Goal: Task Accomplishment & Management: Manage account settings

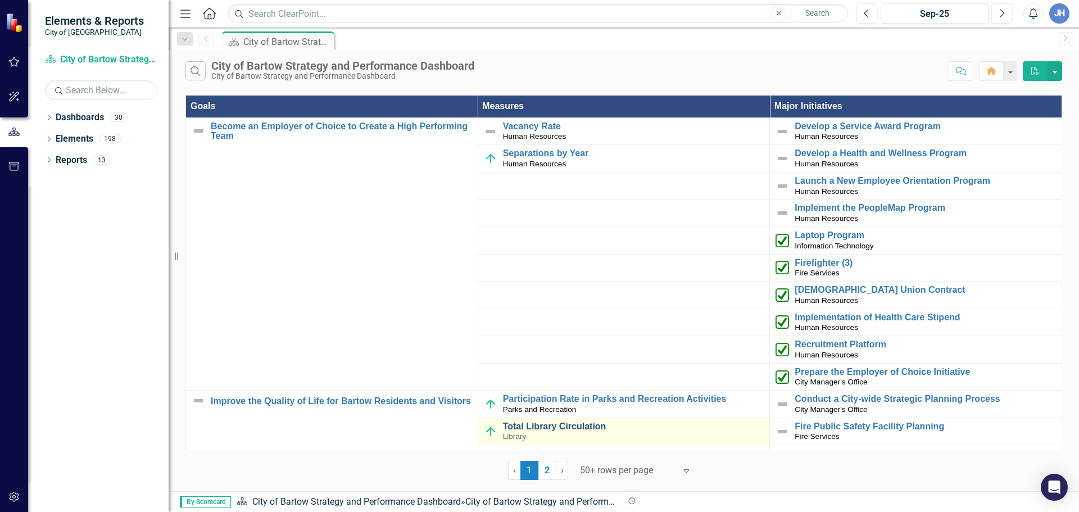
click at [569, 429] on link "Total Library Circulation" at bounding box center [633, 426] width 261 height 10
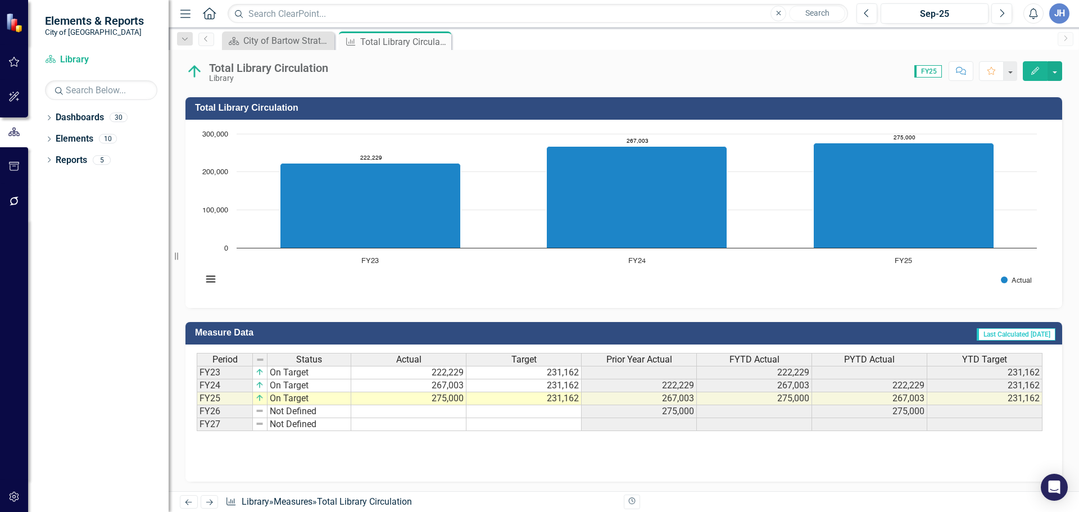
scroll to position [283, 0]
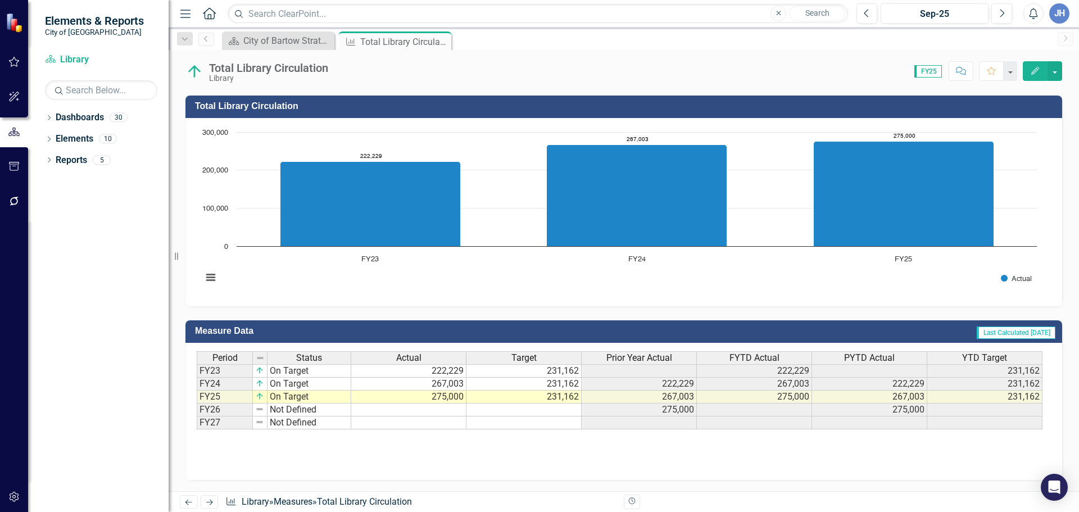
click at [214, 412] on td "FY26" at bounding box center [225, 410] width 56 height 13
click at [232, 411] on td "FY26" at bounding box center [225, 410] width 56 height 13
click at [417, 411] on td at bounding box center [408, 410] width 115 height 13
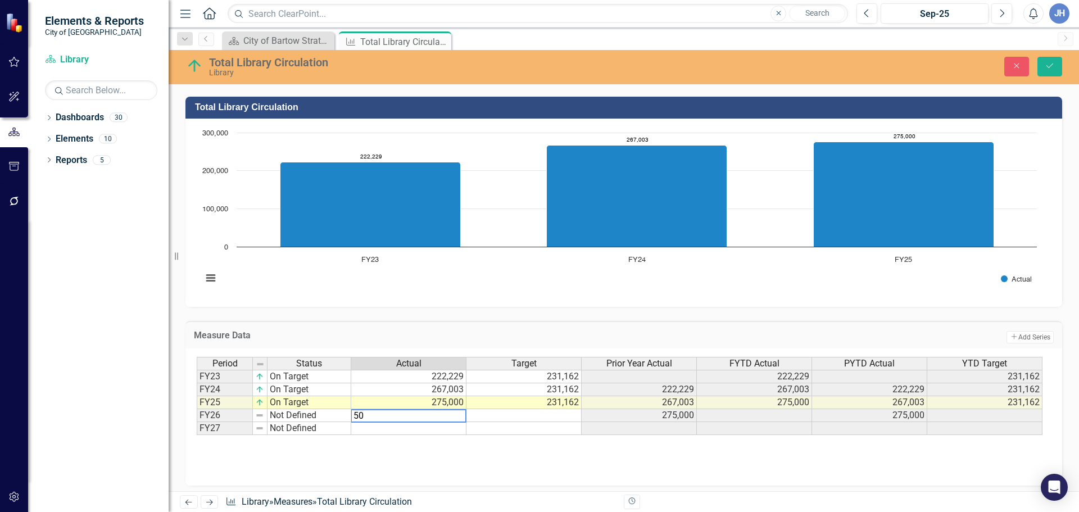
type textarea "500"
click at [524, 412] on td at bounding box center [523, 415] width 115 height 13
type textarea "350"
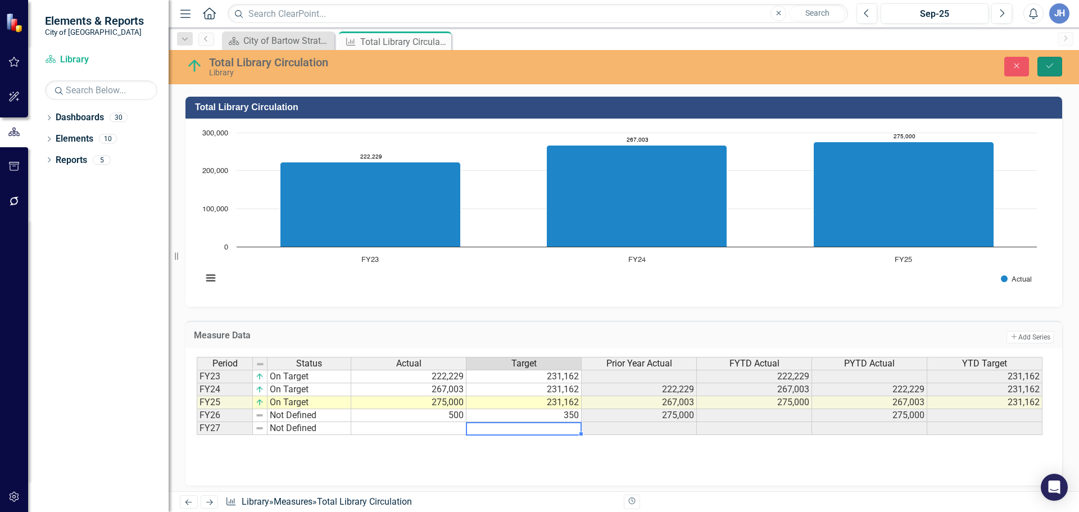
click at [1050, 67] on icon "Save" at bounding box center [1050, 66] width 10 height 8
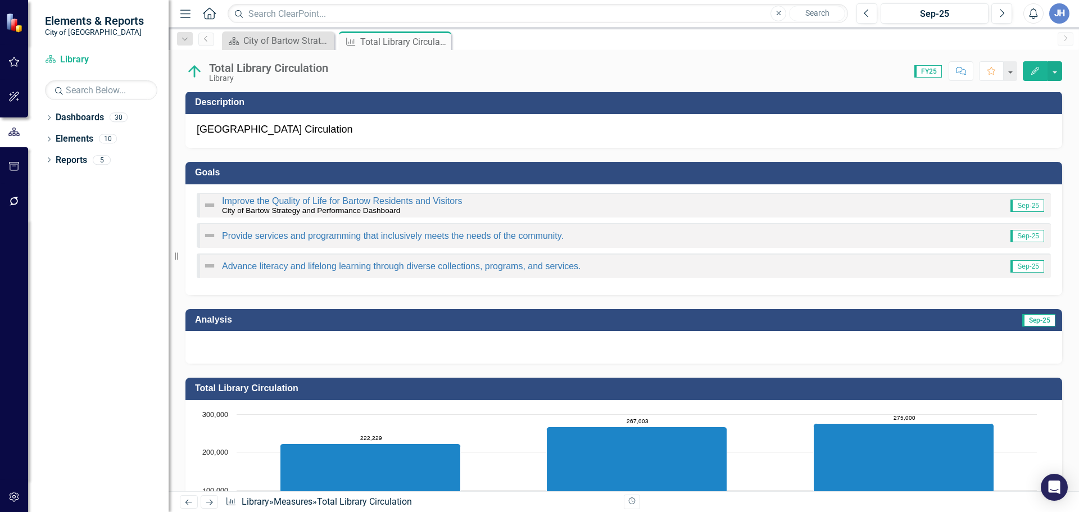
scroll to position [0, 0]
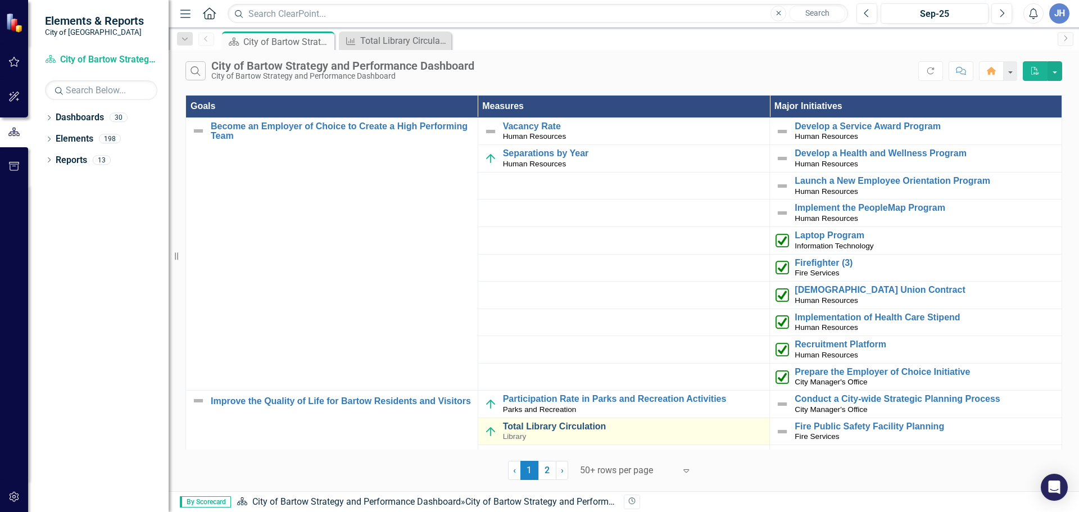
click at [547, 428] on link "Total Library Circulation" at bounding box center [633, 426] width 261 height 10
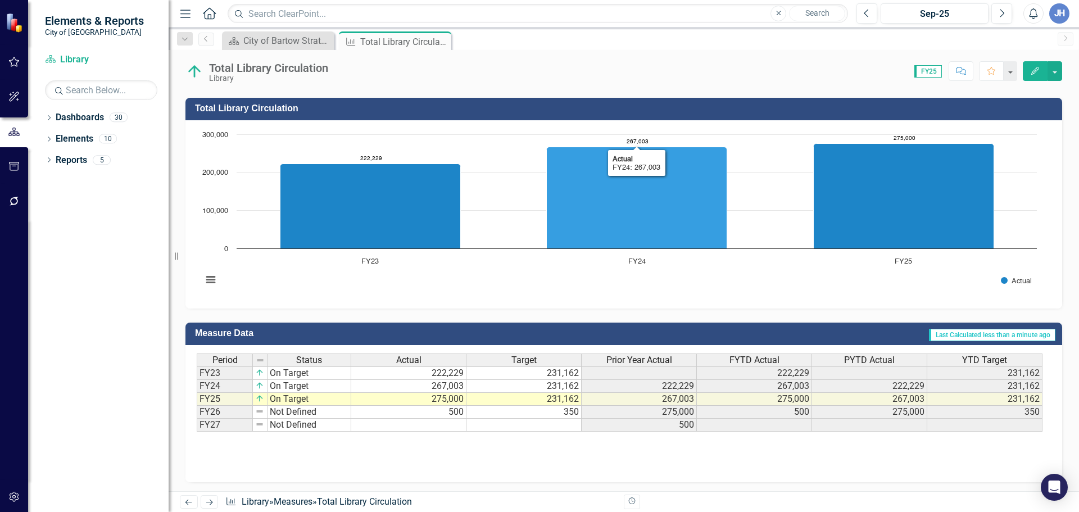
scroll to position [281, 0]
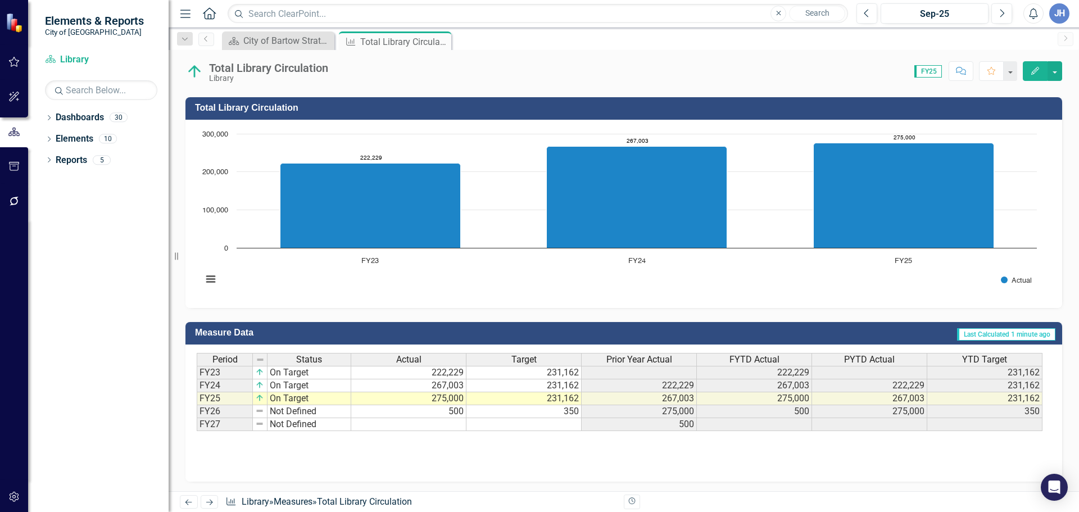
click at [564, 410] on td "350" at bounding box center [523, 411] width 115 height 13
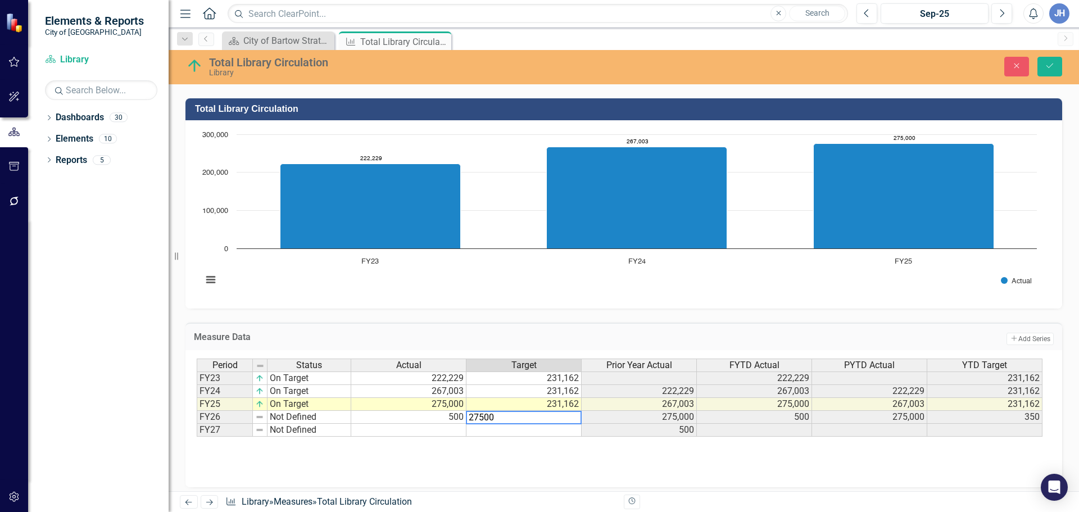
type textarea "275000"
click at [454, 420] on td "500" at bounding box center [408, 417] width 115 height 13
click at [560, 419] on td "275,000" at bounding box center [523, 417] width 115 height 13
click at [1017, 65] on icon "Close" at bounding box center [1017, 66] width 10 height 8
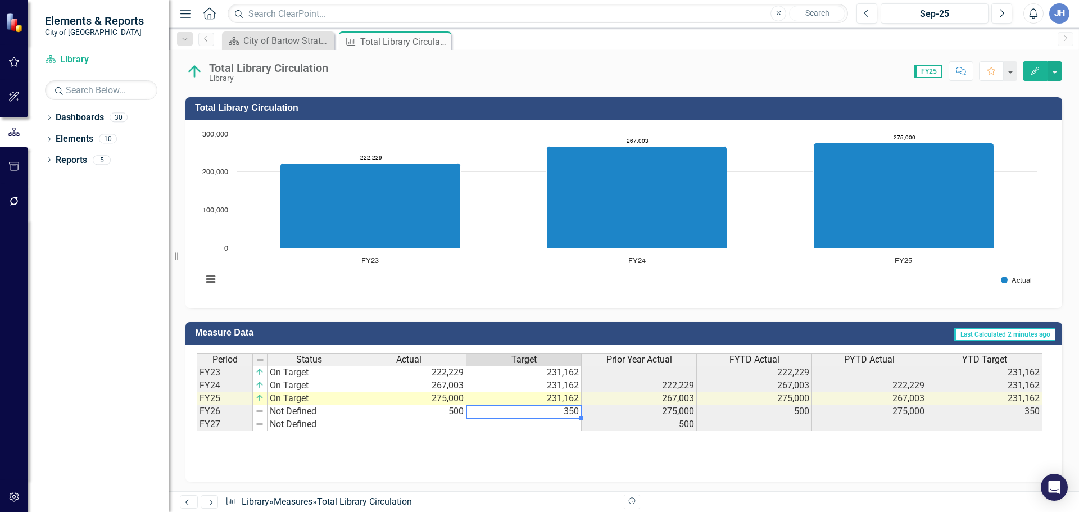
click at [467, 415] on td "350" at bounding box center [523, 411] width 115 height 13
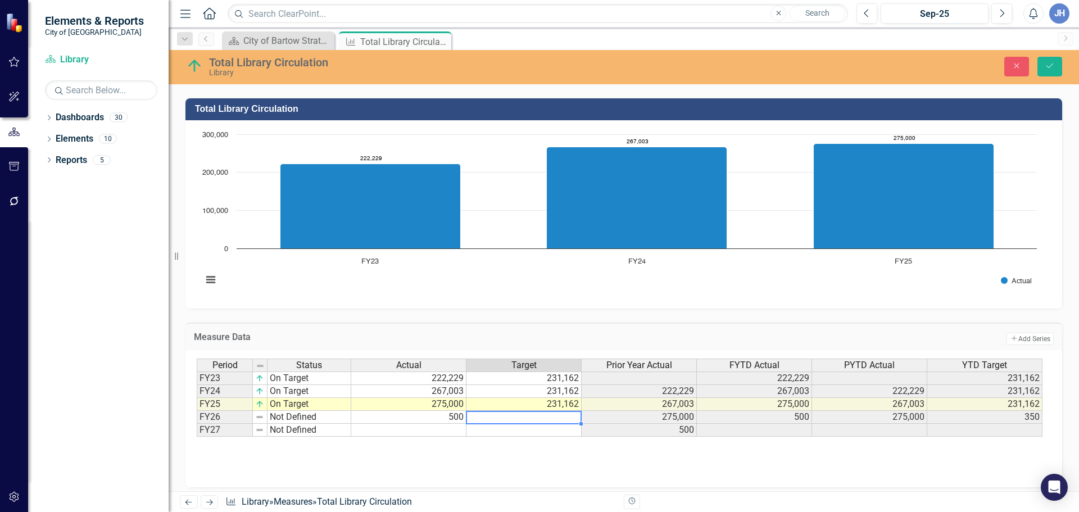
click at [442, 416] on td "500" at bounding box center [408, 417] width 115 height 13
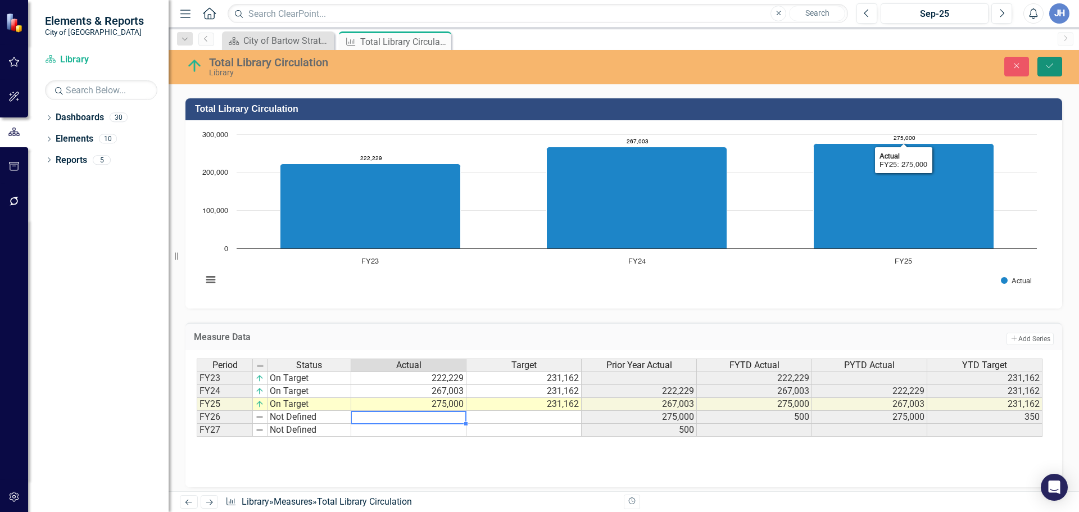
click at [1050, 65] on icon "Save" at bounding box center [1050, 66] width 10 height 8
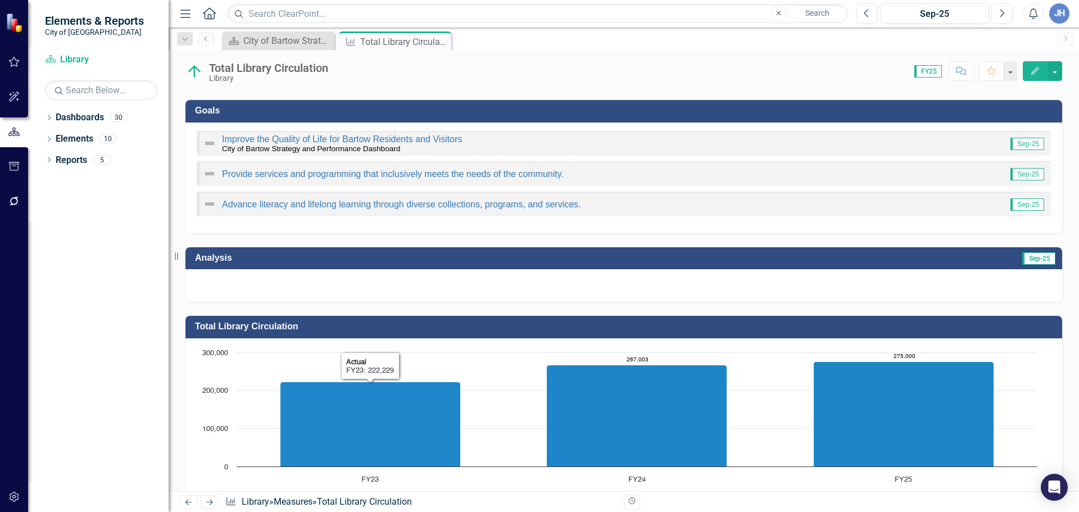
scroll to position [0, 0]
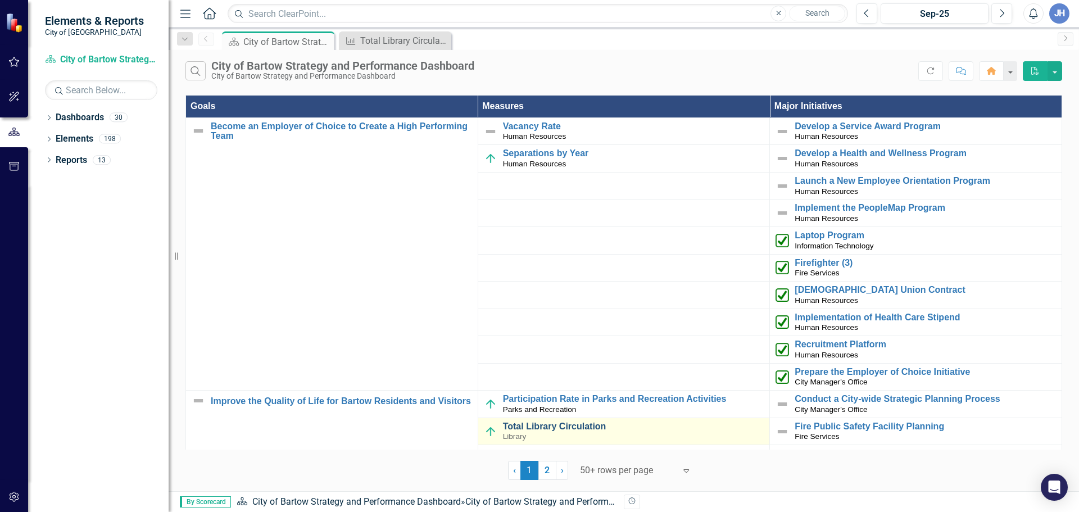
click at [553, 424] on link "Total Library Circulation" at bounding box center [633, 426] width 261 height 10
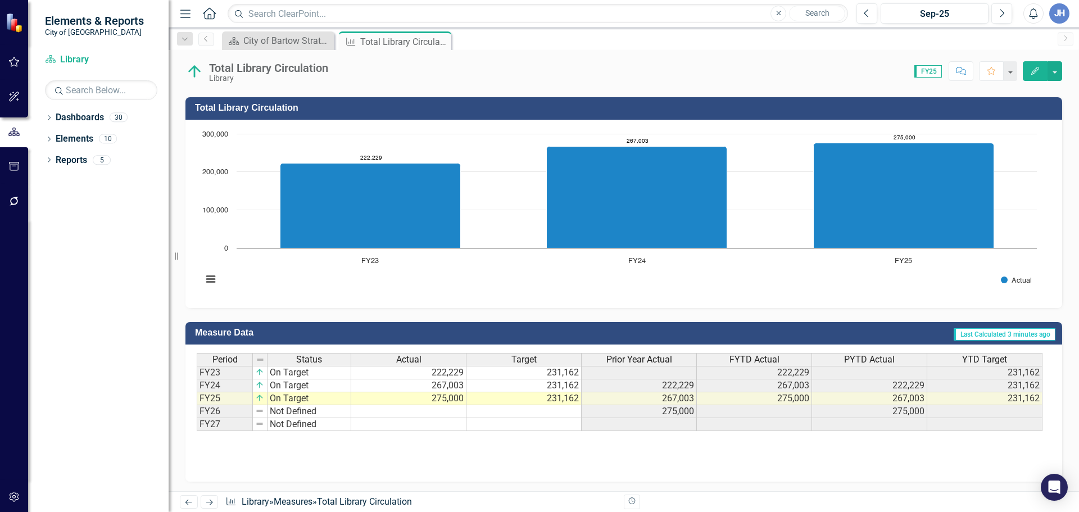
scroll to position [283, 0]
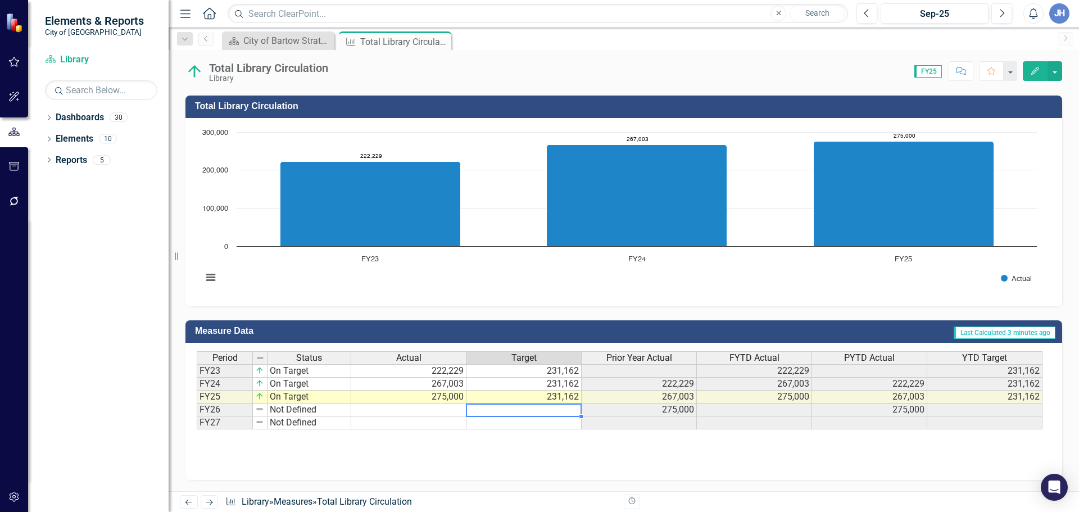
click at [520, 409] on td at bounding box center [523, 410] width 115 height 13
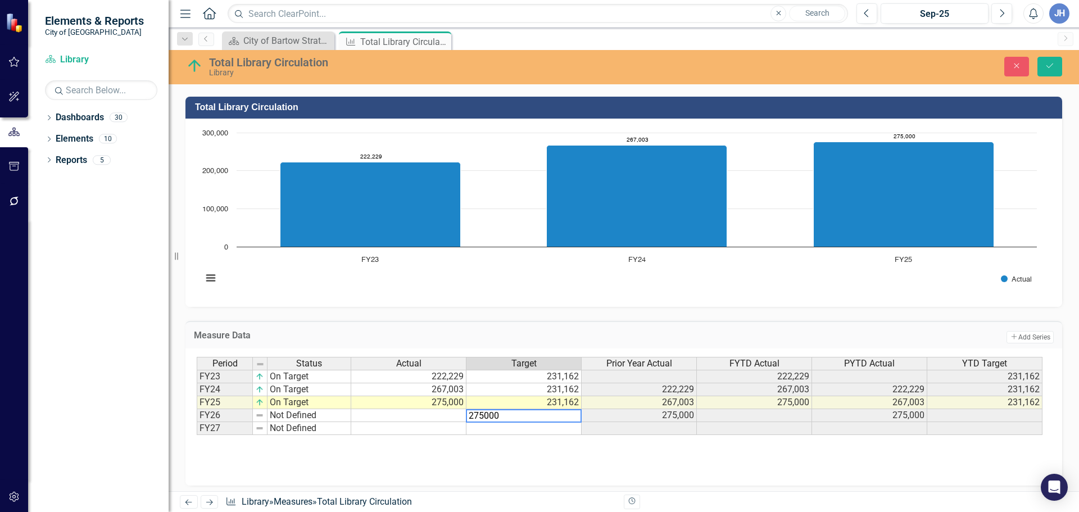
type textarea "275000"
click at [197, 435] on div "Period Status Actual Target Prior Year Actual FYTD Actual PYTD Actual YTD Targe…" at bounding box center [197, 396] width 0 height 78
click at [259, 416] on img at bounding box center [259, 415] width 9 height 9
click at [285, 416] on td "Not Defined" at bounding box center [310, 415] width 84 height 13
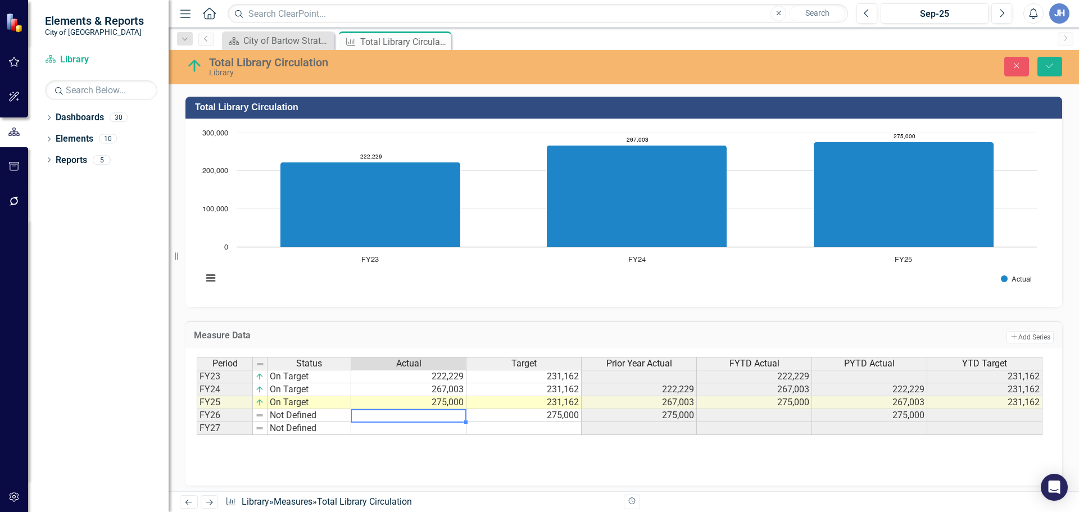
click at [395, 415] on td at bounding box center [408, 415] width 115 height 13
click at [544, 415] on td "275,000" at bounding box center [523, 415] width 115 height 13
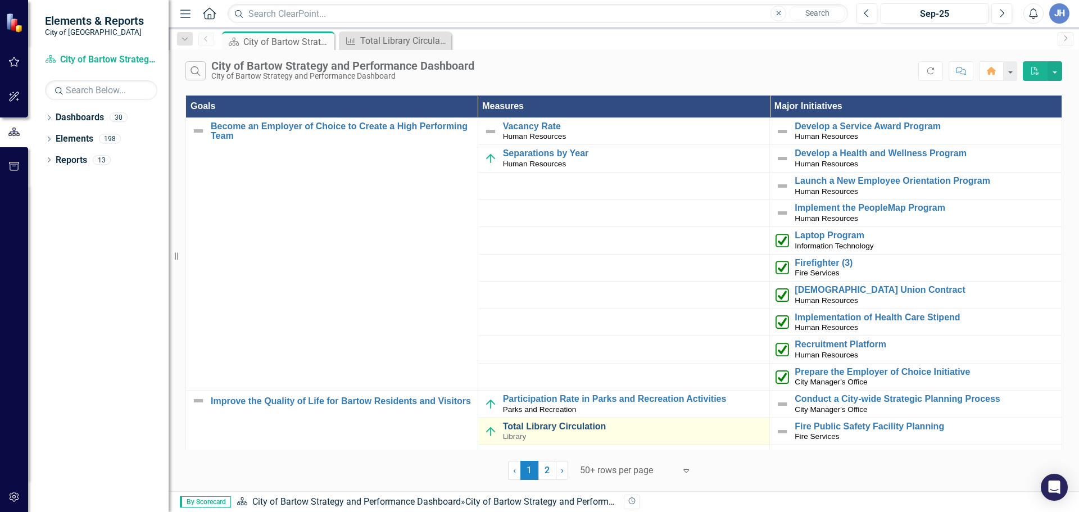
click at [560, 427] on link "Total Library Circulation" at bounding box center [633, 426] width 261 height 10
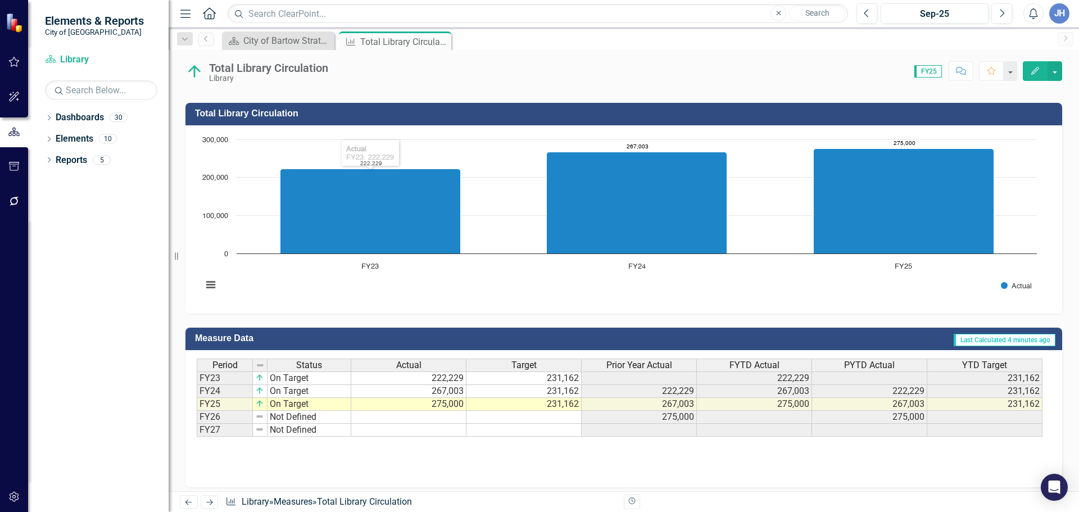
scroll to position [283, 0]
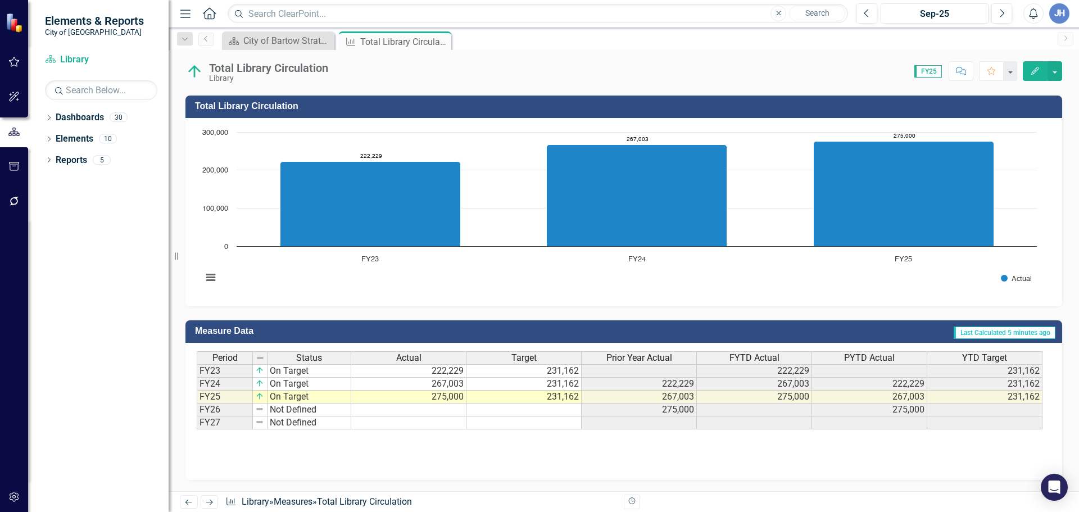
click at [561, 411] on td at bounding box center [523, 410] width 115 height 13
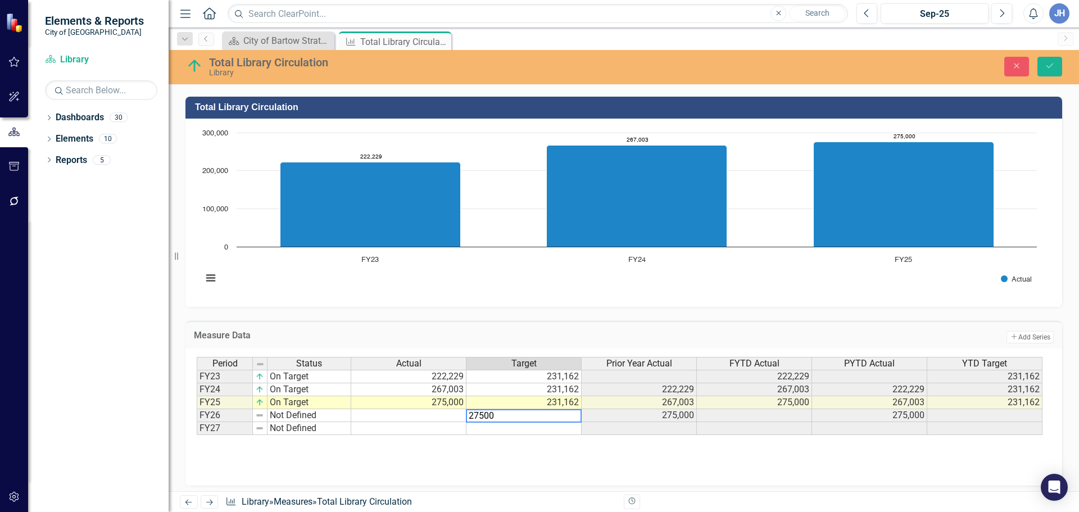
type textarea "275000"
click at [450, 419] on td at bounding box center [408, 415] width 115 height 13
type textarea "300"
click at [477, 445] on div "Period Status Actual Target Prior Year Actual FYTD Actual PYTD Actual YTD Targe…" at bounding box center [624, 413] width 854 height 112
click at [1016, 64] on icon "Close" at bounding box center [1017, 66] width 10 height 8
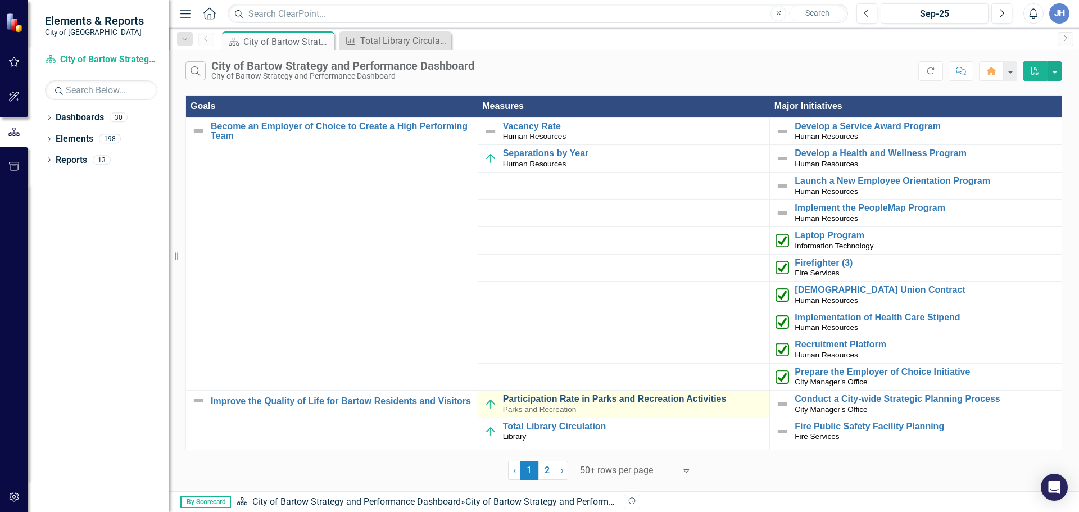
click at [622, 401] on link "Participation Rate in Parks and Recreation Activities" at bounding box center [633, 399] width 261 height 10
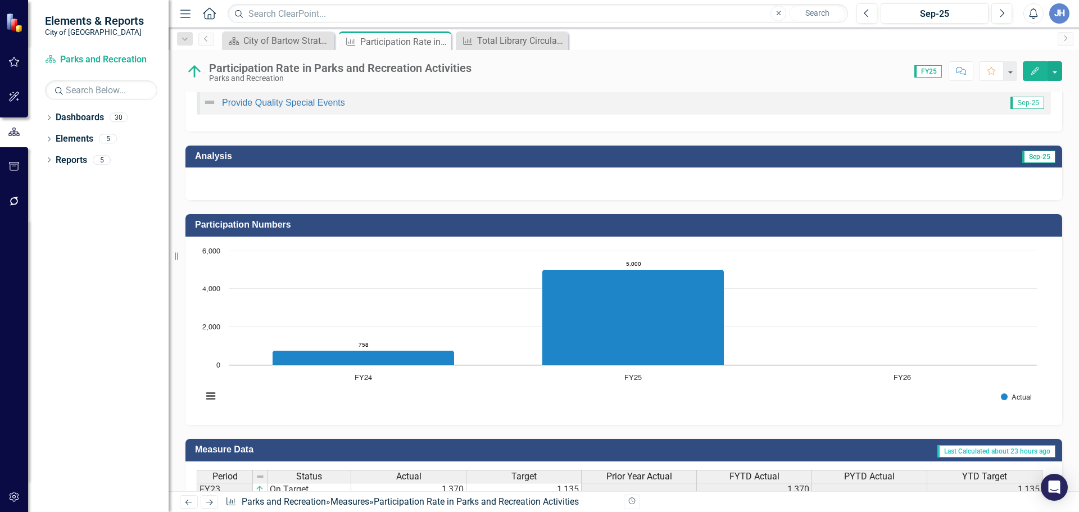
scroll to position [281, 0]
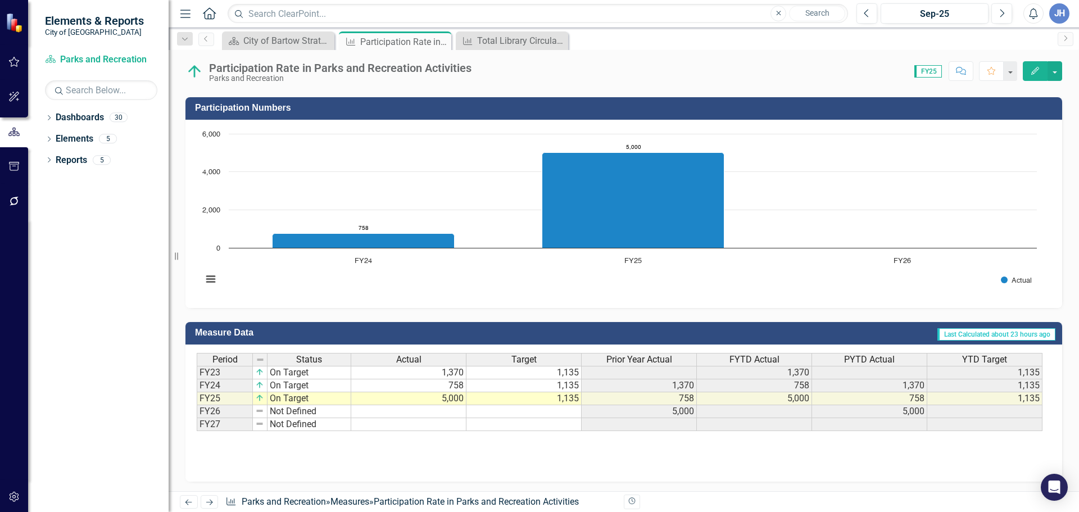
click at [197, 405] on div "Period Status Actual Target Prior Year Actual FYTD Actual PYTD Actual YTD Targe…" at bounding box center [197, 392] width 0 height 78
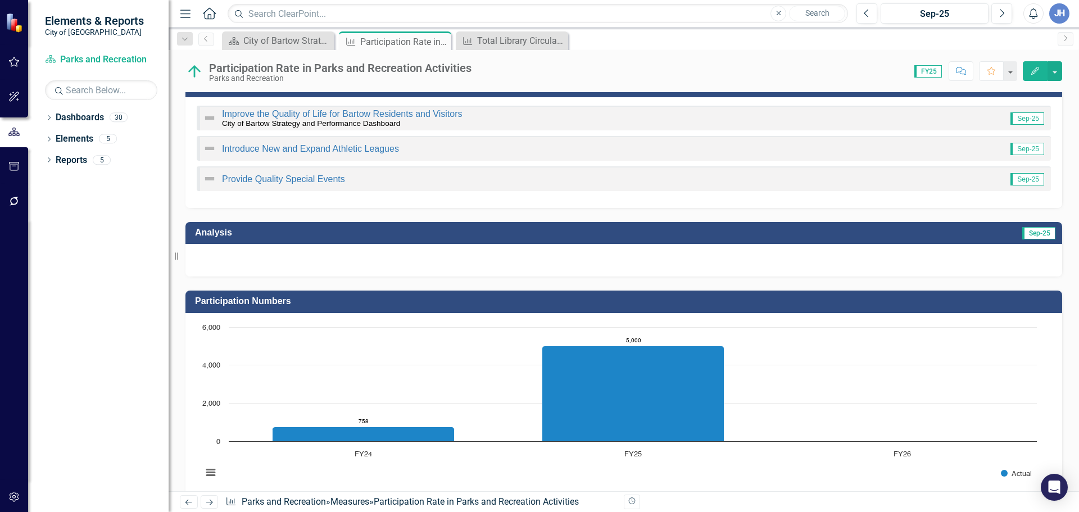
scroll to position [0, 0]
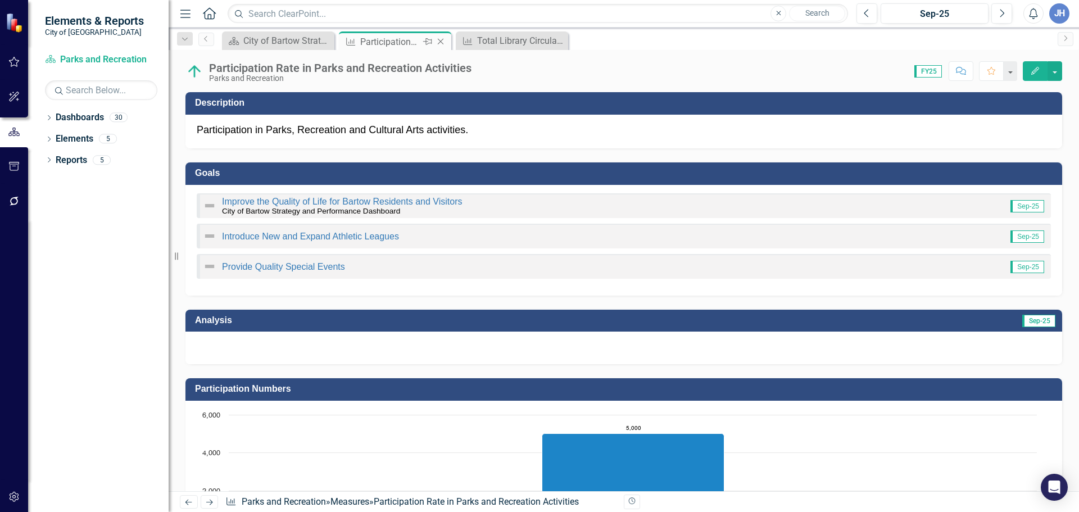
click at [442, 39] on icon "Close" at bounding box center [440, 41] width 11 height 9
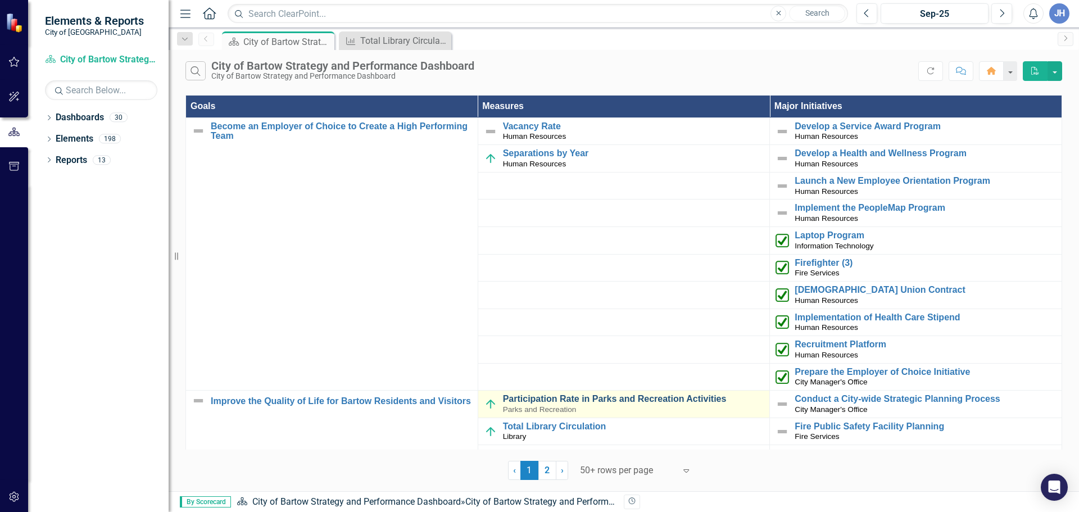
click at [641, 400] on link "Participation Rate in Parks and Recreation Activities" at bounding box center [633, 399] width 261 height 10
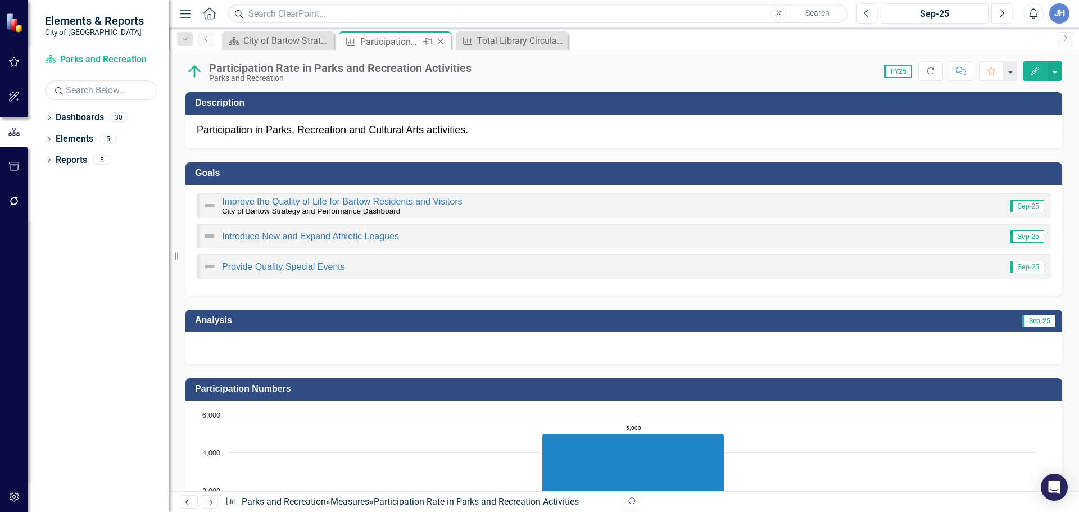
click at [442, 40] on icon "Close" at bounding box center [440, 41] width 11 height 9
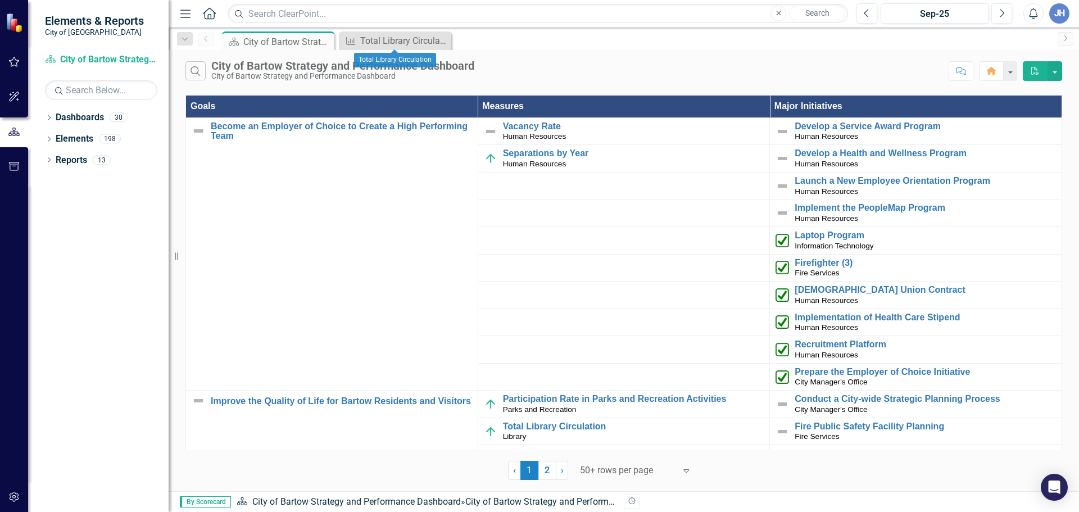
click at [0, 0] on icon "Close" at bounding box center [0, 0] width 0 height 0
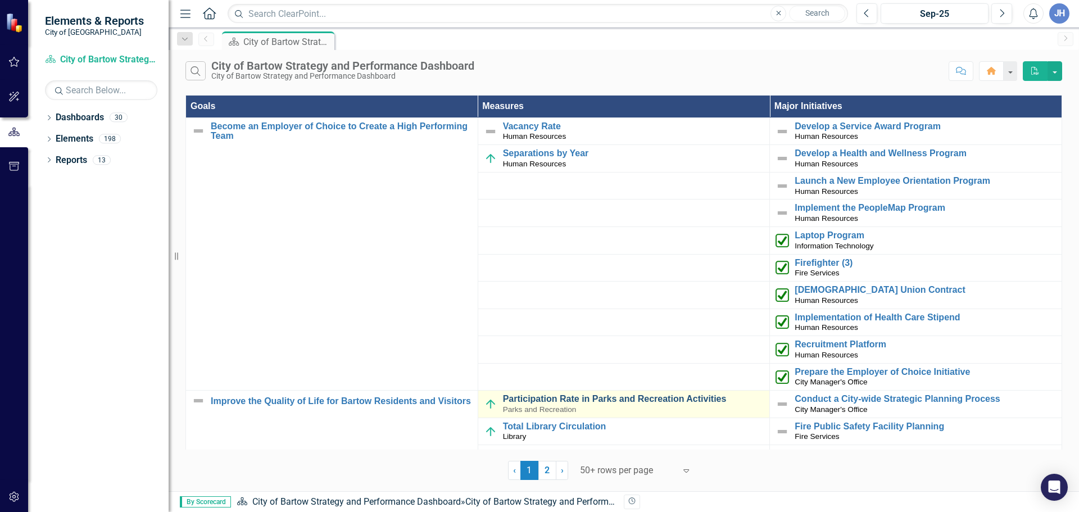
click at [577, 400] on link "Participation Rate in Parks and Recreation Activities" at bounding box center [633, 399] width 261 height 10
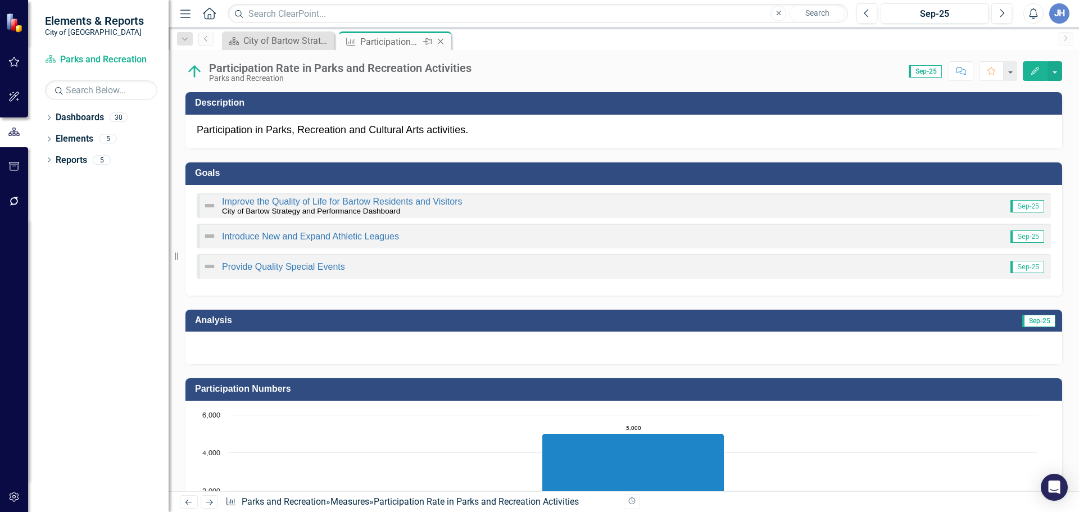
click at [441, 40] on icon "Close" at bounding box center [440, 41] width 11 height 9
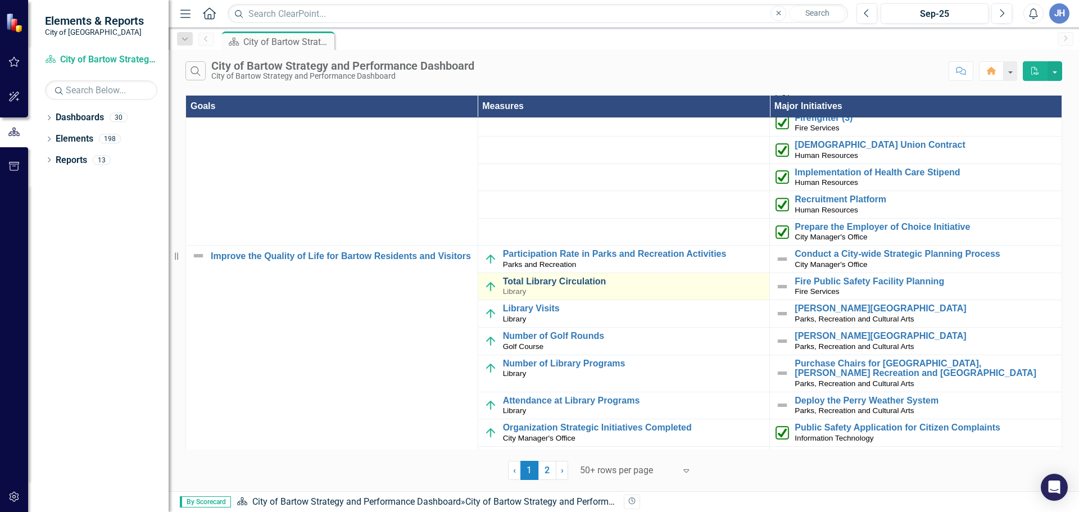
scroll to position [169, 0]
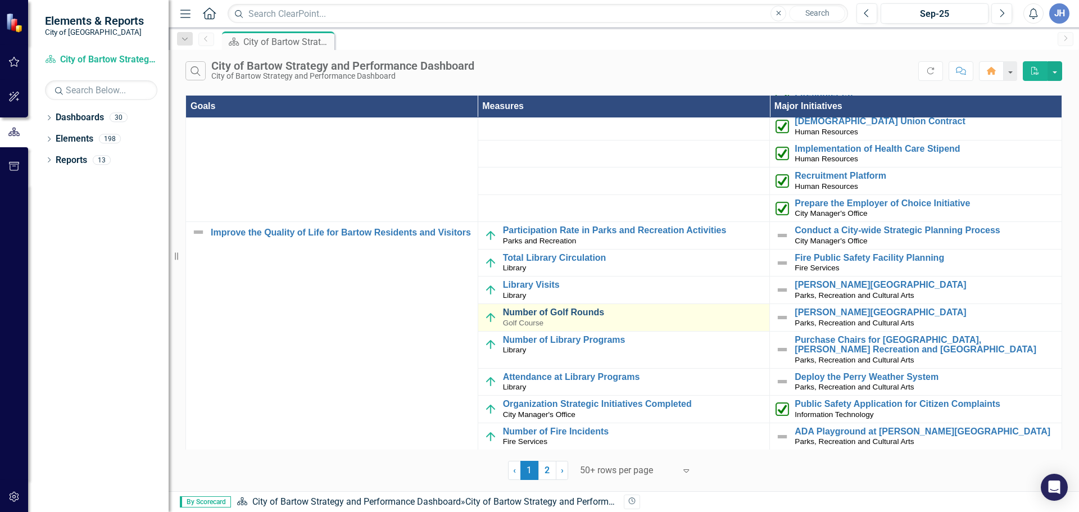
click at [557, 313] on link "Number of Golf Rounds" at bounding box center [633, 312] width 261 height 10
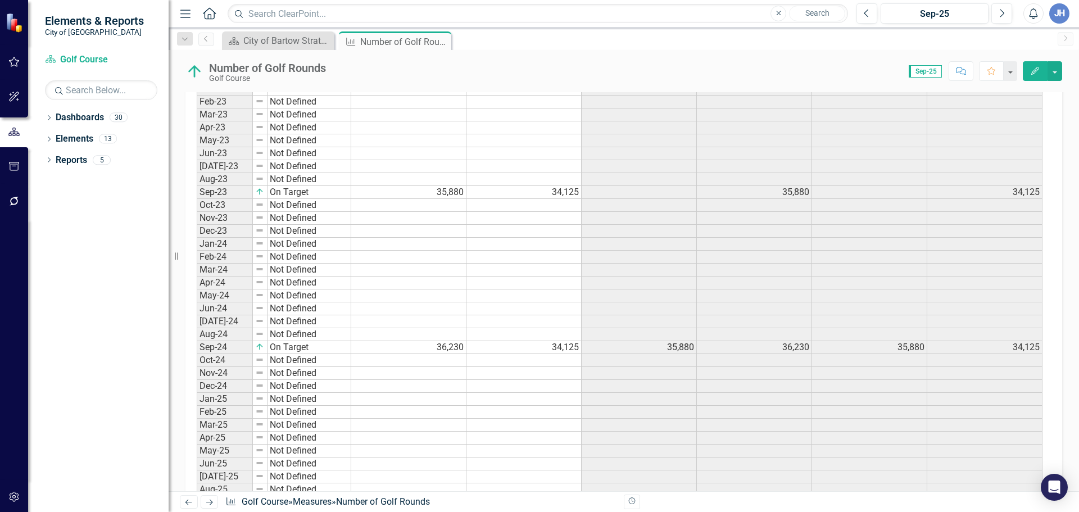
scroll to position [562, 0]
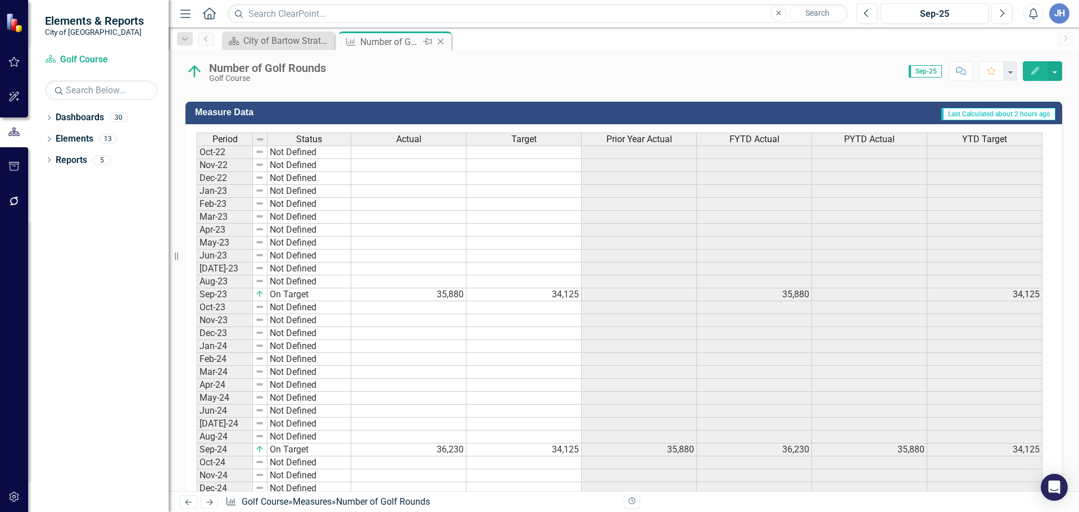
click at [442, 43] on icon "Close" at bounding box center [440, 41] width 11 height 9
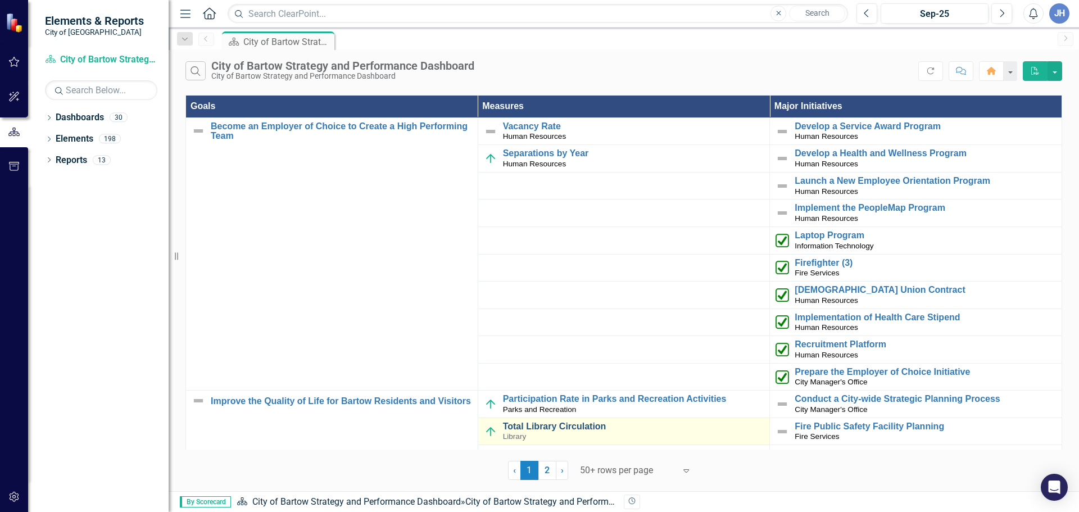
click at [559, 427] on link "Total Library Circulation" at bounding box center [633, 426] width 261 height 10
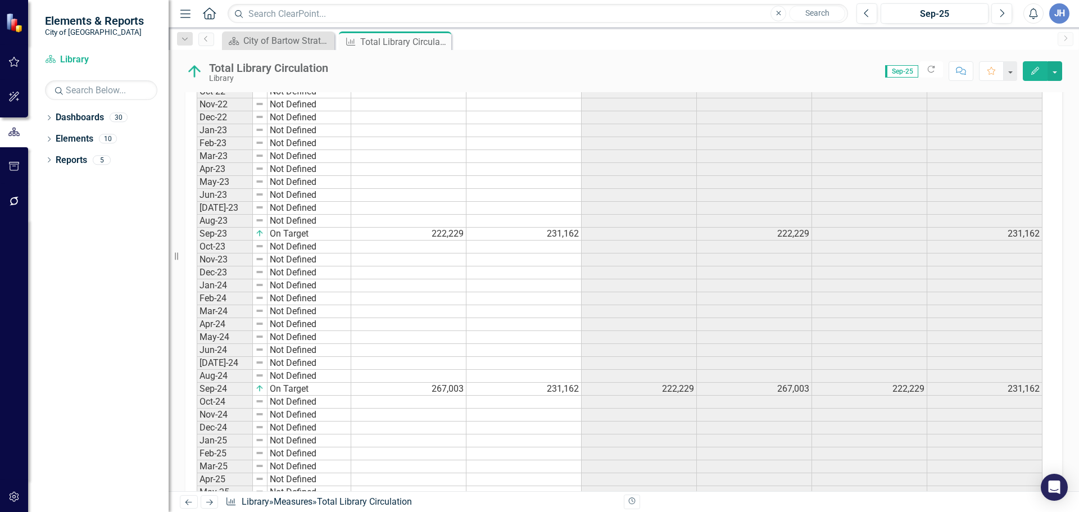
scroll to position [281, 0]
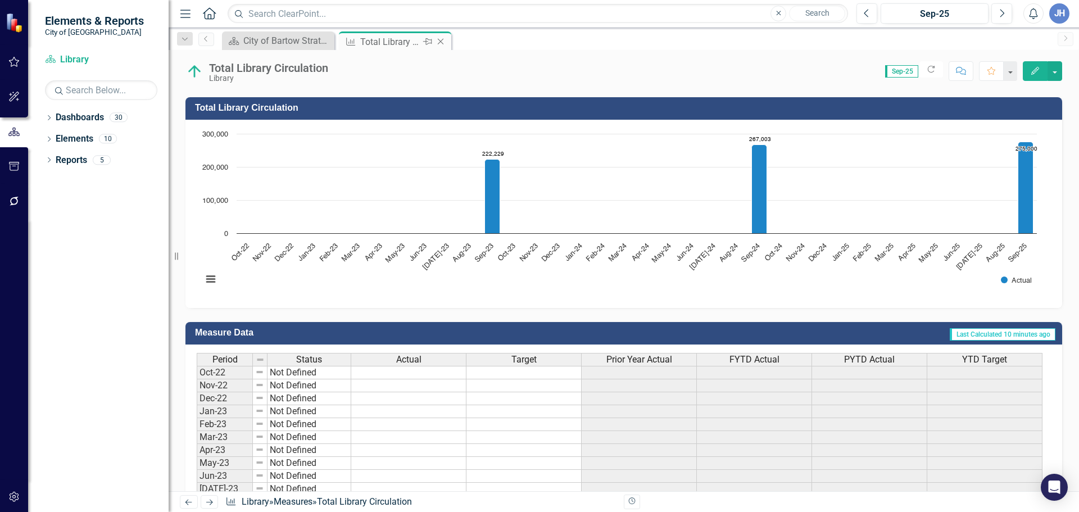
click at [441, 40] on icon "Close" at bounding box center [440, 41] width 11 height 9
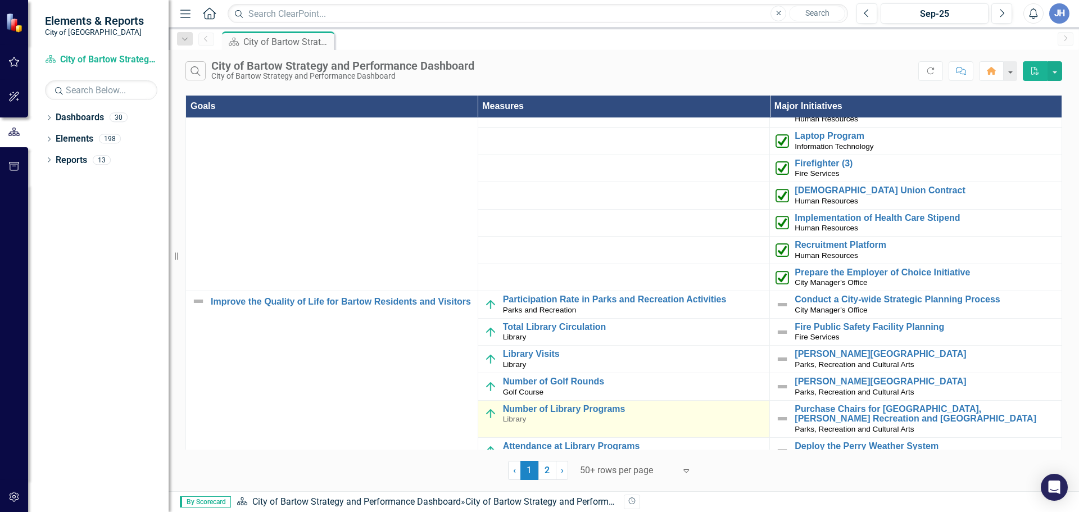
scroll to position [112, 0]
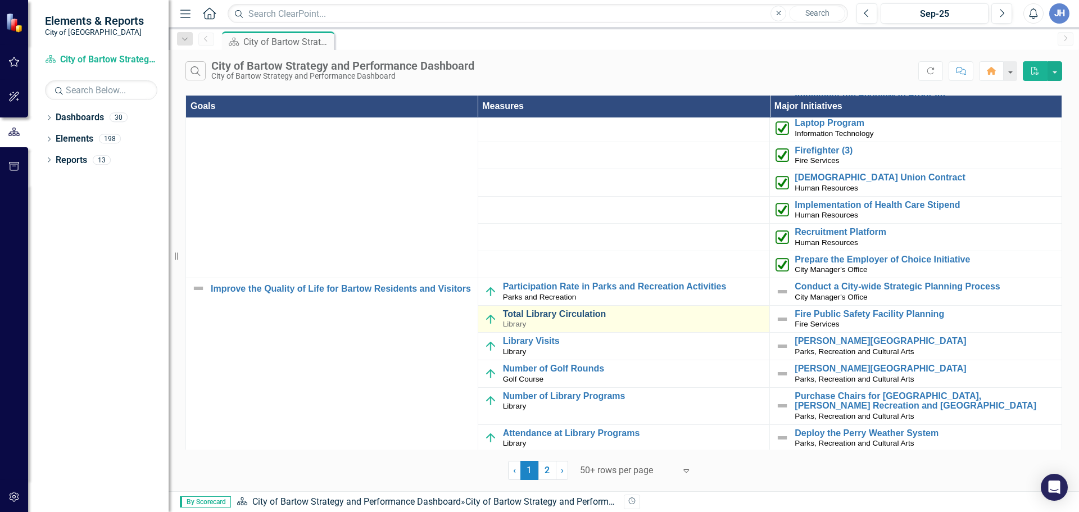
click at [554, 316] on link "Total Library Circulation" at bounding box center [633, 314] width 261 height 10
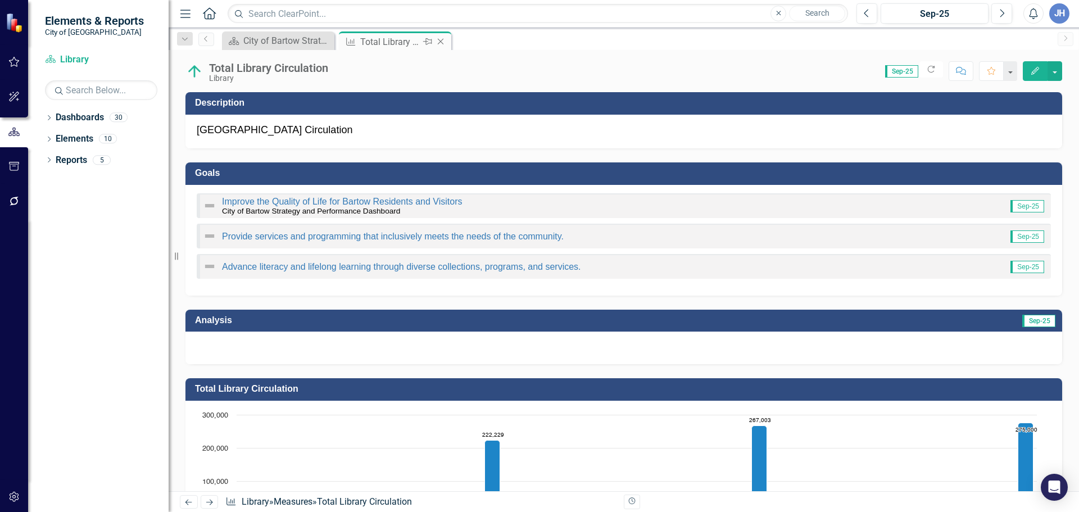
click at [441, 40] on icon "Close" at bounding box center [440, 41] width 11 height 9
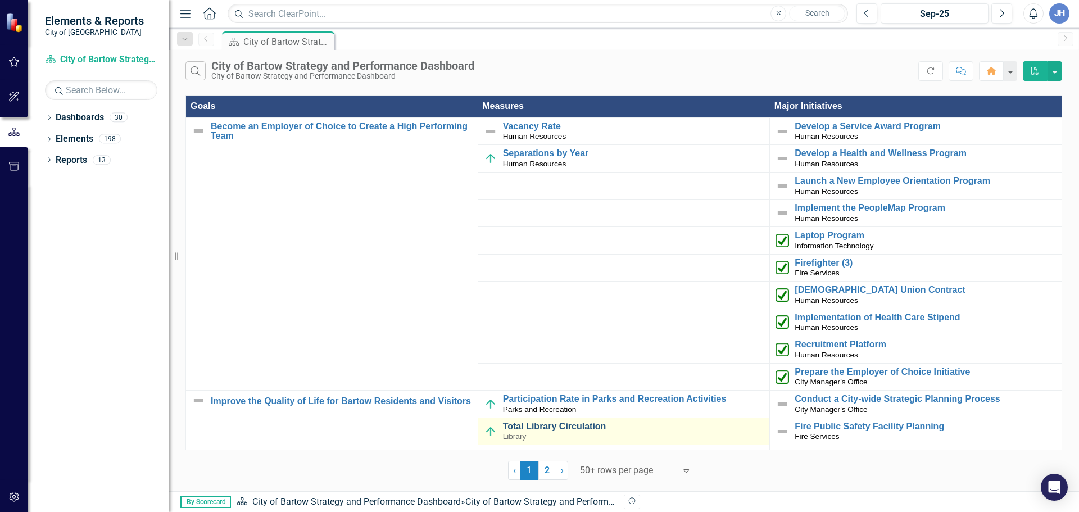
click at [573, 429] on link "Total Library Circulation" at bounding box center [633, 426] width 261 height 10
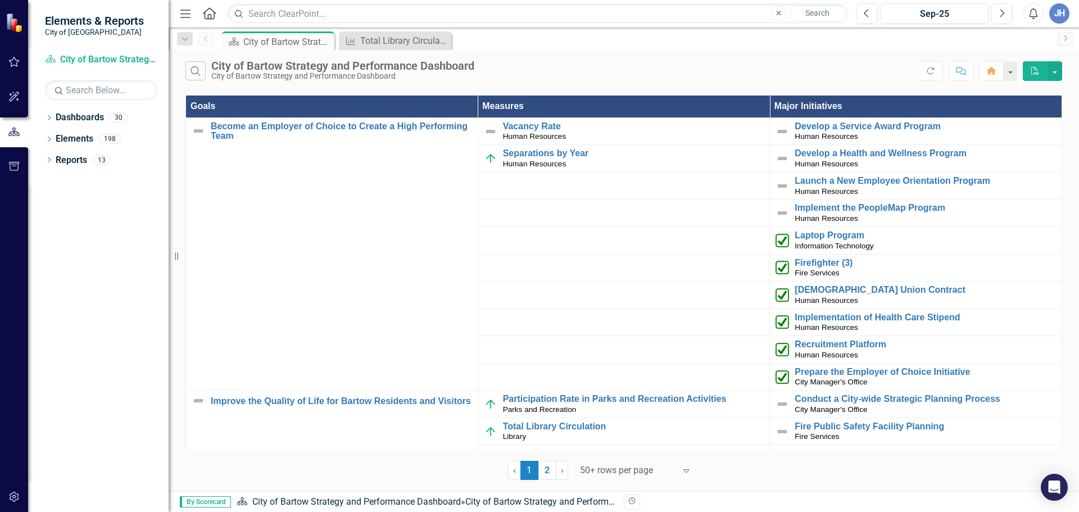
scroll to position [56, 0]
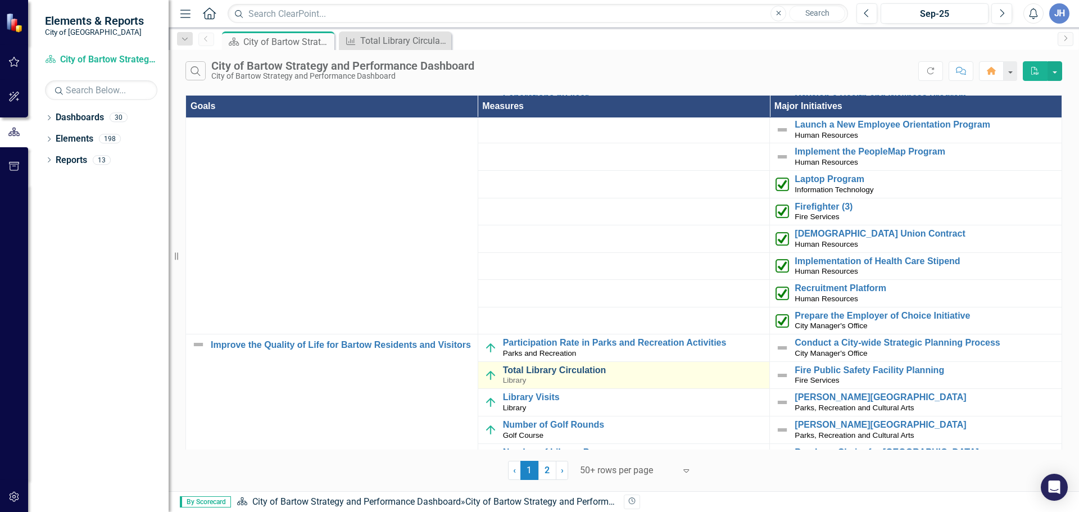
click at [564, 370] on link "Total Library Circulation" at bounding box center [633, 370] width 261 height 10
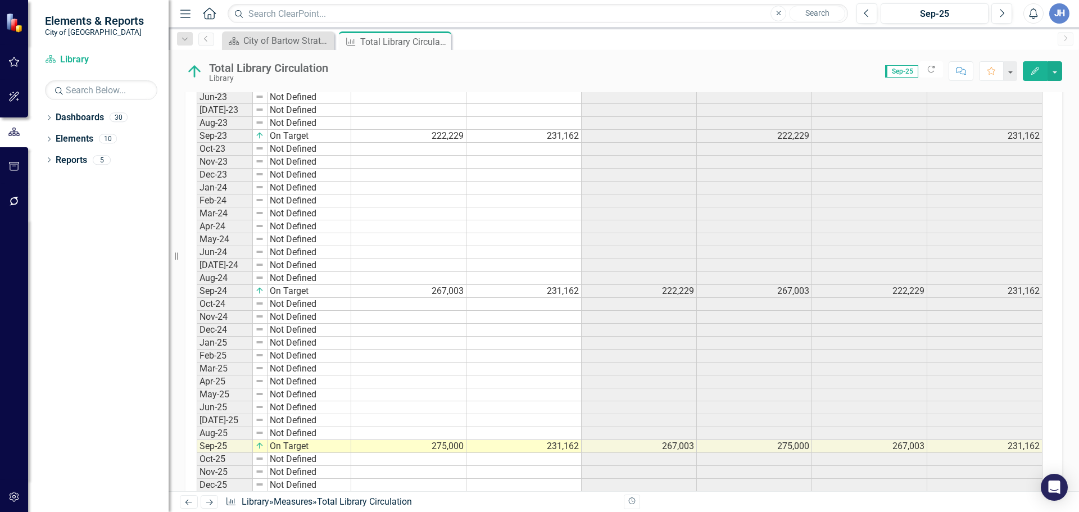
scroll to position [674, 0]
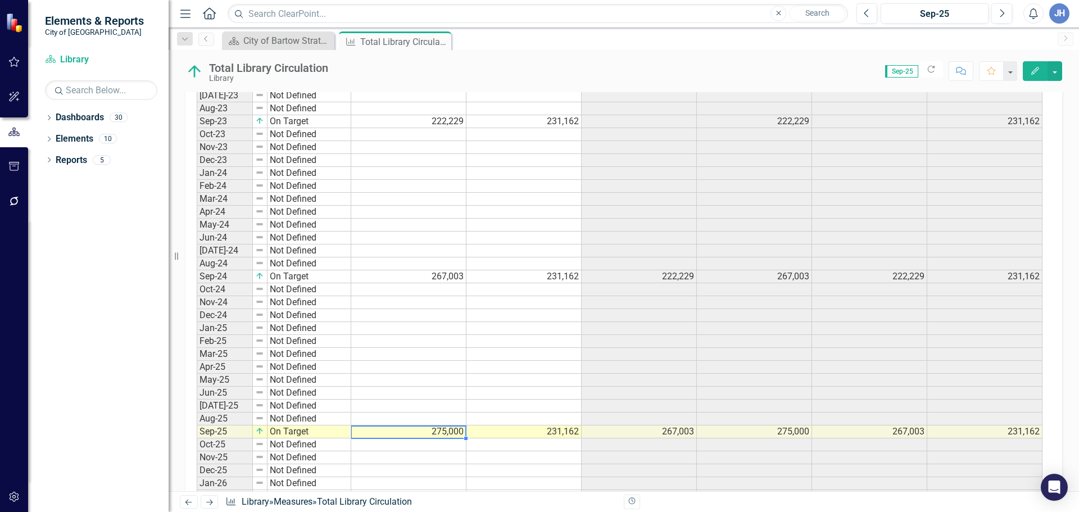
click at [441, 429] on td "275,000" at bounding box center [408, 431] width 115 height 13
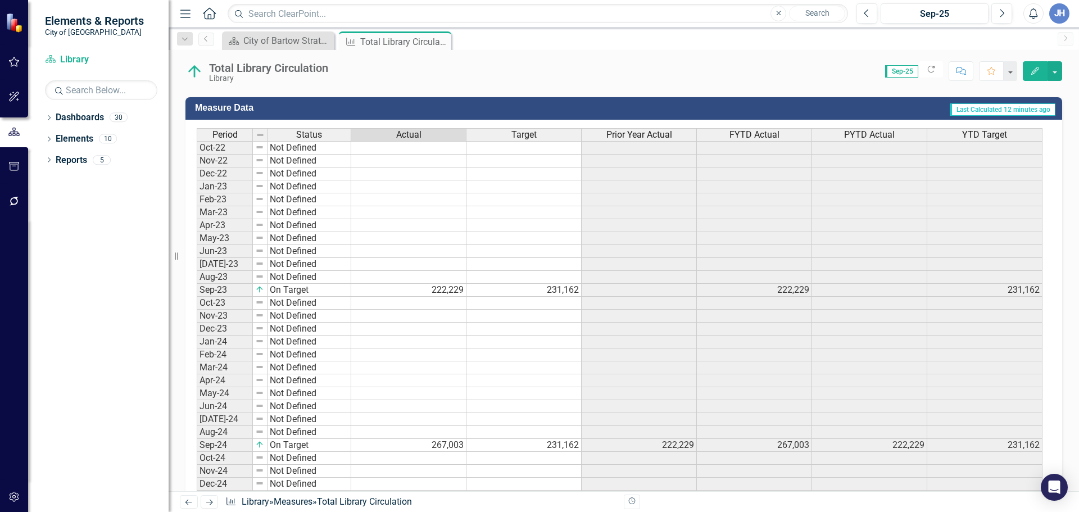
scroll to position [731, 0]
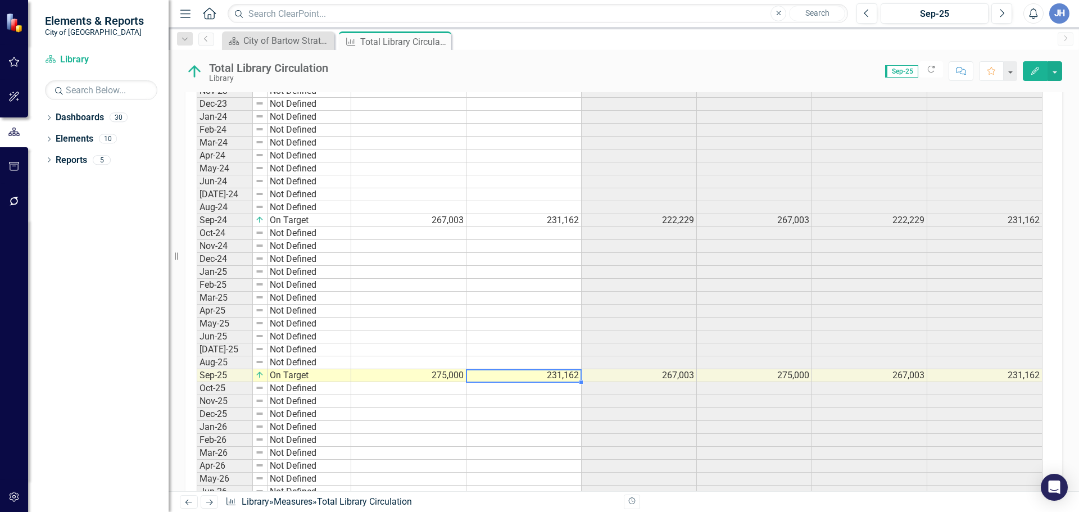
click at [560, 378] on td "231,162" at bounding box center [523, 375] width 115 height 13
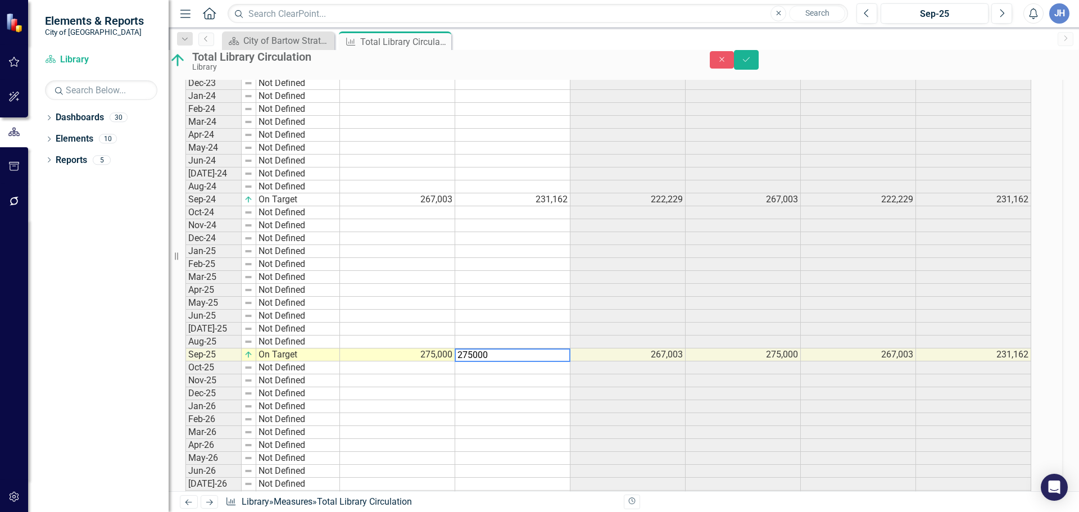
type textarea "275000"
click at [416, 361] on td "275,000" at bounding box center [397, 354] width 115 height 13
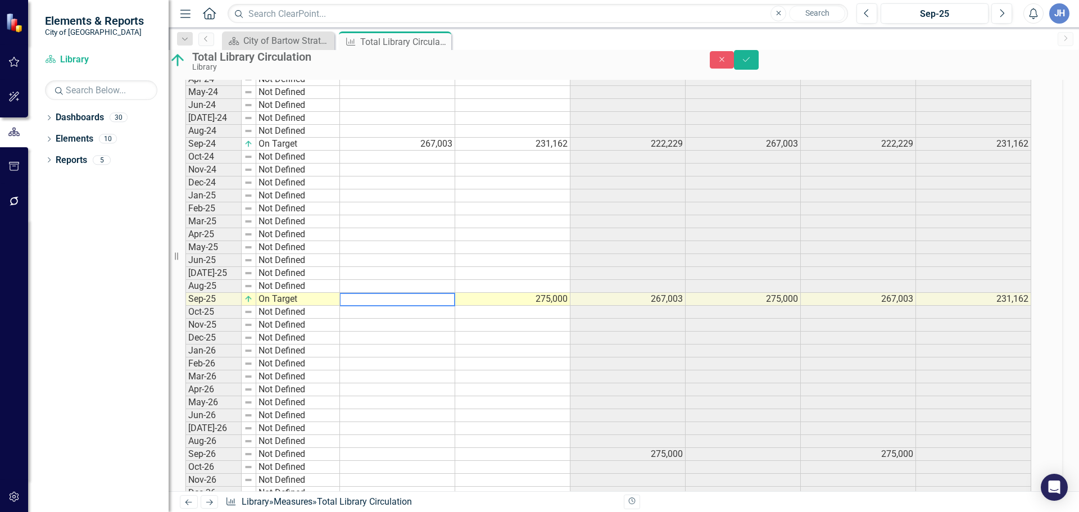
scroll to position [793, 0]
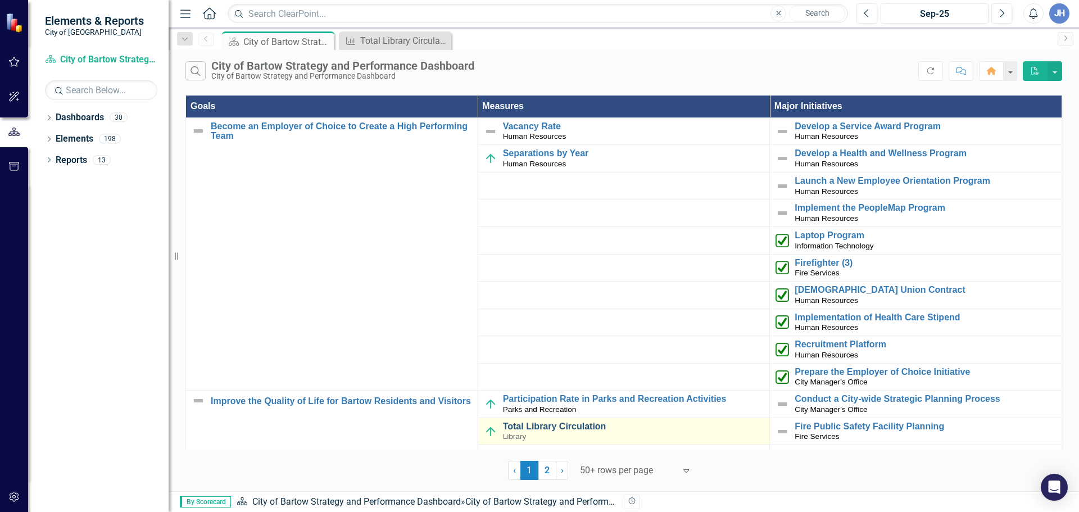
click at [542, 428] on link "Total Library Circulation" at bounding box center [633, 426] width 261 height 10
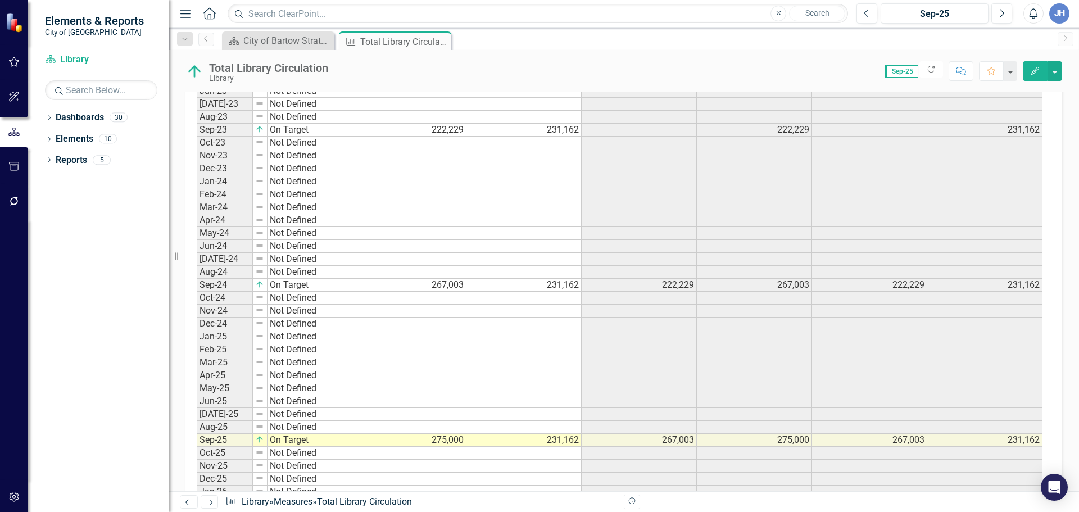
scroll to position [675, 0]
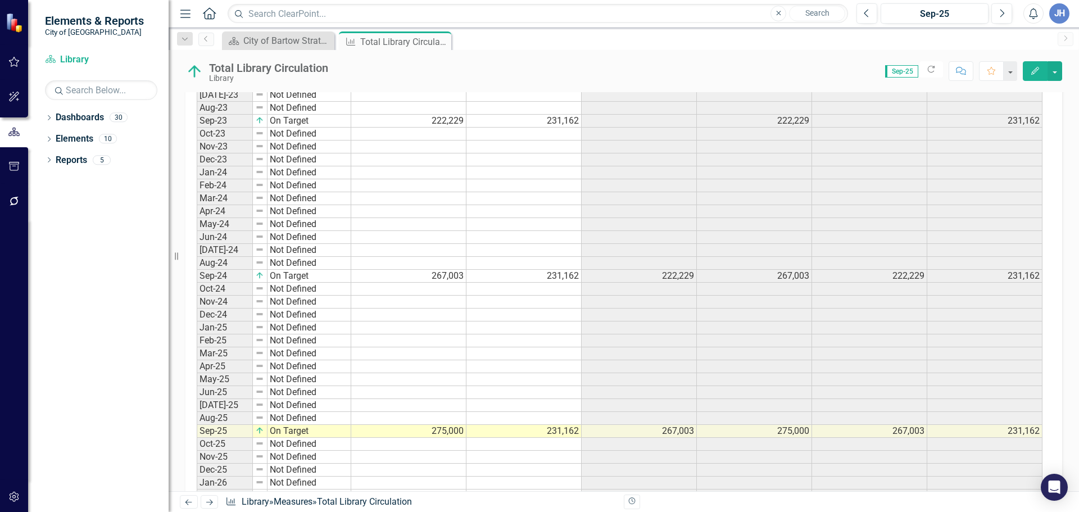
click at [545, 432] on td "231,162" at bounding box center [523, 431] width 115 height 13
click at [555, 432] on td "231,162" at bounding box center [523, 431] width 115 height 13
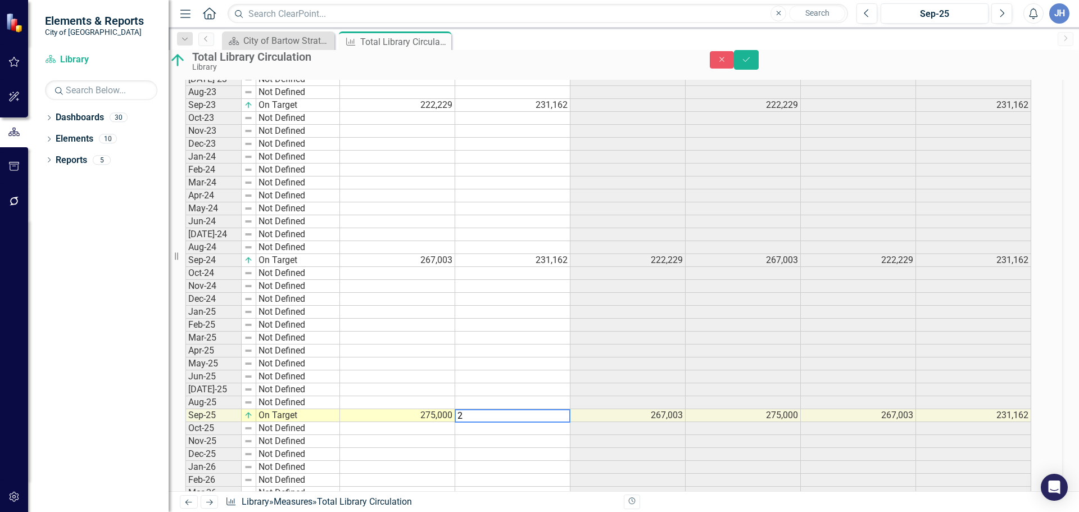
scroll to position [680, 0]
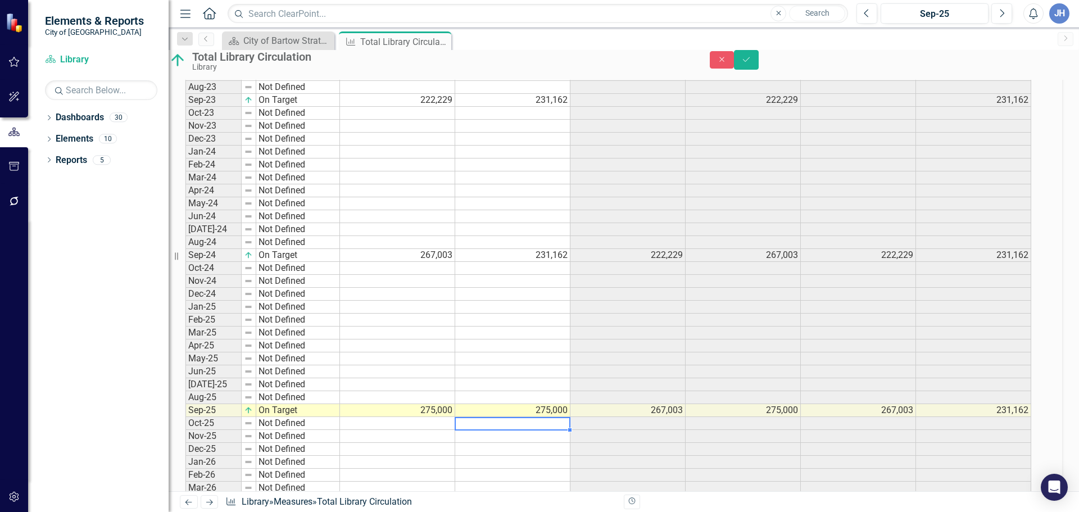
click at [447, 417] on td "275,000" at bounding box center [397, 410] width 115 height 13
click at [541, 417] on td "275,000" at bounding box center [512, 410] width 115 height 13
type textarea "22000"
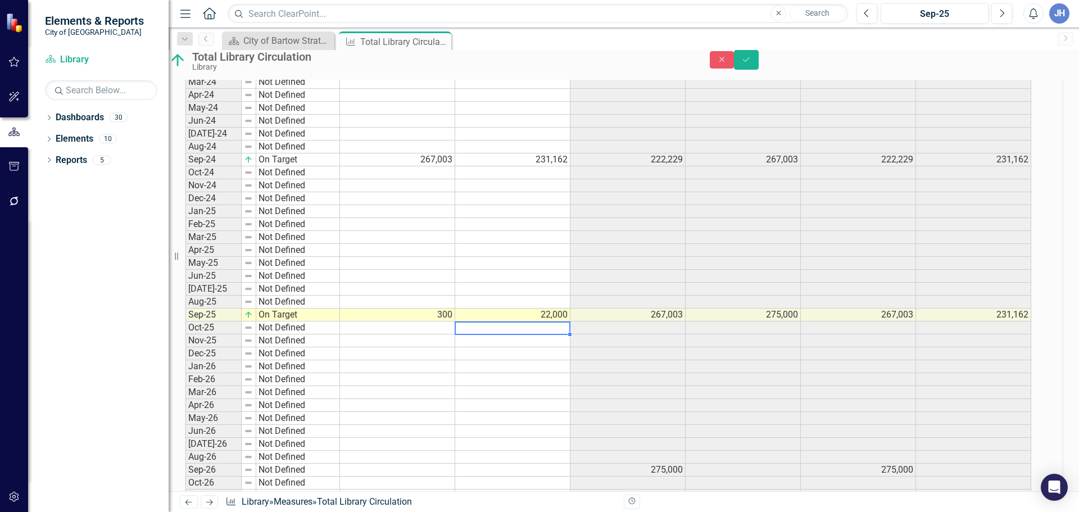
scroll to position [793, 0]
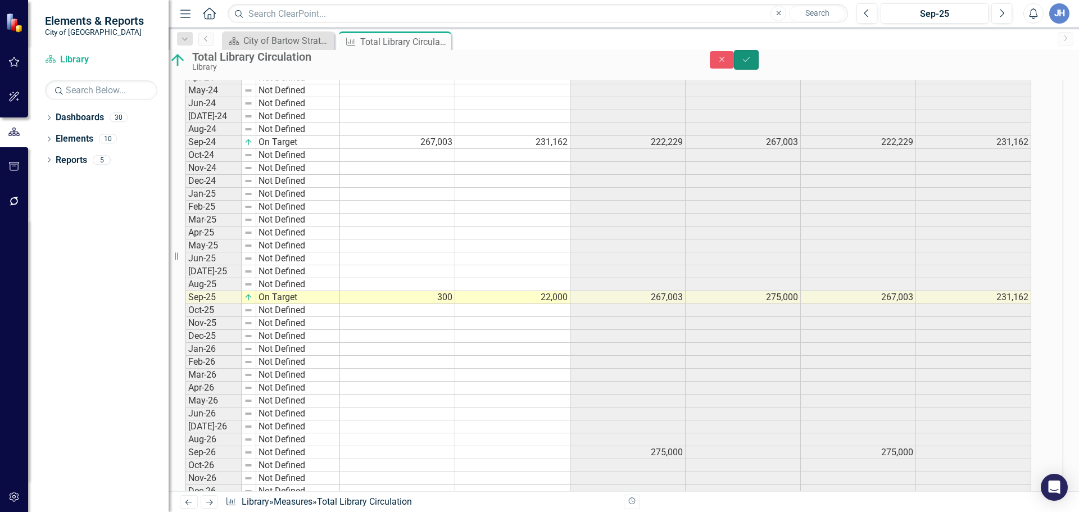
click at [751, 64] on icon "Save" at bounding box center [746, 60] width 10 height 8
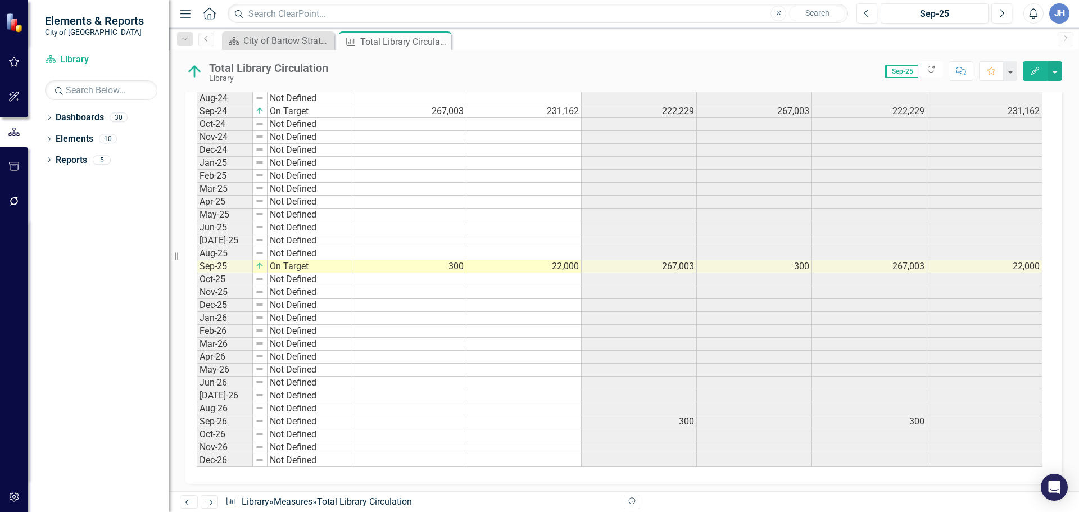
scroll to position [844, 0]
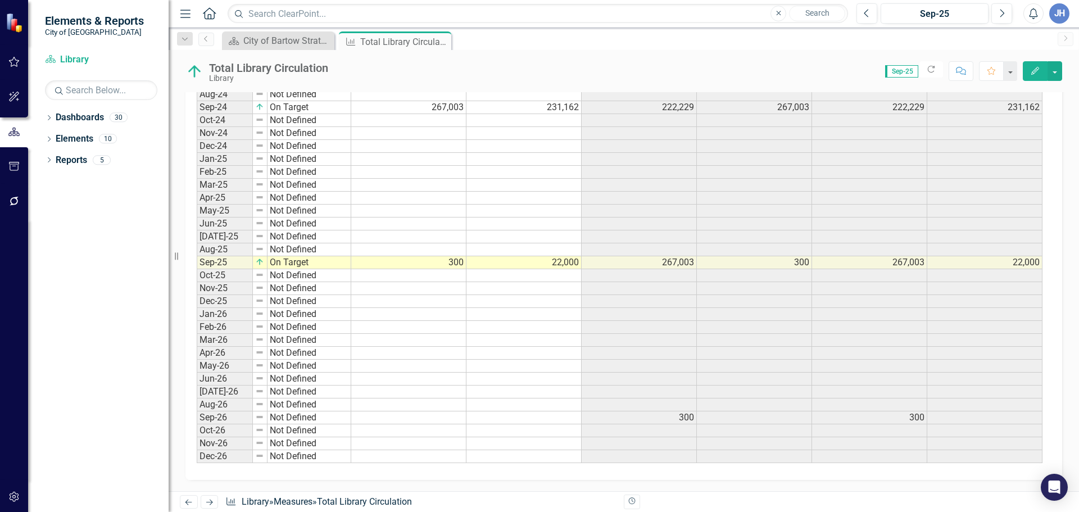
click at [557, 265] on td "22,000" at bounding box center [523, 262] width 115 height 13
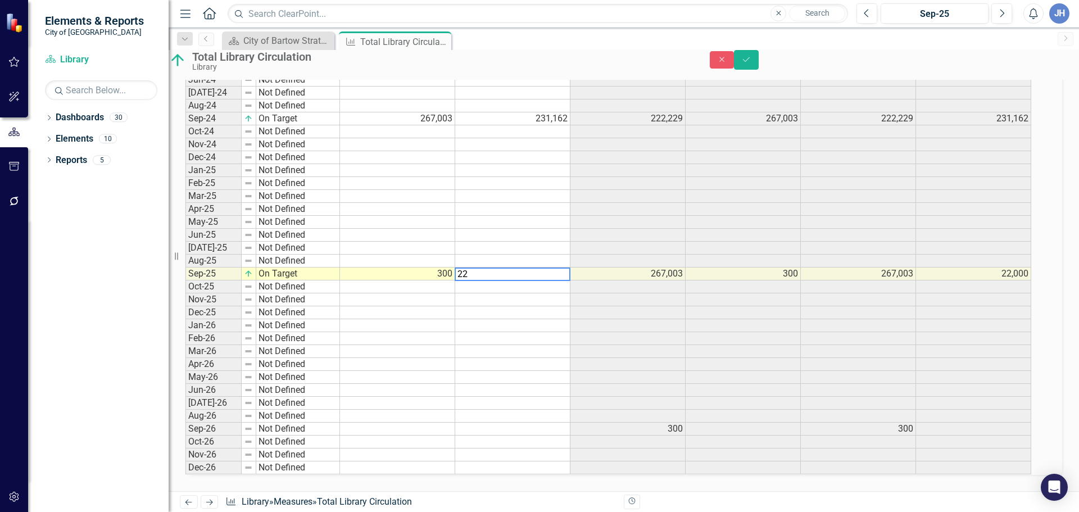
scroll to position [849, 0]
type textarea "22916"
click at [450, 268] on td "300" at bounding box center [397, 274] width 115 height 13
click at [428, 268] on td "300" at bounding box center [397, 274] width 115 height 13
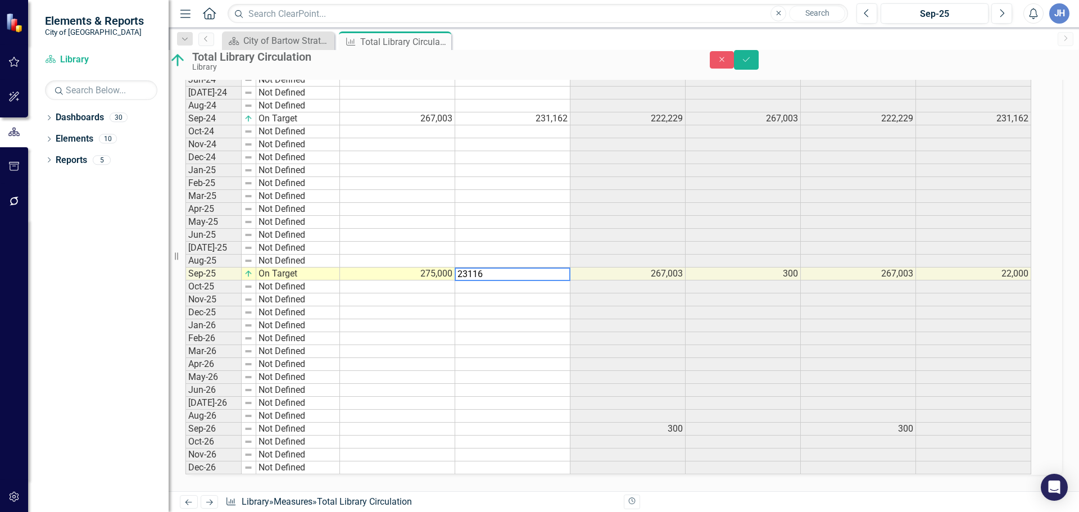
type textarea "231162"
click at [751, 64] on icon "Save" at bounding box center [746, 60] width 10 height 8
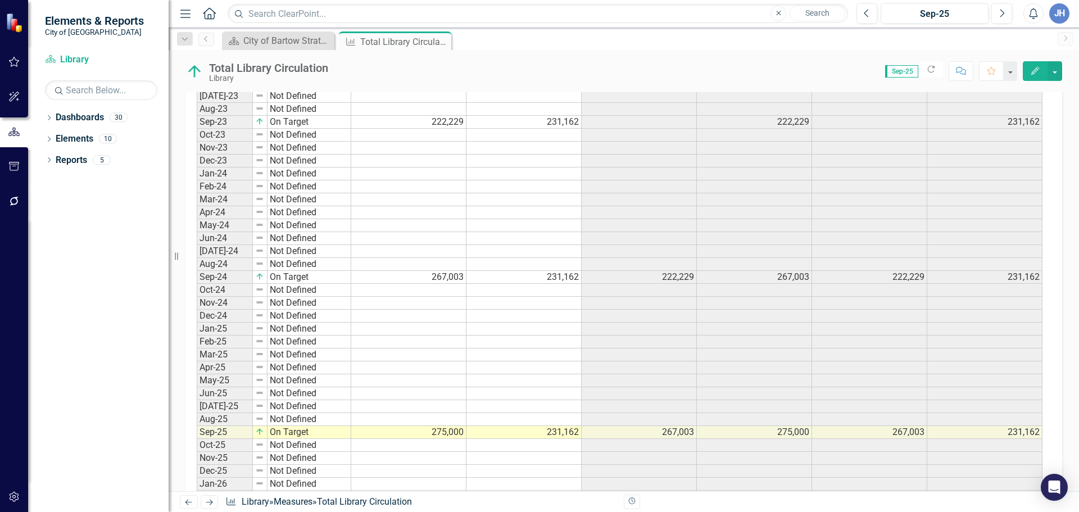
scroll to position [674, 0]
click at [438, 41] on icon "Close" at bounding box center [440, 41] width 11 height 9
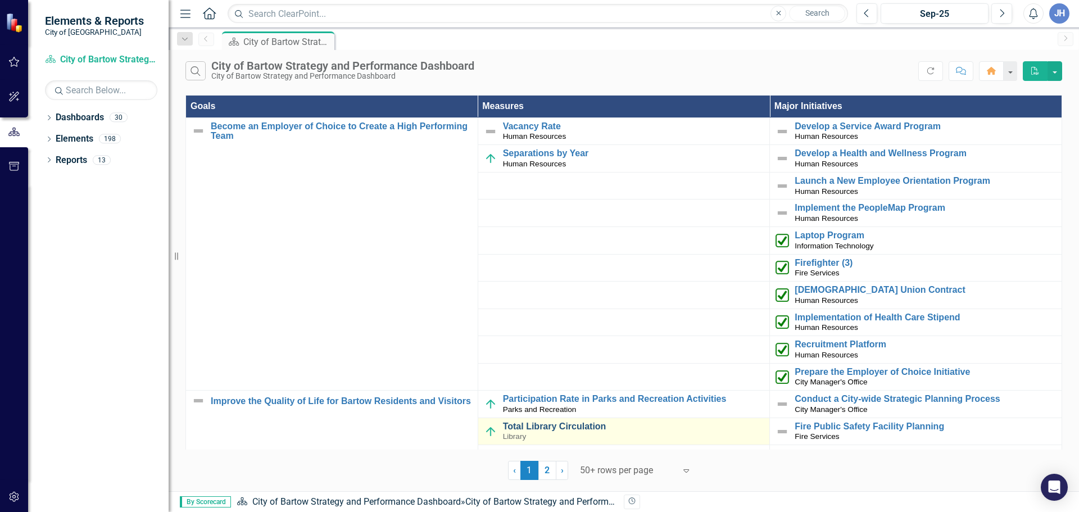
click at [551, 427] on link "Total Library Circulation" at bounding box center [633, 426] width 261 height 10
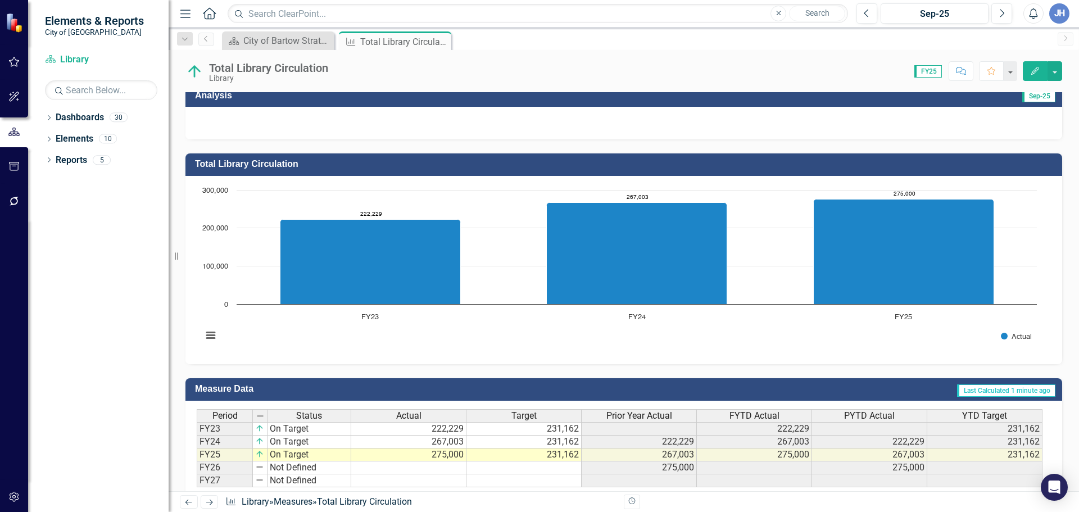
scroll to position [283, 0]
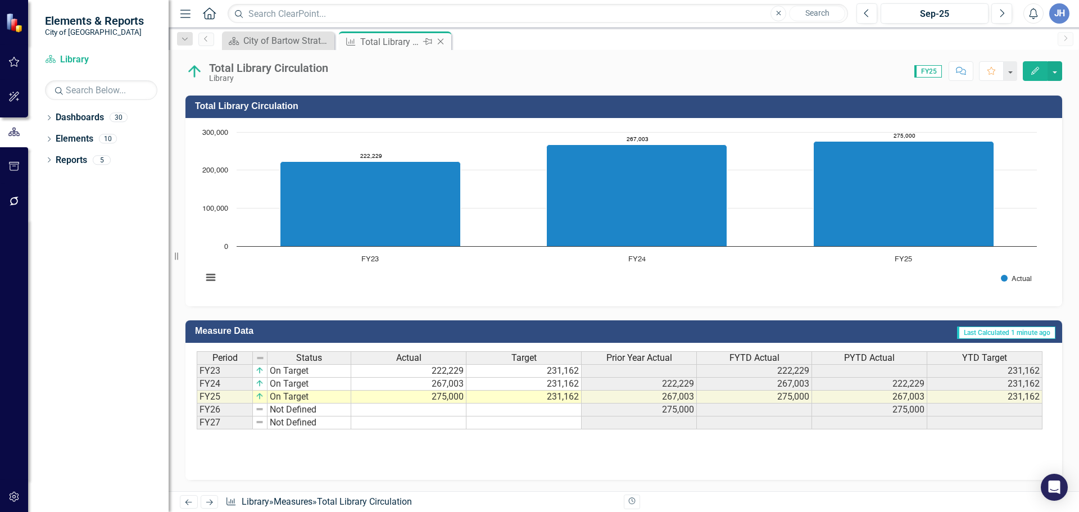
click at [443, 42] on icon "Close" at bounding box center [440, 41] width 11 height 9
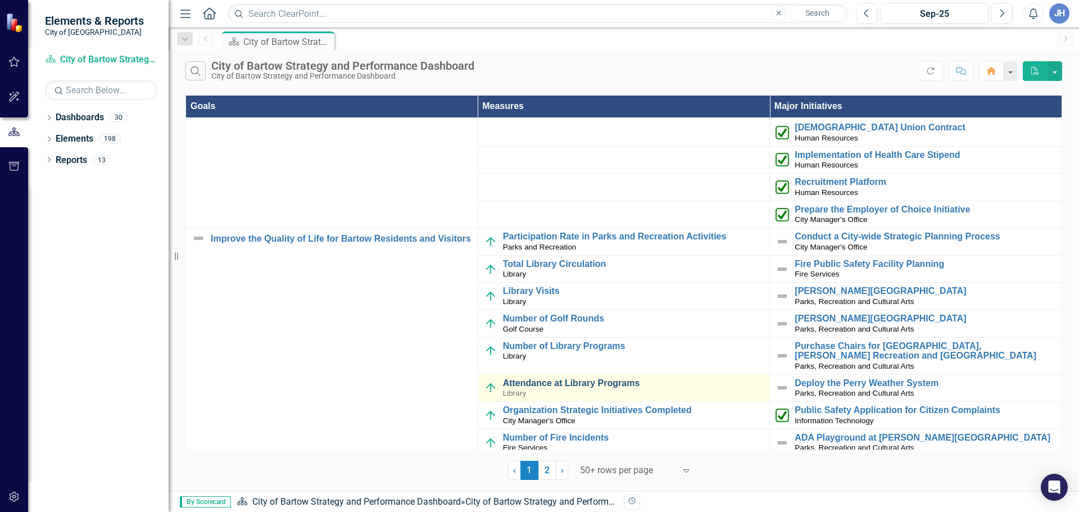
scroll to position [169, 0]
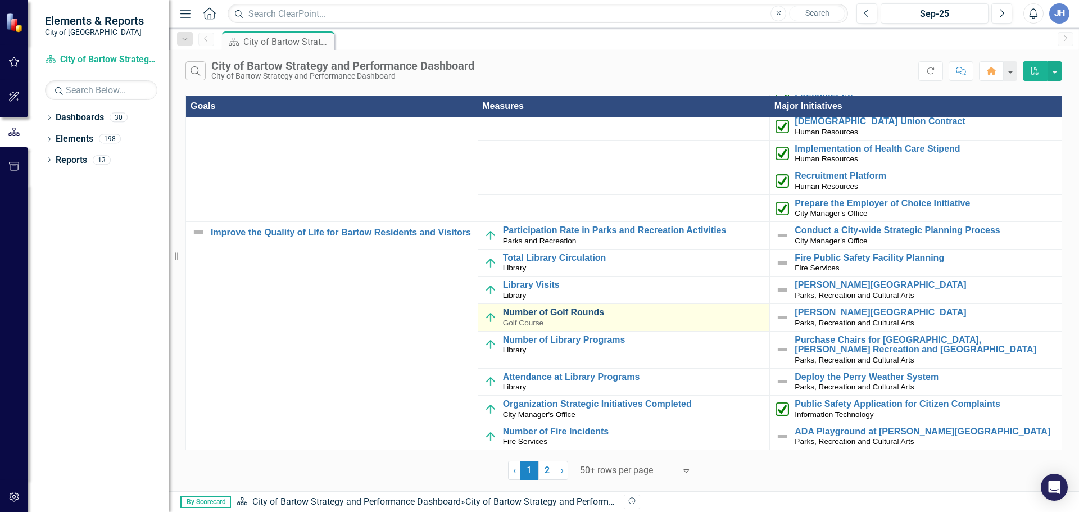
click at [545, 311] on link "Number of Golf Rounds" at bounding box center [633, 312] width 261 height 10
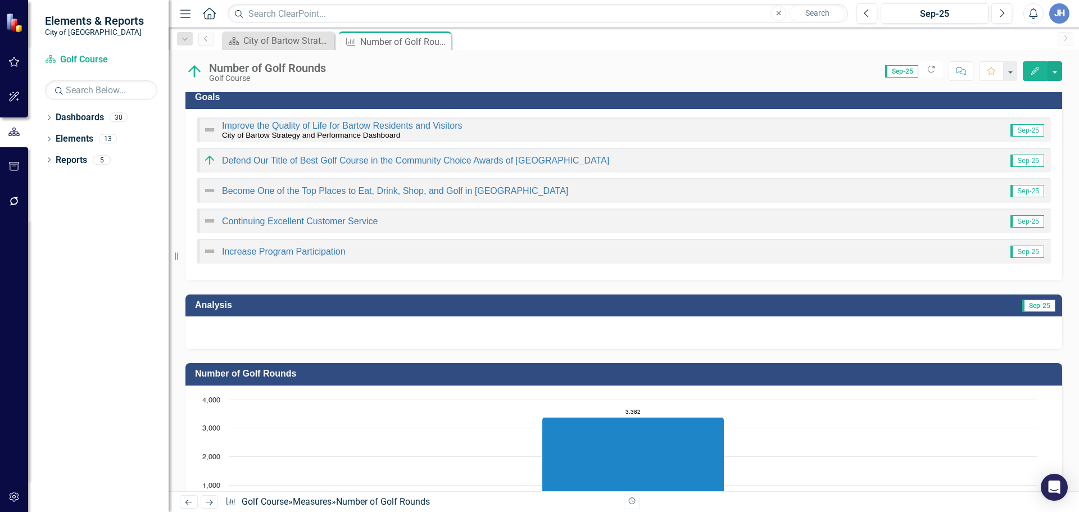
scroll to position [56, 0]
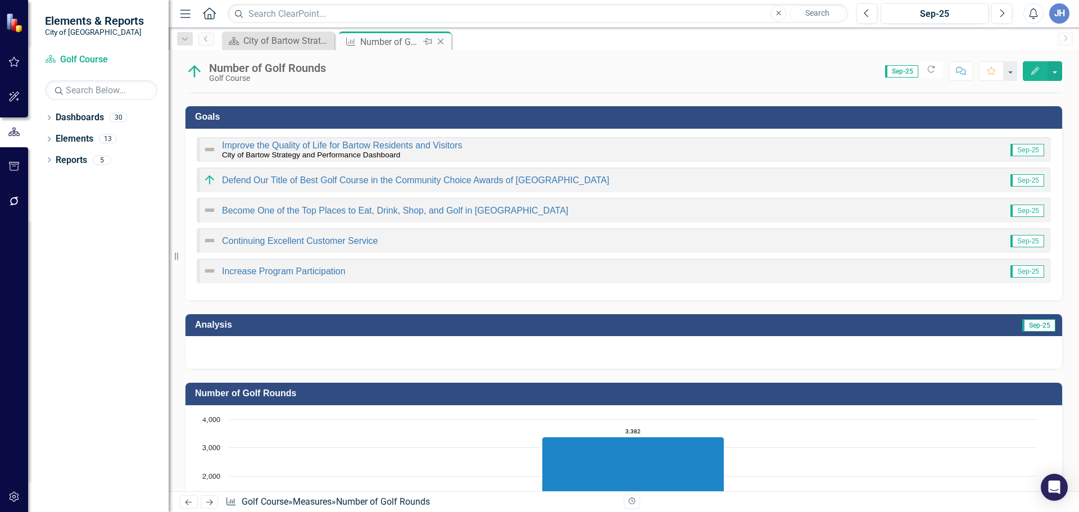
click at [441, 40] on icon "Close" at bounding box center [440, 41] width 11 height 9
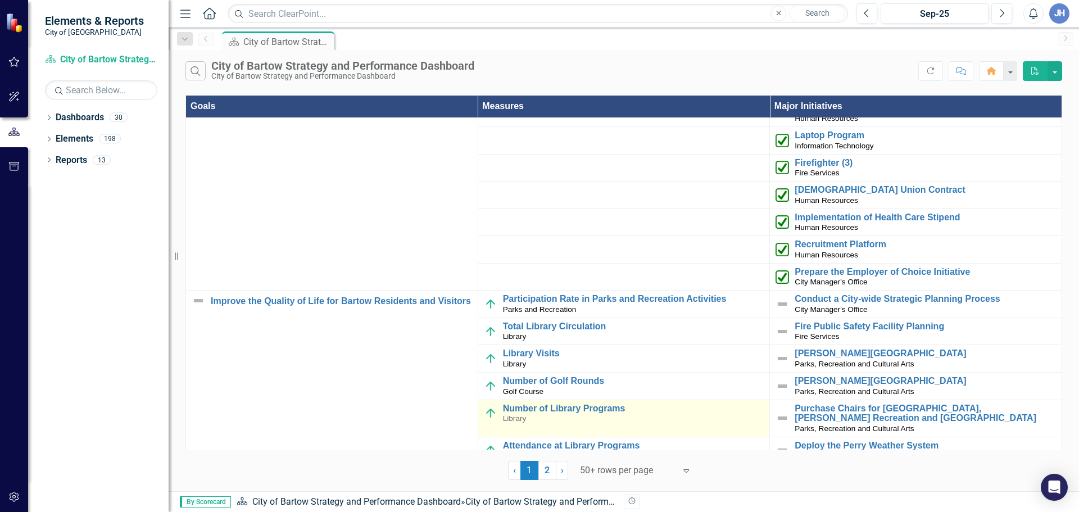
scroll to position [169, 0]
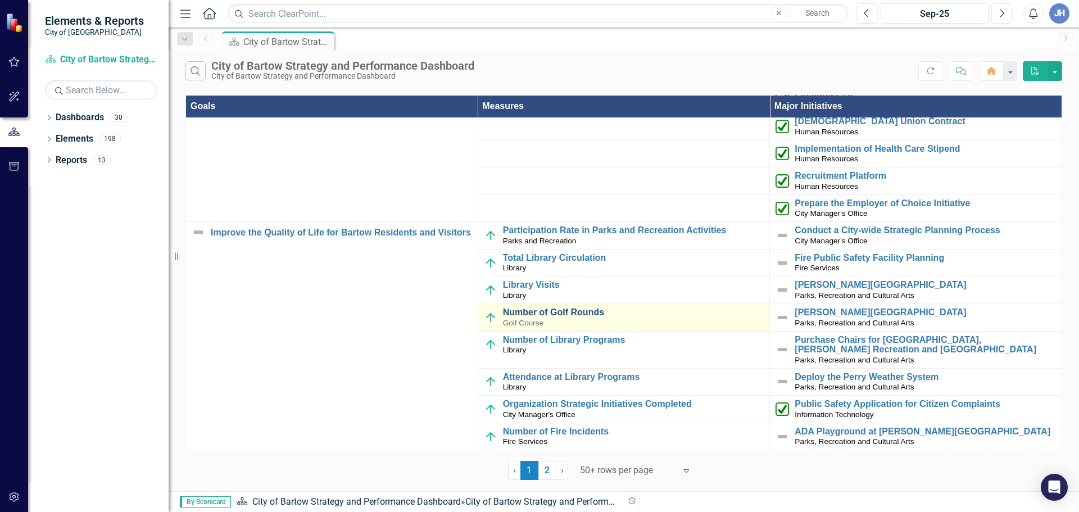
click at [570, 310] on link "Number of Golf Rounds" at bounding box center [633, 312] width 261 height 10
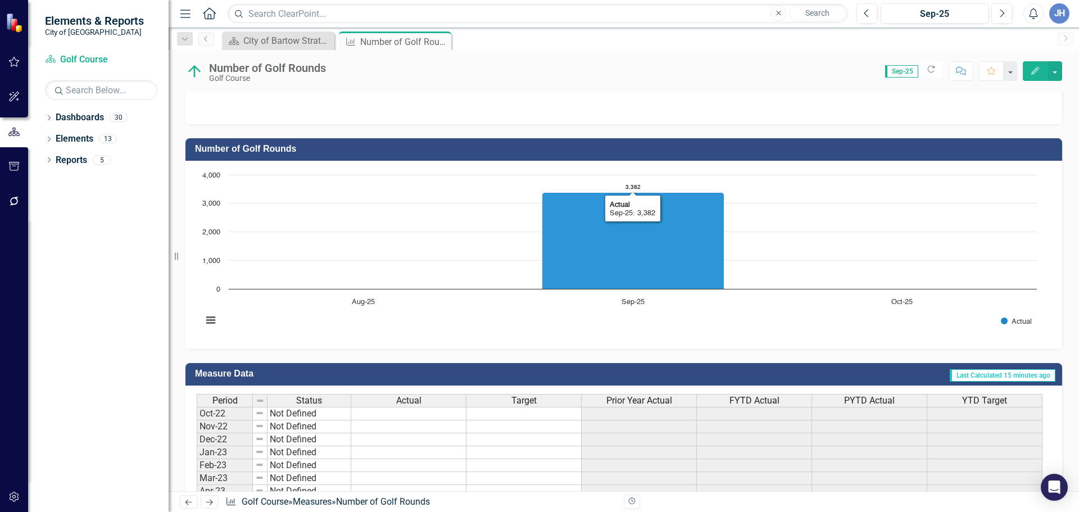
scroll to position [169, 0]
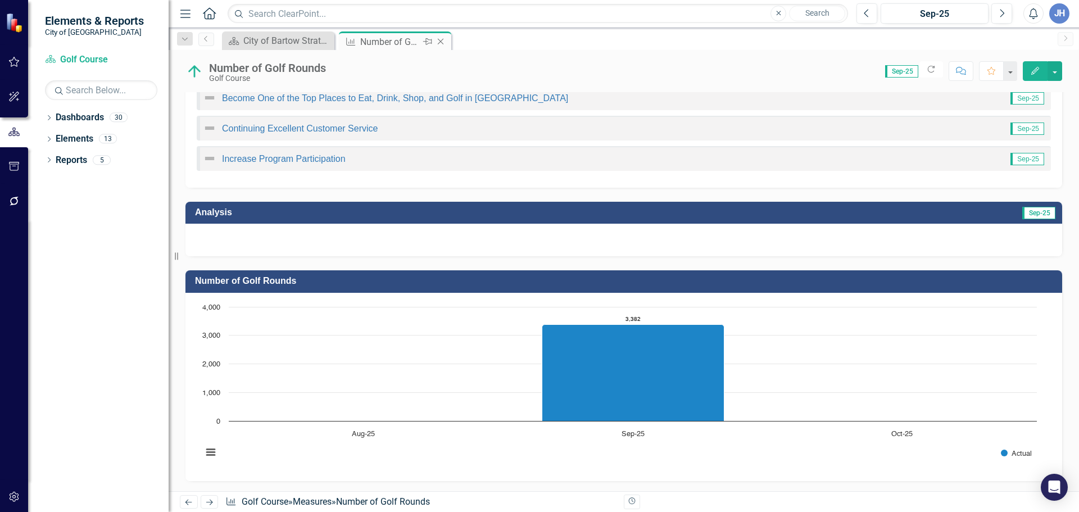
click at [439, 40] on icon at bounding box center [441, 42] width 6 height 6
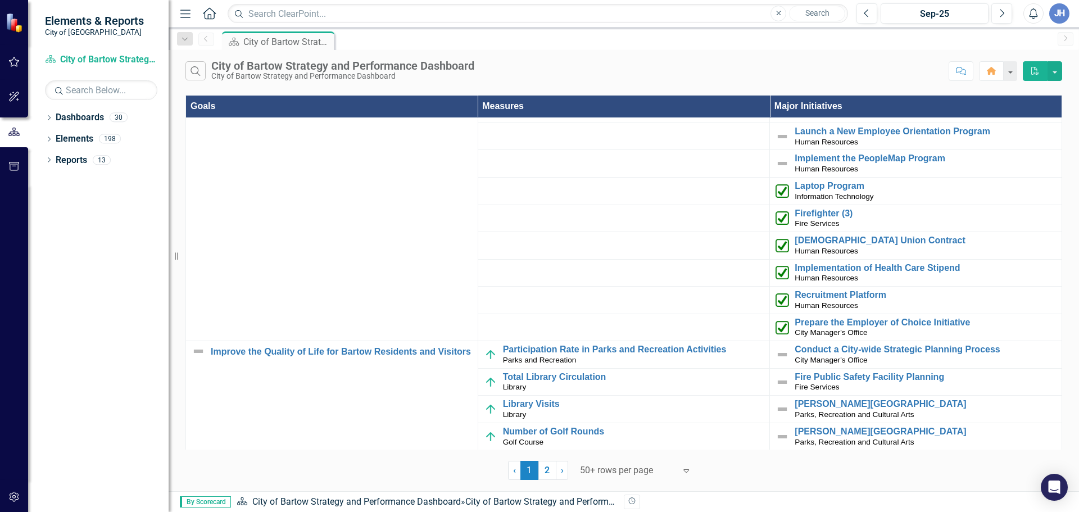
scroll to position [169, 0]
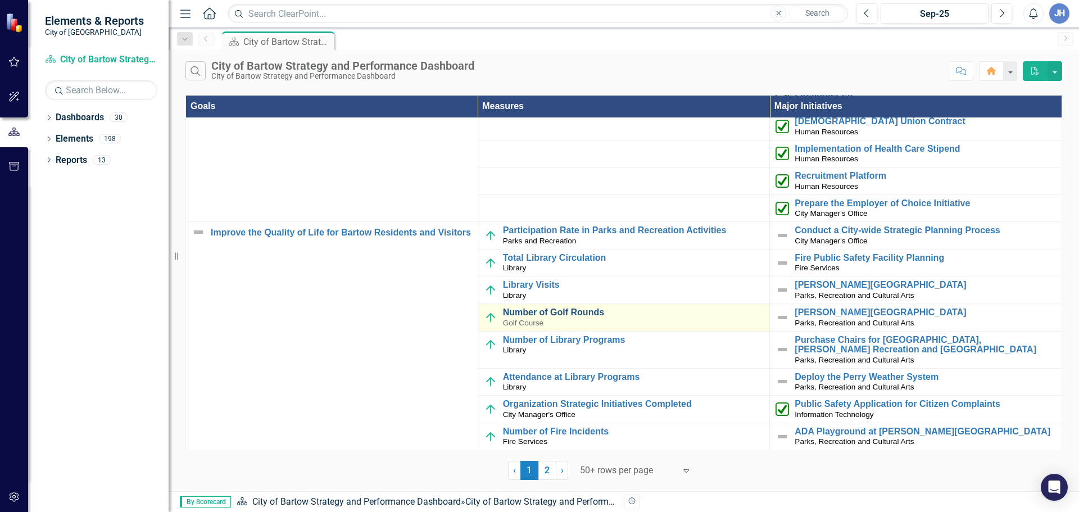
click at [569, 317] on link "Number of Golf Rounds" at bounding box center [633, 312] width 261 height 10
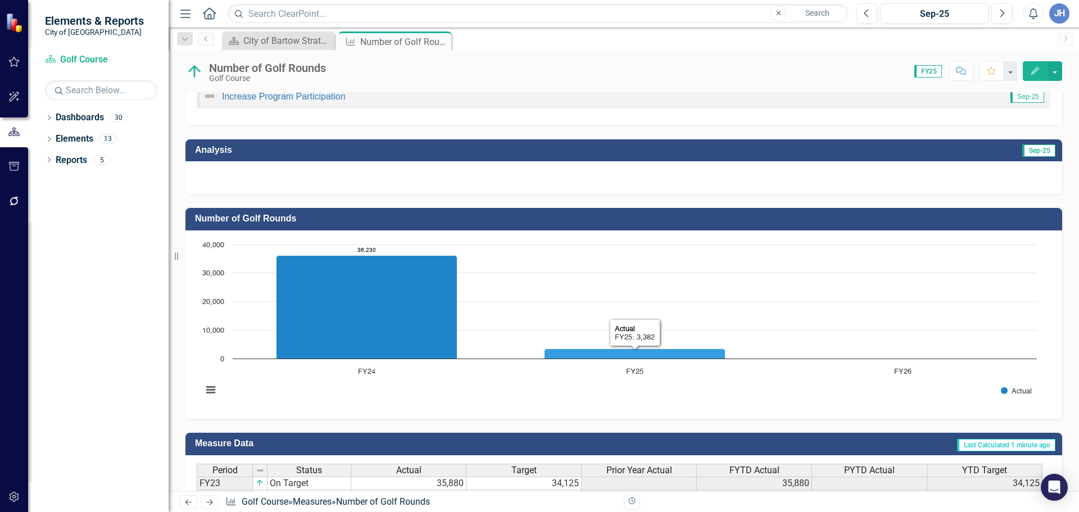
scroll to position [343, 0]
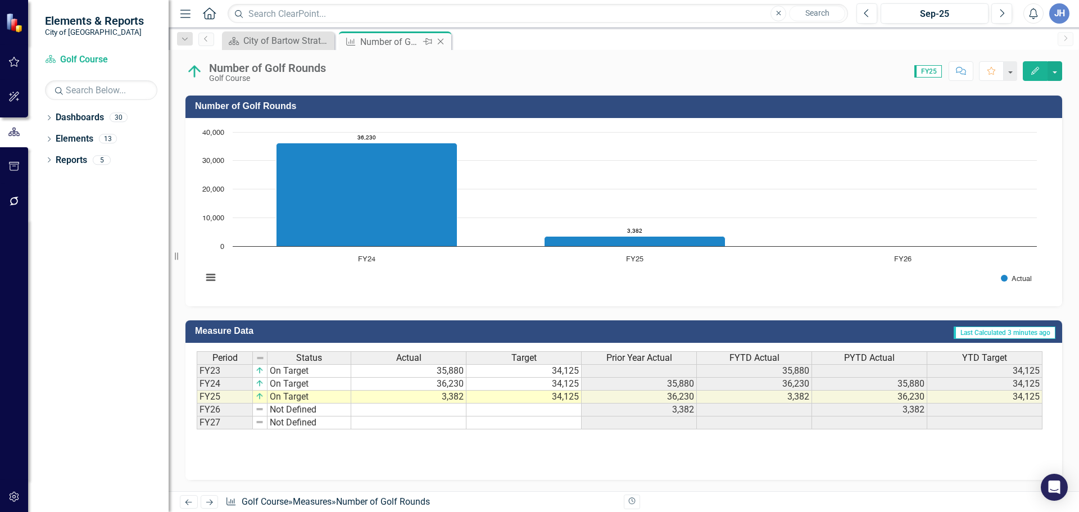
click at [441, 39] on icon "Close" at bounding box center [440, 41] width 11 height 9
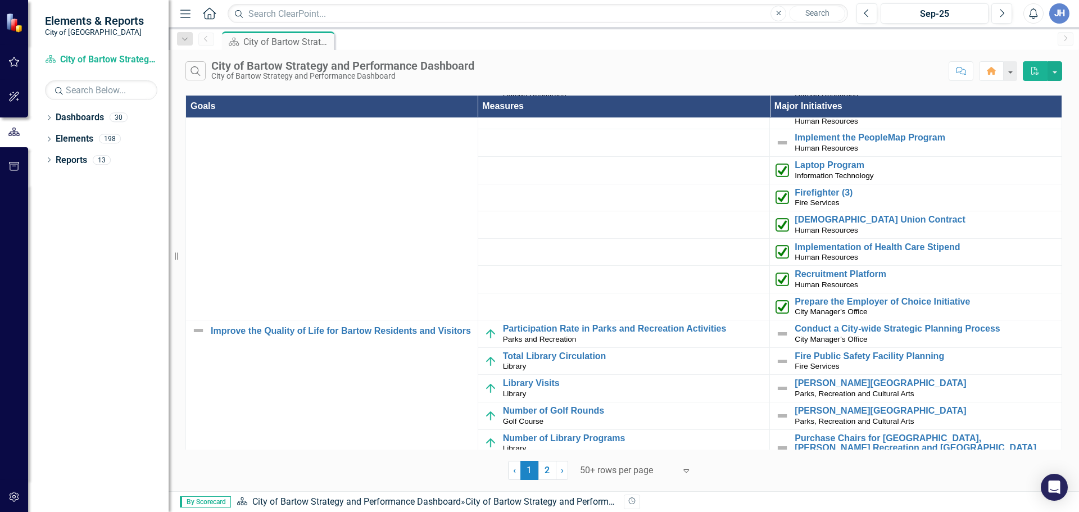
scroll to position [169, 0]
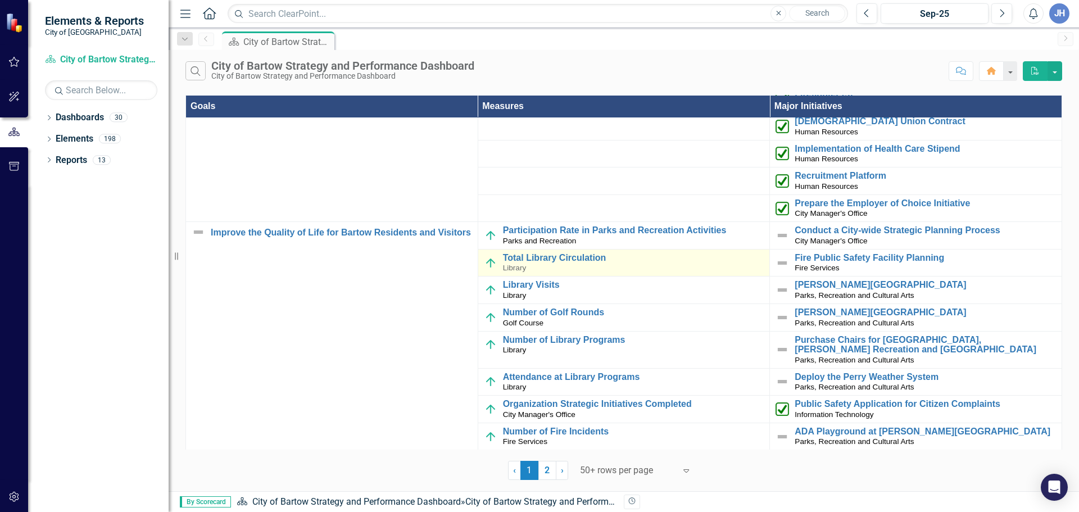
click at [567, 263] on div "Total Library Circulation Library" at bounding box center [633, 263] width 261 height 20
click at [568, 259] on link "Total Library Circulation" at bounding box center [633, 258] width 261 height 10
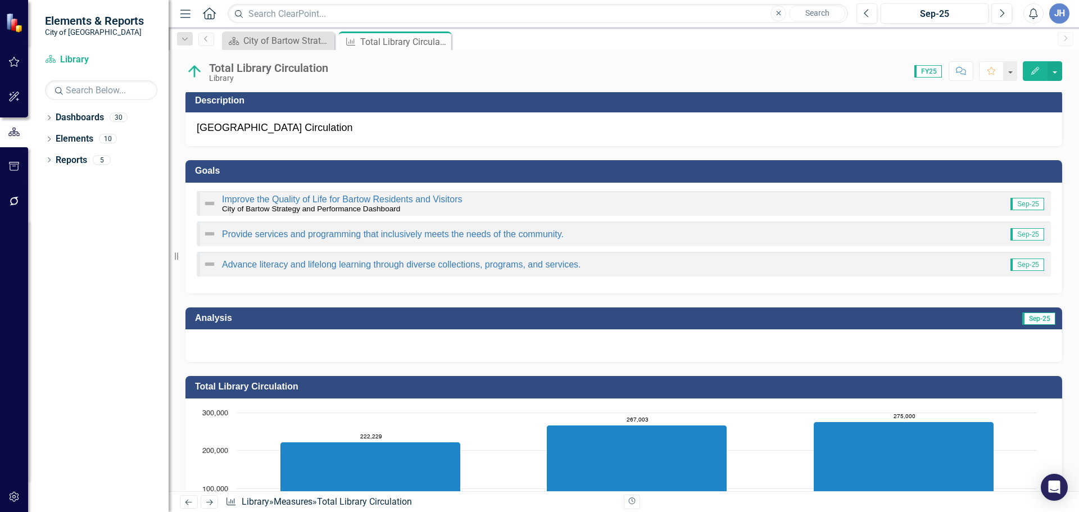
scroll to position [2, 0]
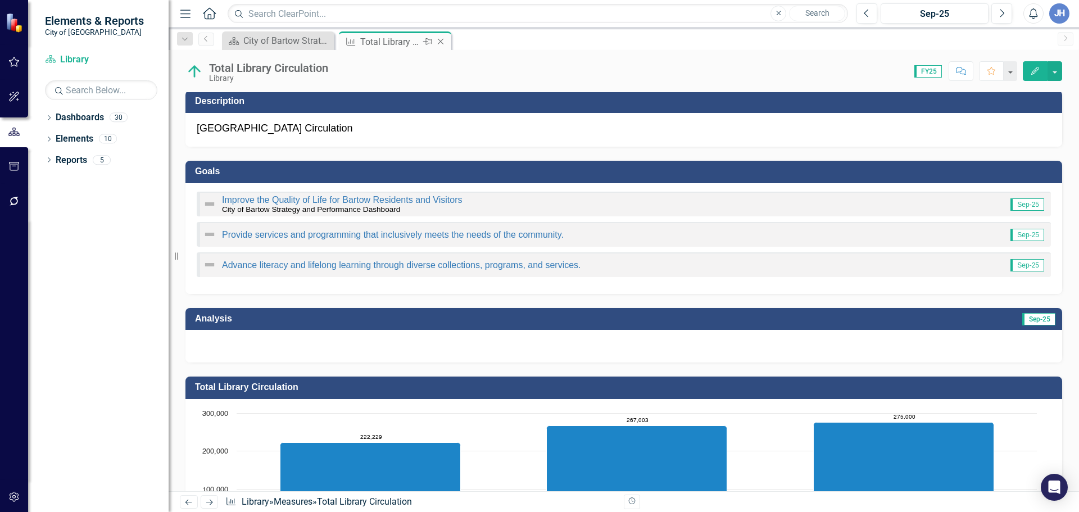
click at [441, 43] on icon "Close" at bounding box center [440, 41] width 11 height 9
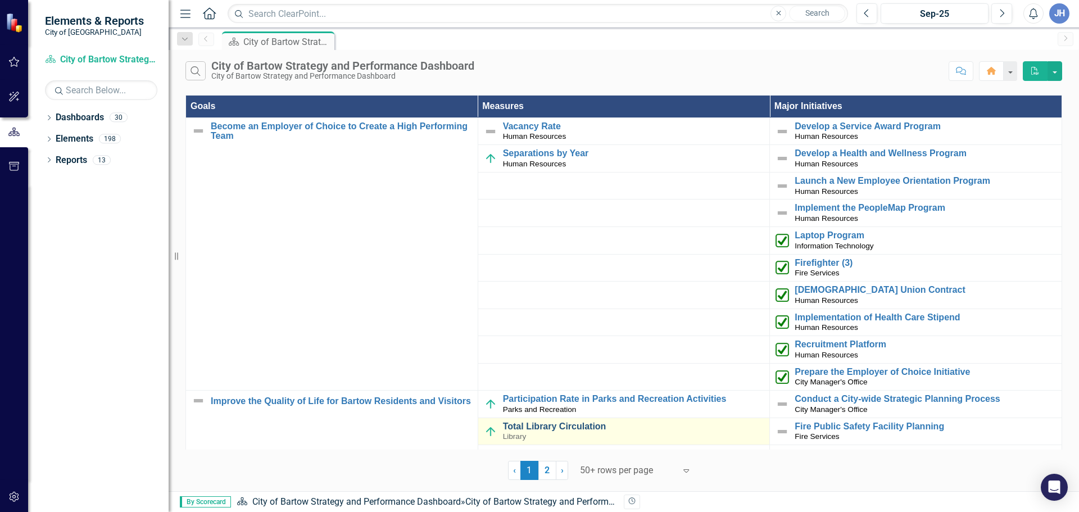
click at [547, 428] on link "Total Library Circulation" at bounding box center [633, 426] width 261 height 10
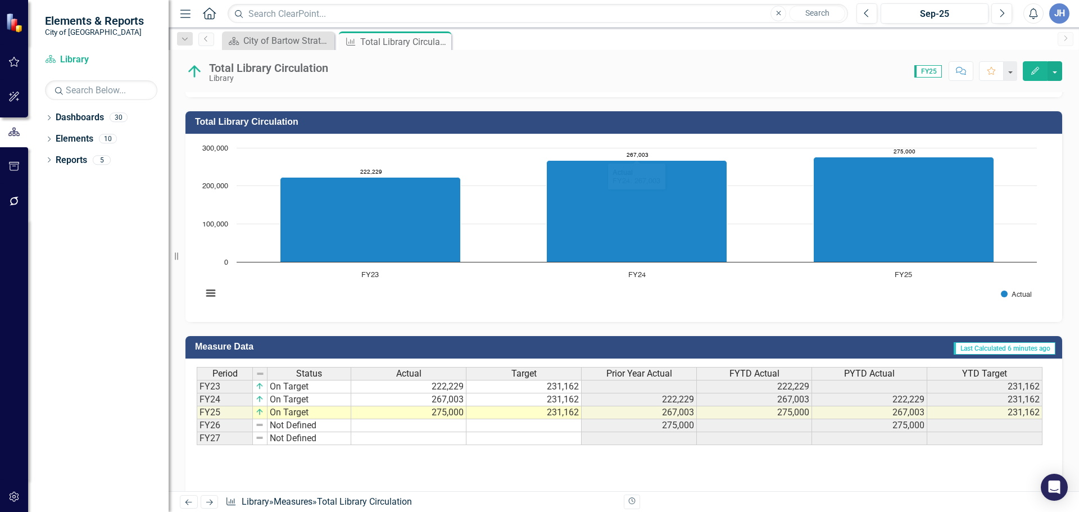
scroll to position [281, 0]
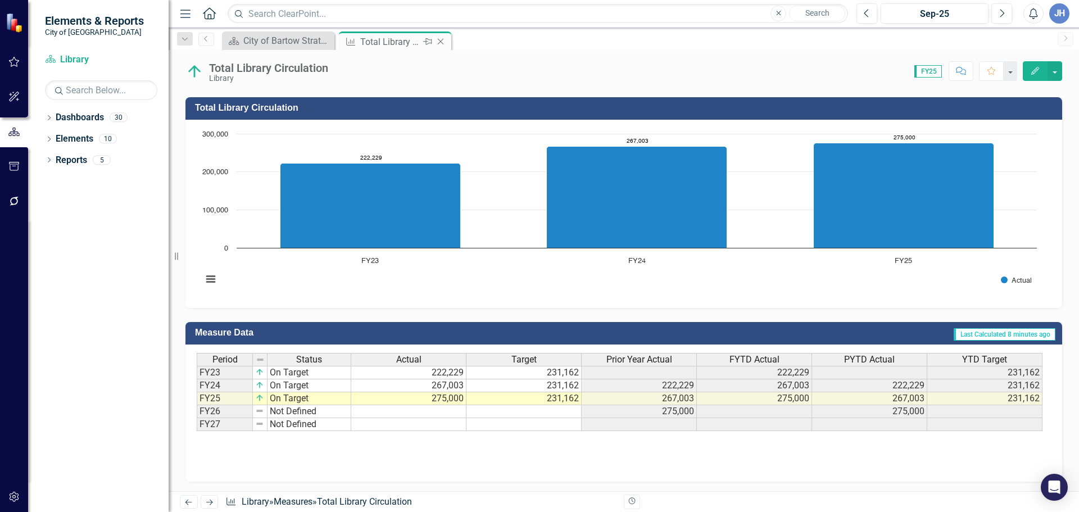
click at [441, 40] on icon "Close" at bounding box center [440, 41] width 11 height 9
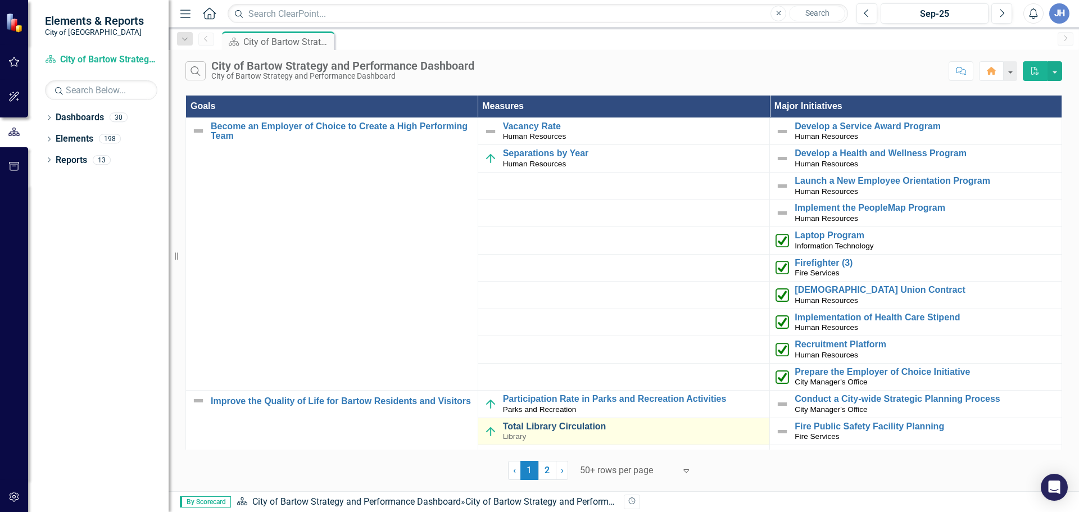
click at [555, 427] on link "Total Library Circulation" at bounding box center [633, 426] width 261 height 10
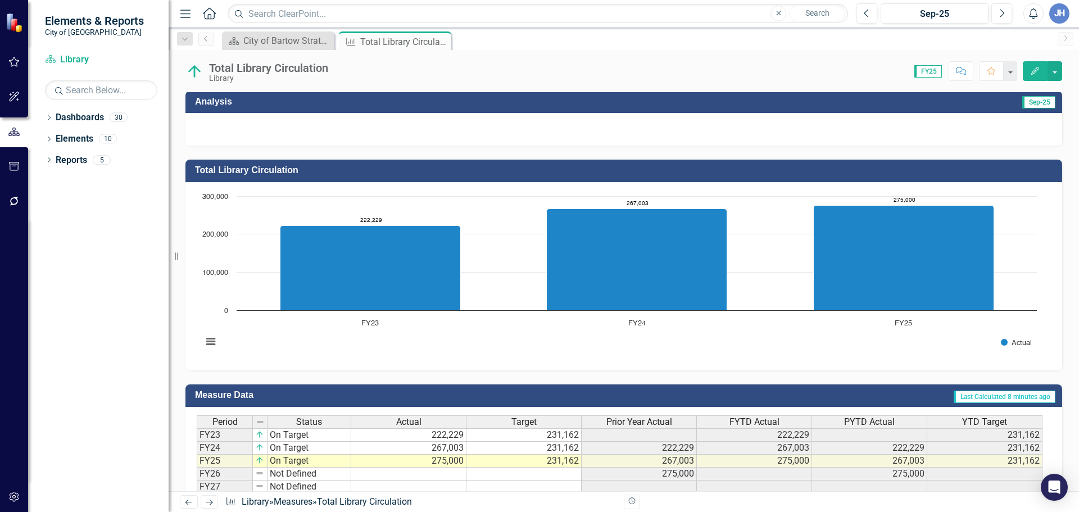
scroll to position [283, 0]
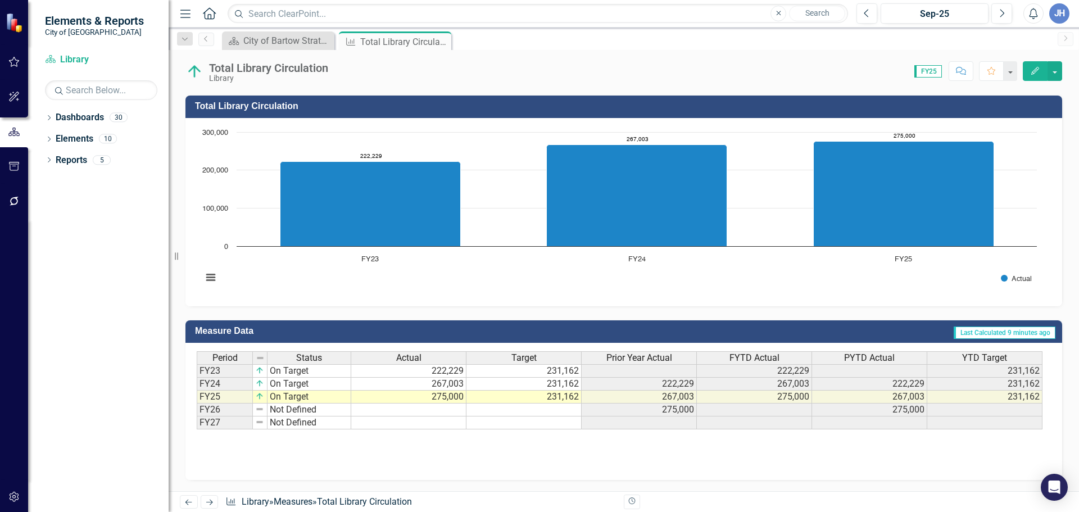
click at [446, 397] on td "275,000" at bounding box center [408, 397] width 115 height 13
click at [556, 402] on td "231,162" at bounding box center [523, 397] width 115 height 13
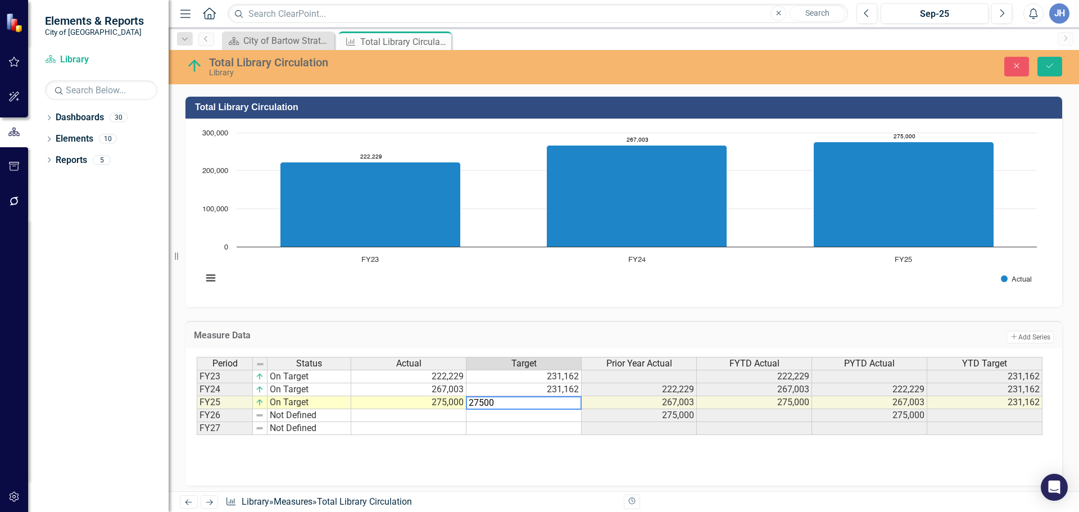
type textarea "275000"
click at [445, 405] on td "275,000" at bounding box center [408, 402] width 115 height 13
type textarea "315602"
click at [662, 332] on td "Add Add Series" at bounding box center [858, 336] width 392 height 15
click at [1053, 65] on icon "Save" at bounding box center [1050, 66] width 10 height 8
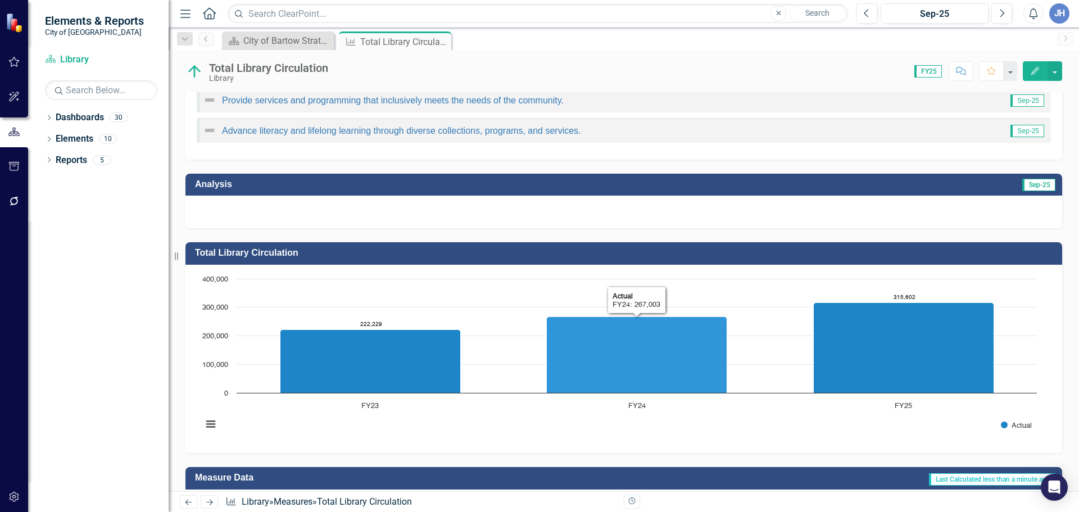
scroll to position [225, 0]
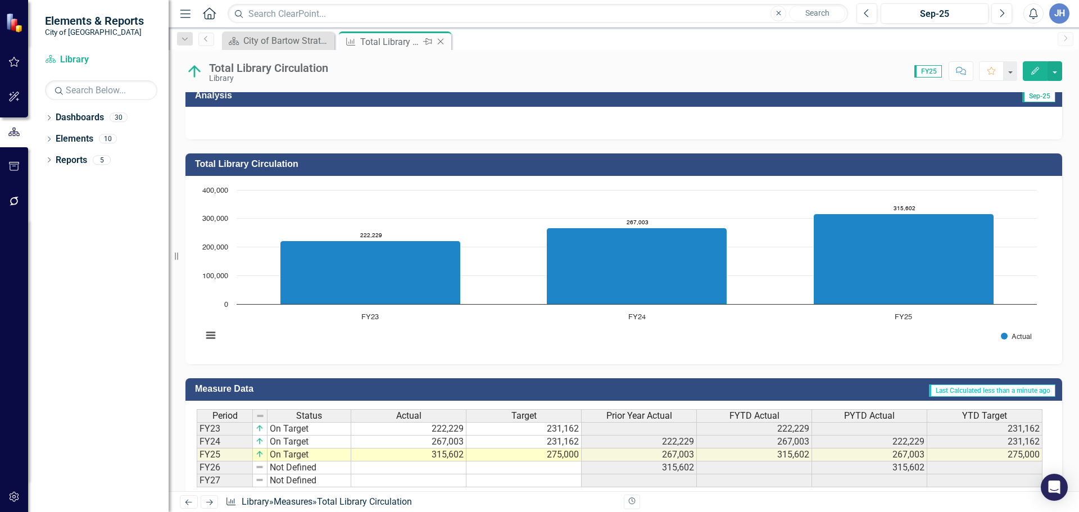
click at [443, 40] on icon "Close" at bounding box center [440, 41] width 11 height 9
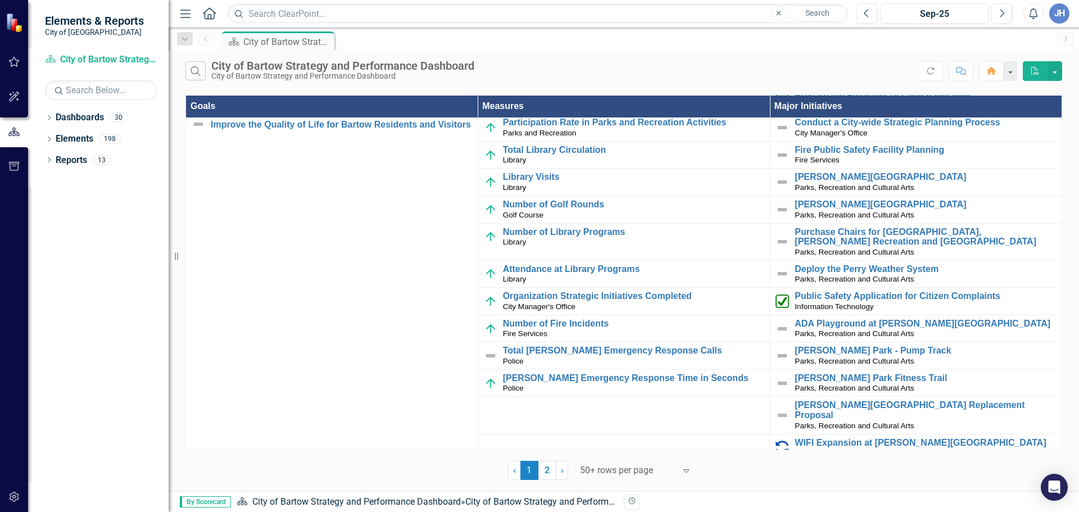
scroll to position [281, 0]
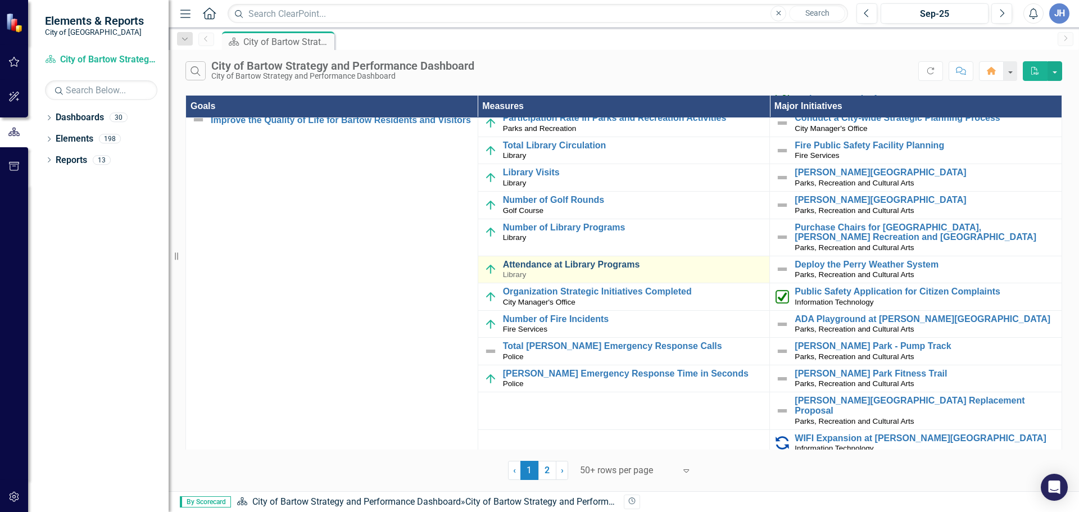
click at [570, 261] on link "Attendance at Library Programs" at bounding box center [633, 265] width 261 height 10
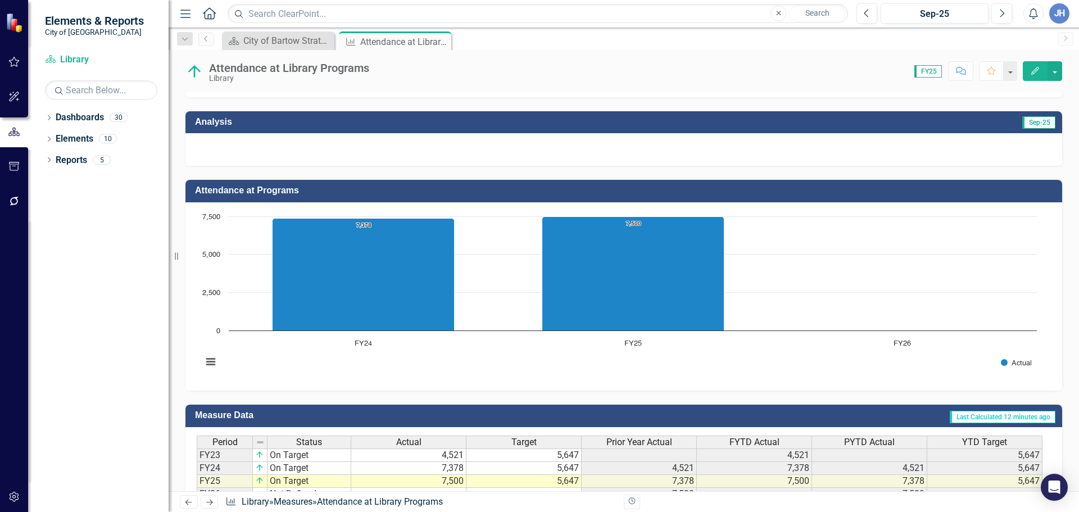
scroll to position [281, 0]
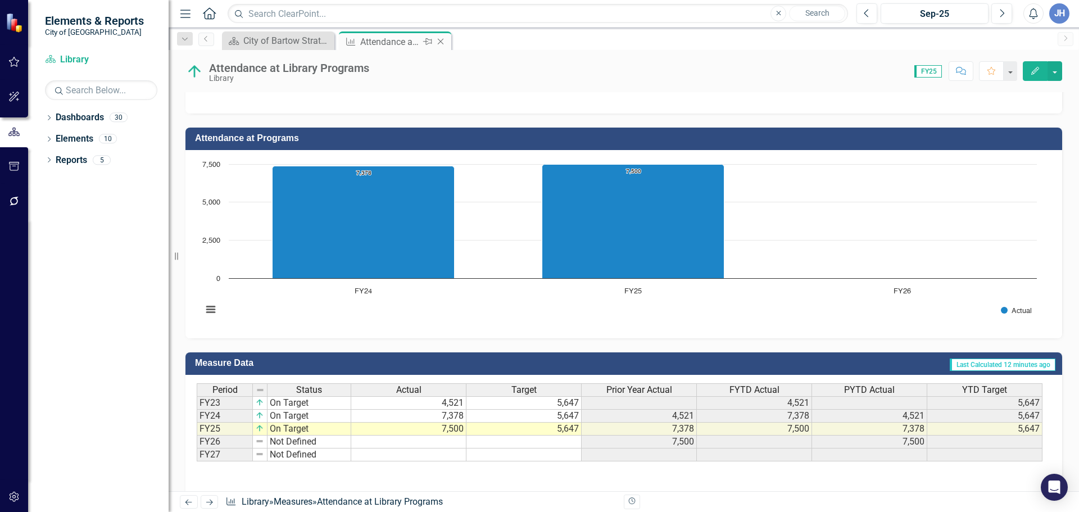
click at [442, 38] on icon "Close" at bounding box center [440, 41] width 11 height 9
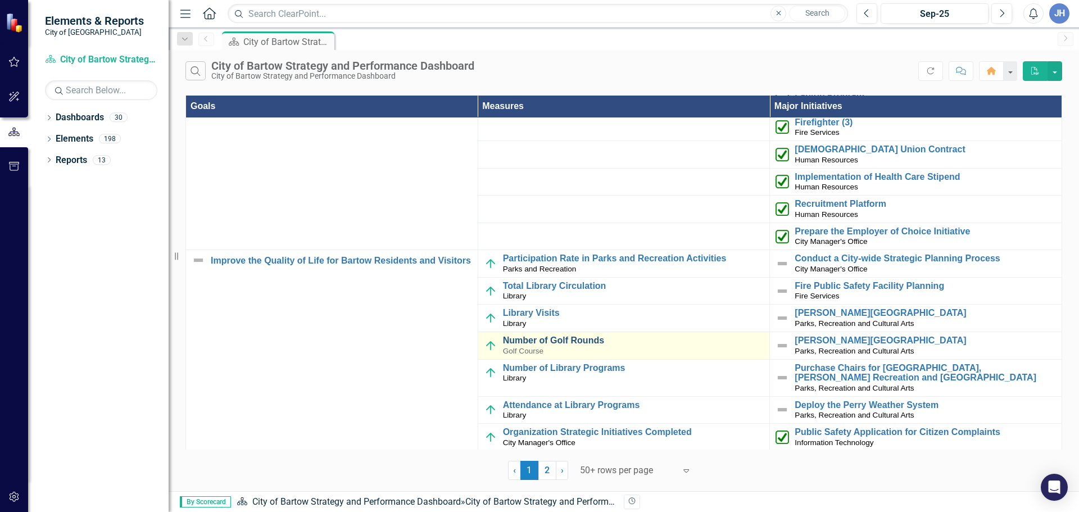
scroll to position [169, 0]
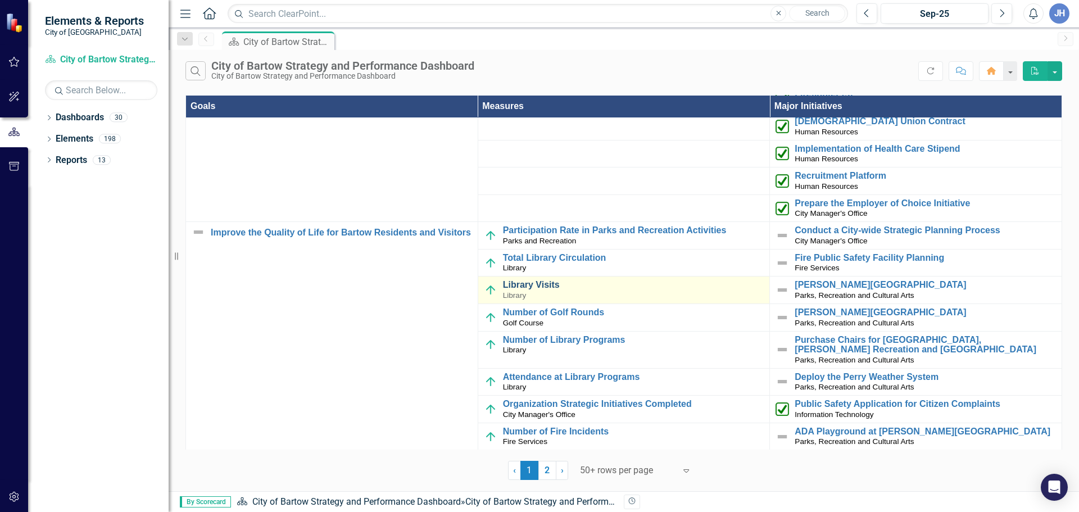
click at [544, 286] on link "Library Visits" at bounding box center [633, 285] width 261 height 10
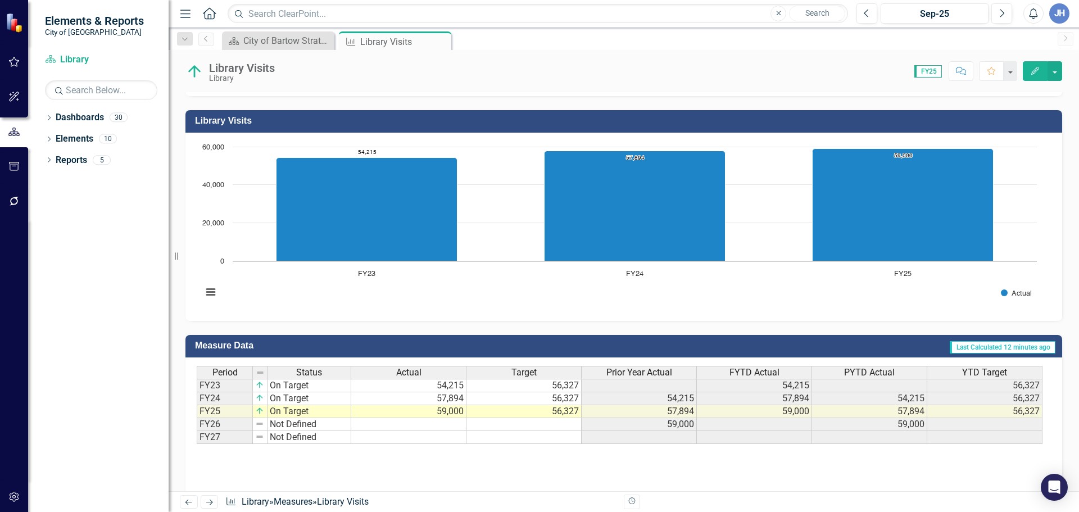
scroll to position [313, 0]
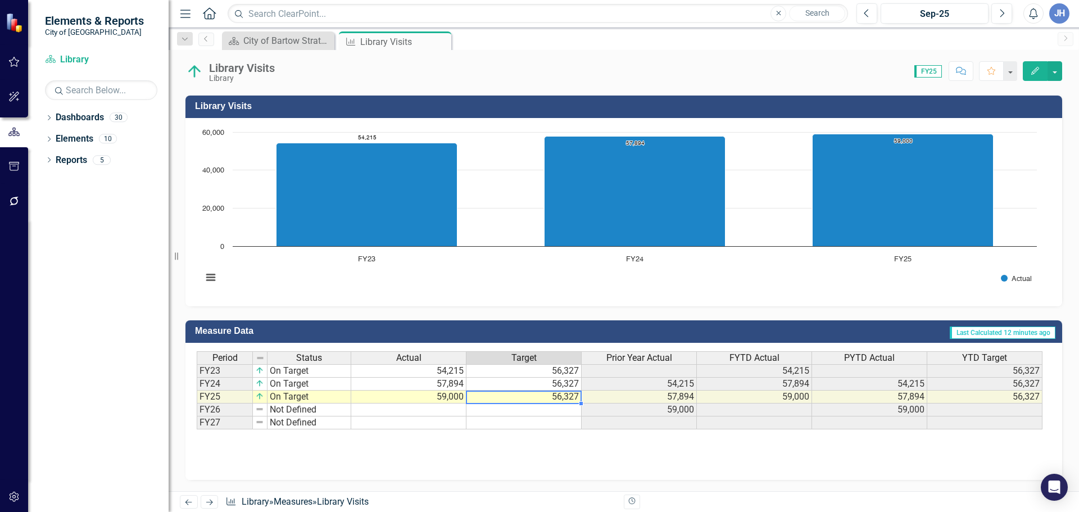
click at [564, 397] on td "56,327" at bounding box center [523, 397] width 115 height 13
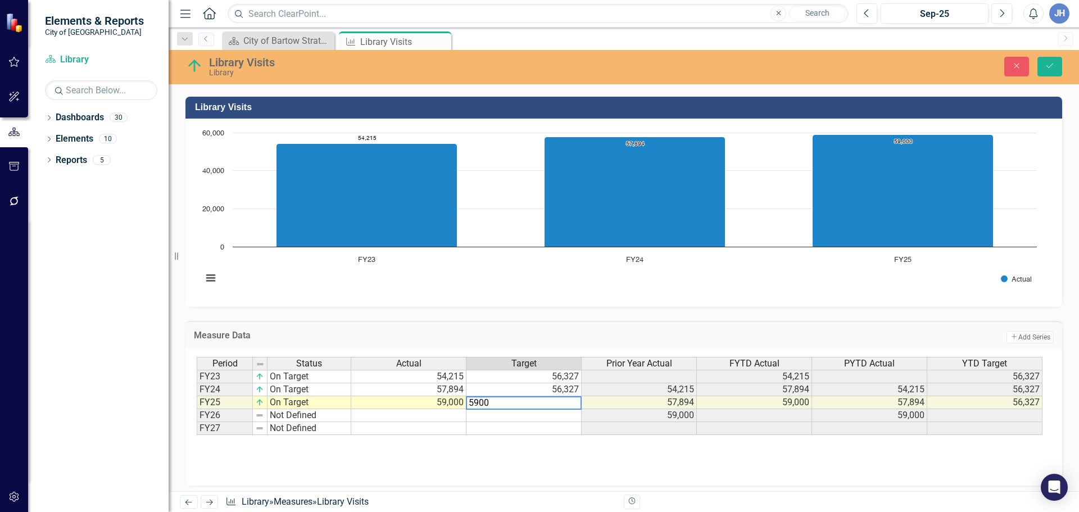
type textarea "59000"
click at [261, 406] on img at bounding box center [259, 402] width 9 height 9
click at [268, 409] on div at bounding box center [267, 409] width 4 height 4
click at [260, 401] on img at bounding box center [259, 402] width 9 height 9
click at [309, 404] on td "On Target" at bounding box center [310, 402] width 84 height 13
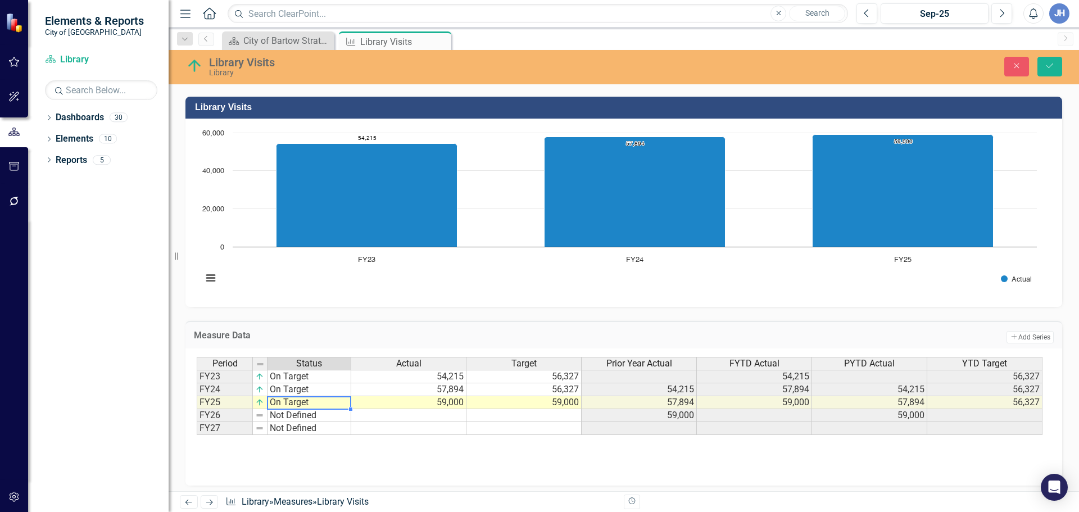
click at [309, 404] on td "On Target" at bounding box center [310, 402] width 84 height 13
type textarea "On Target"
click at [329, 405] on div "Period Status Actual Target Prior Year Actual FYTD Actual PYTD Actual YTD Targe…" at bounding box center [620, 396] width 846 height 79
click at [391, 455] on div "Period Status Actual Target Prior Year Actual FYTD Actual PYTD Actual YTD Targe…" at bounding box center [624, 413] width 854 height 112
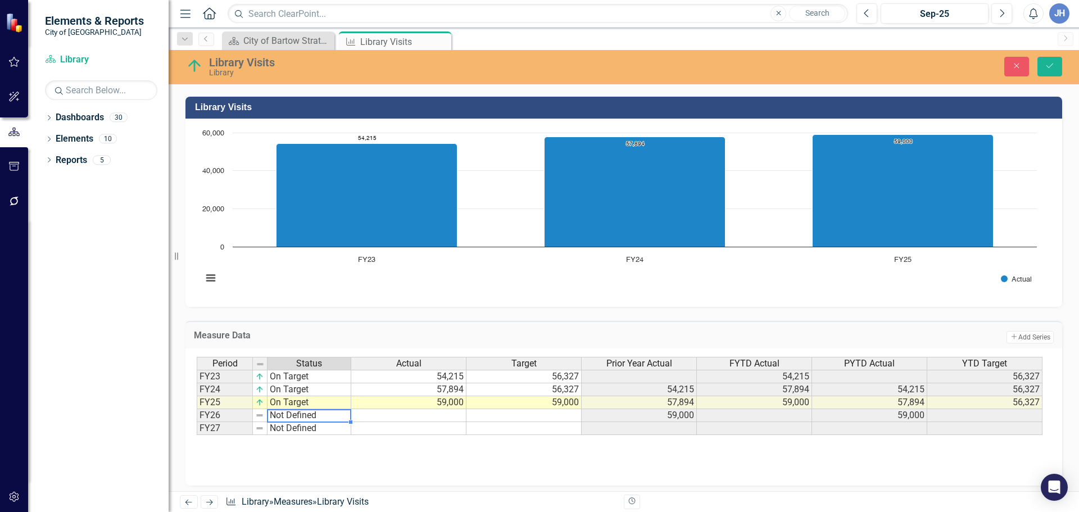
click at [282, 415] on td "Not Defined" at bounding box center [310, 415] width 84 height 13
click at [259, 415] on img at bounding box center [259, 415] width 9 height 9
click at [260, 416] on img at bounding box center [259, 415] width 9 height 9
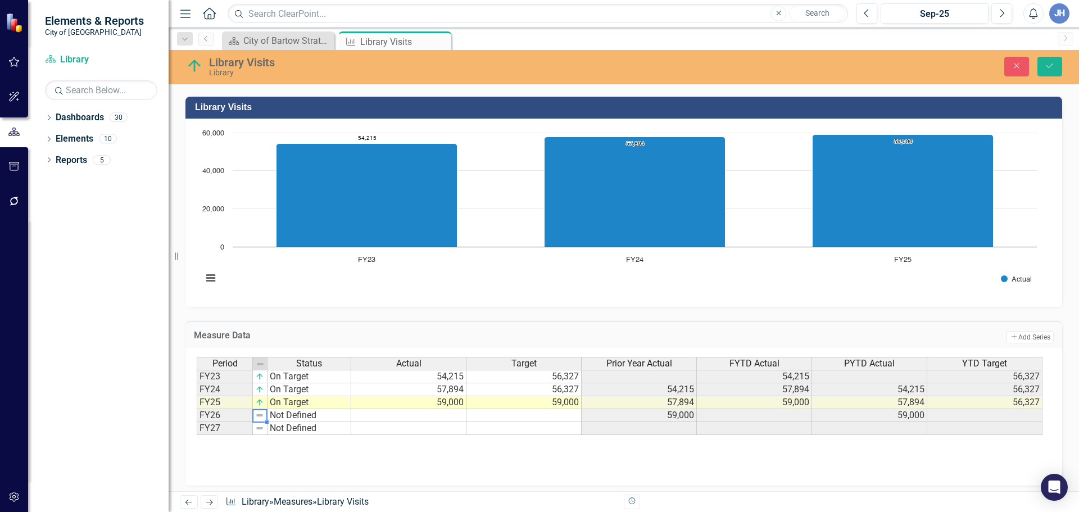
click at [446, 472] on div "Period Status Actual Target Prior Year Actual FYTD Actual PYTD Actual YTD Targe…" at bounding box center [623, 416] width 877 height 137
click at [450, 405] on td "59,000" at bounding box center [408, 402] width 115 height 13
drag, startPoint x: 451, startPoint y: 402, endPoint x: 454, endPoint y: 408, distance: 6.6
click at [451, 404] on td "59,000" at bounding box center [408, 402] width 115 height 13
type textarea "67035"
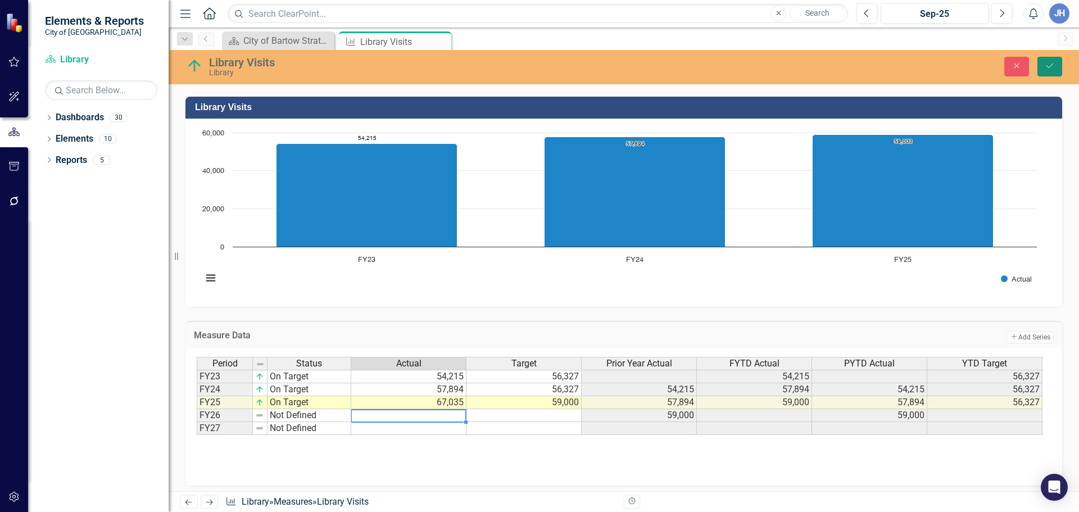
click at [1048, 66] on icon "Save" at bounding box center [1050, 66] width 10 height 8
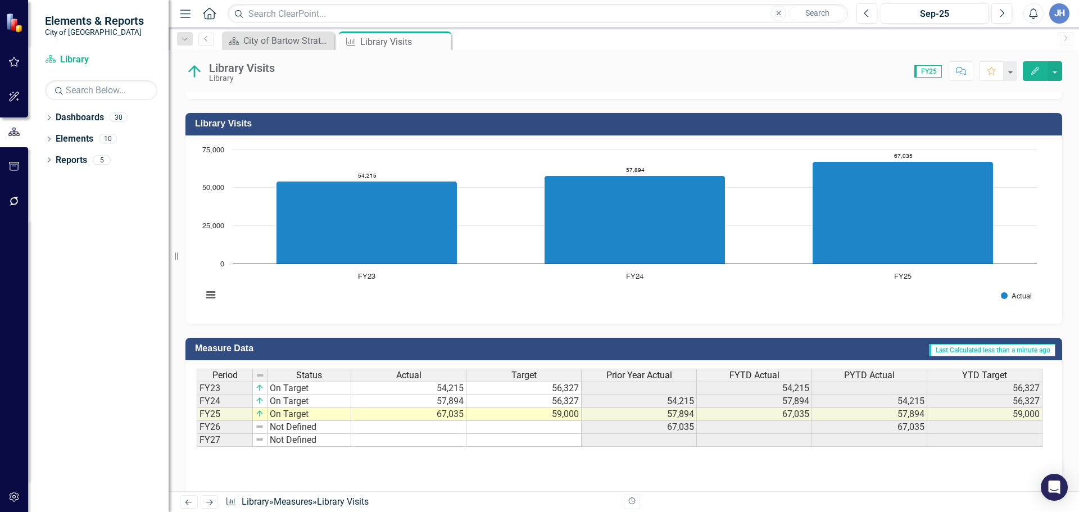
scroll to position [313, 0]
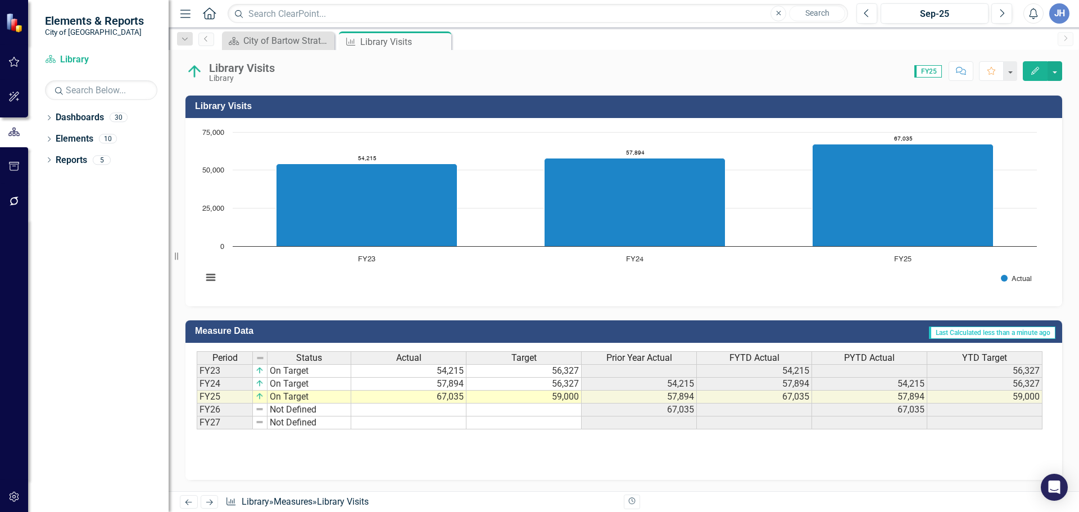
click at [0, 0] on icon "Close" at bounding box center [0, 0] width 0 height 0
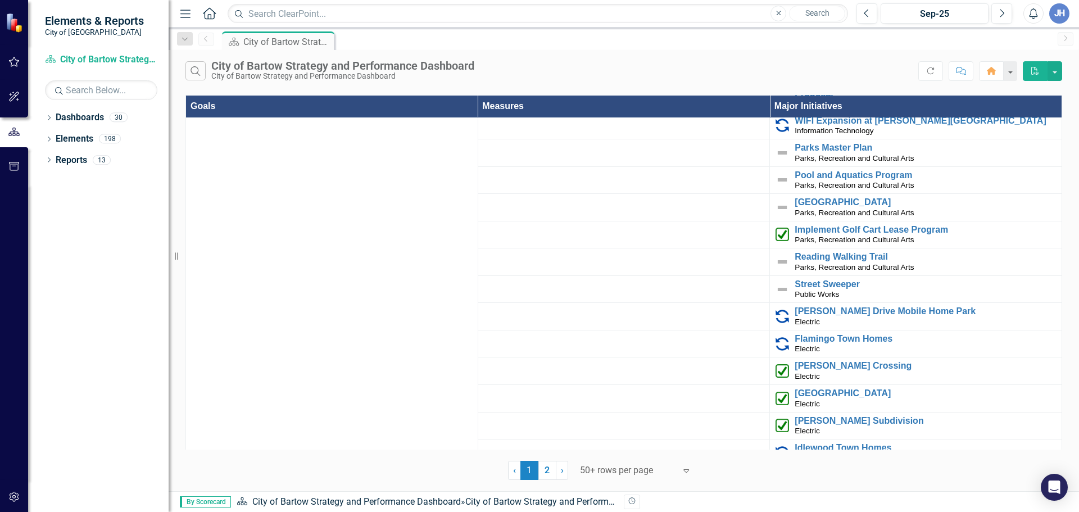
scroll to position [618, 0]
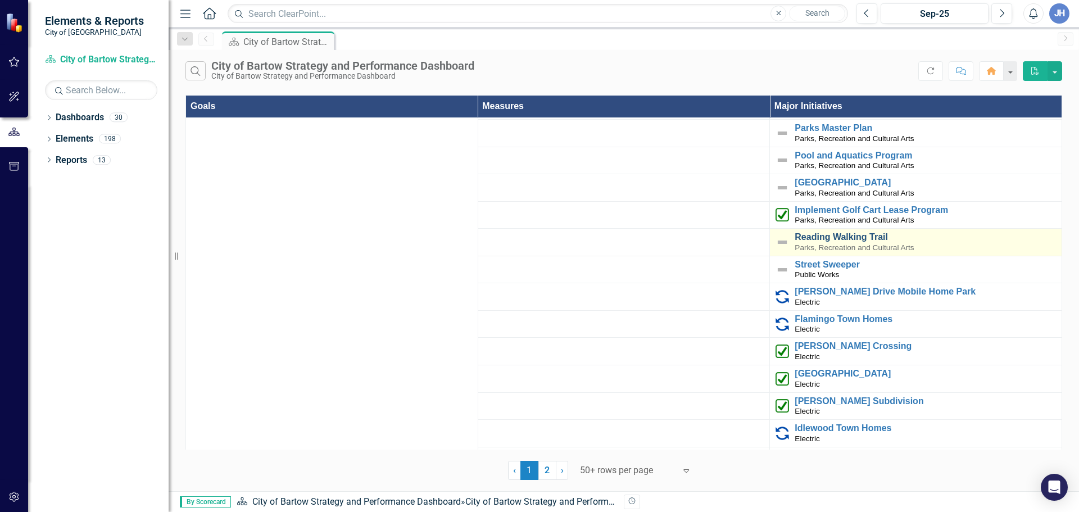
click at [829, 232] on link "Reading Walking Trail" at bounding box center [925, 237] width 261 height 10
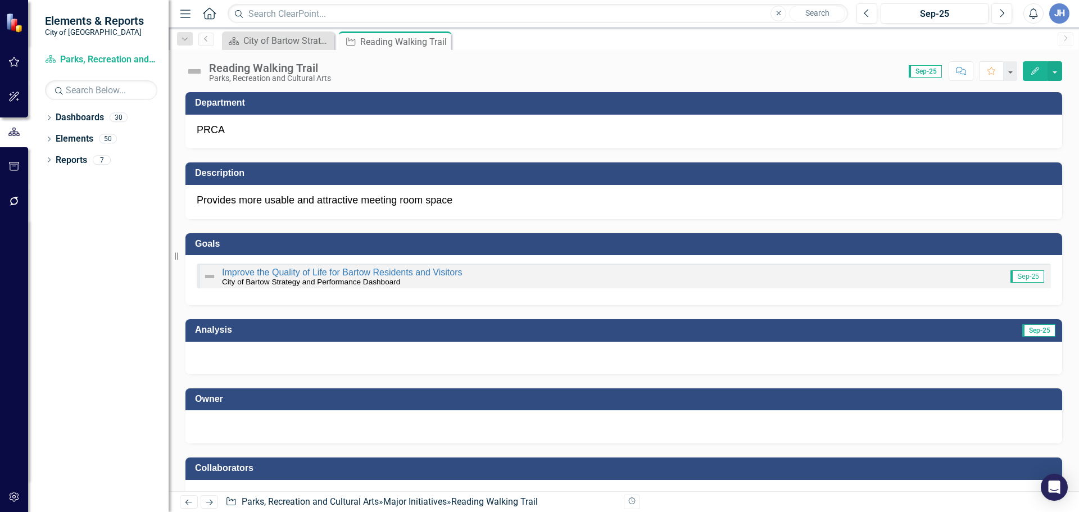
click at [352, 352] on div at bounding box center [623, 358] width 877 height 33
click at [232, 355] on div at bounding box center [623, 358] width 877 height 33
click at [422, 355] on div at bounding box center [623, 358] width 877 height 33
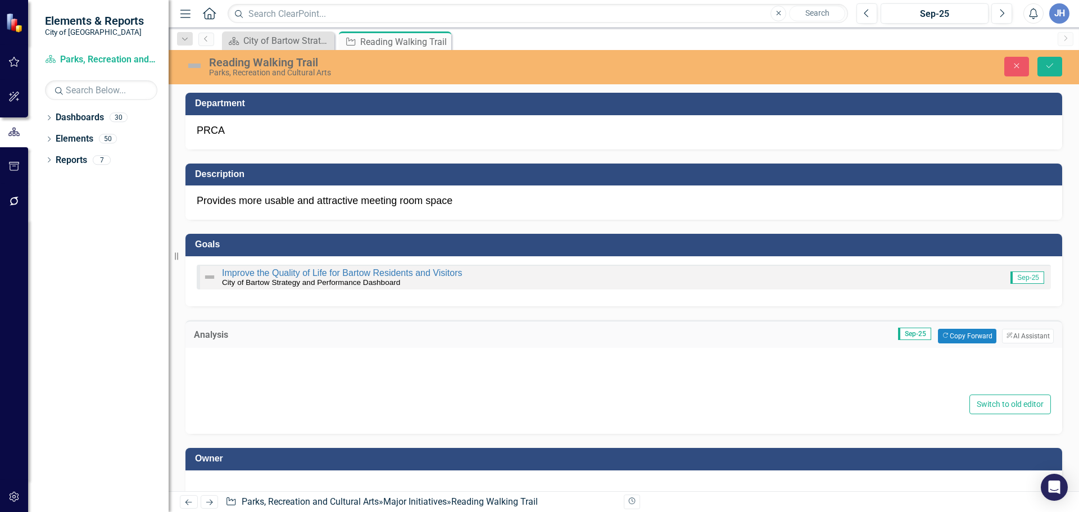
click at [394, 359] on div at bounding box center [624, 374] width 854 height 36
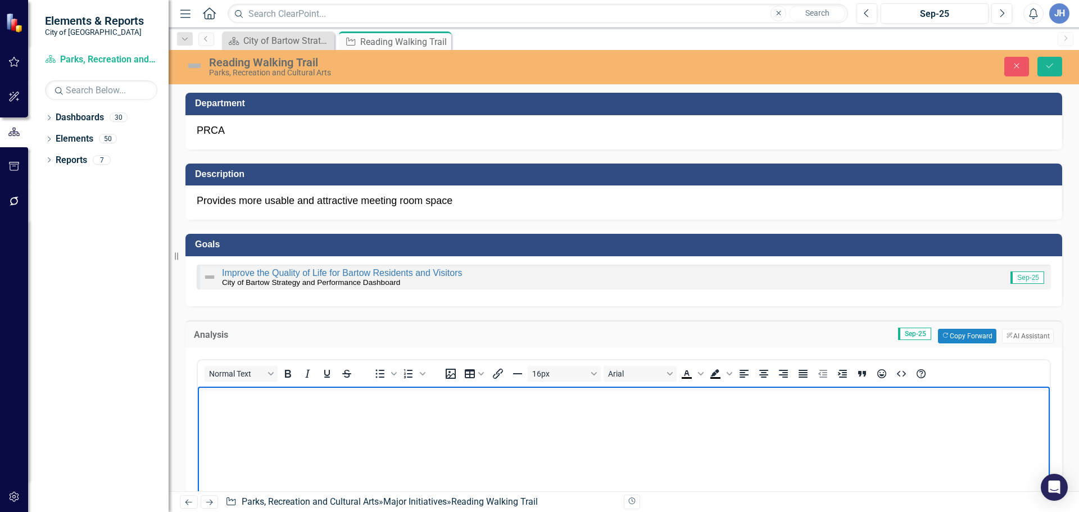
click at [298, 432] on body "Rich Text Area. Press ALT-0 for help." at bounding box center [624, 470] width 852 height 169
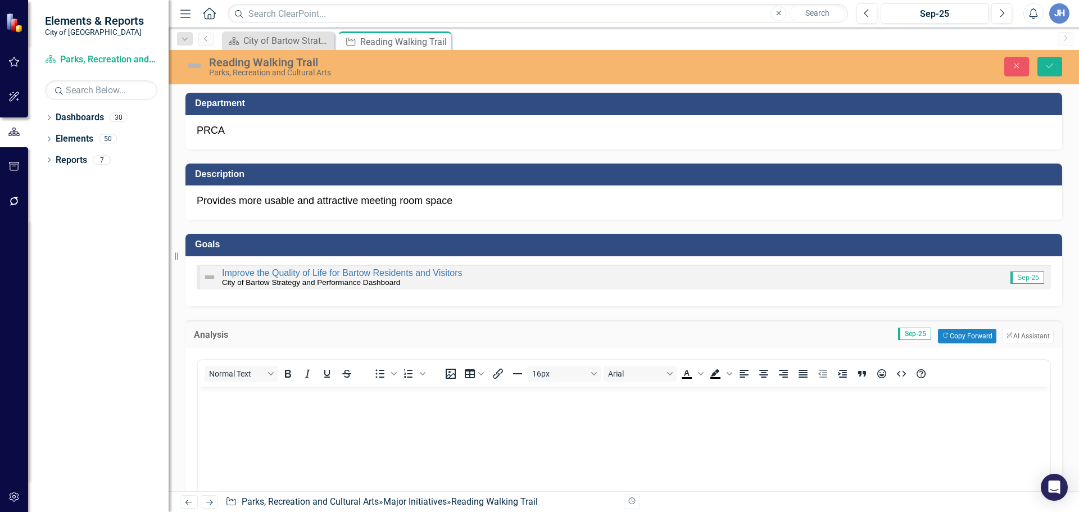
click at [455, 197] on p "Provides more usable and attractive meeting room space" at bounding box center [624, 201] width 854 height 15
click at [244, 135] on div "PRCA" at bounding box center [623, 132] width 877 height 34
click at [226, 129] on div "PRCA" at bounding box center [623, 132] width 877 height 34
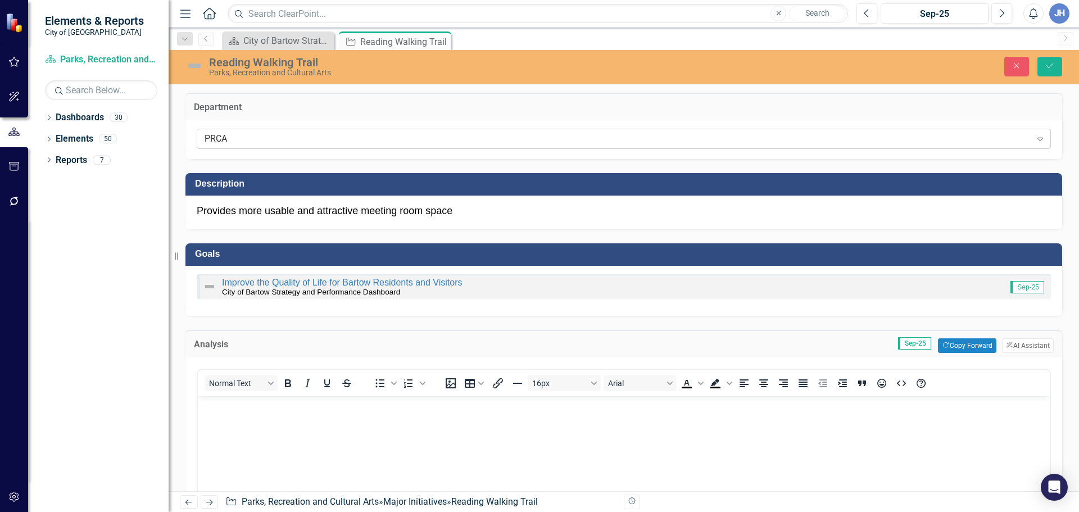
click at [234, 142] on div "PRCA" at bounding box center [618, 139] width 827 height 13
click at [255, 138] on div "PRCA" at bounding box center [618, 139] width 827 height 13
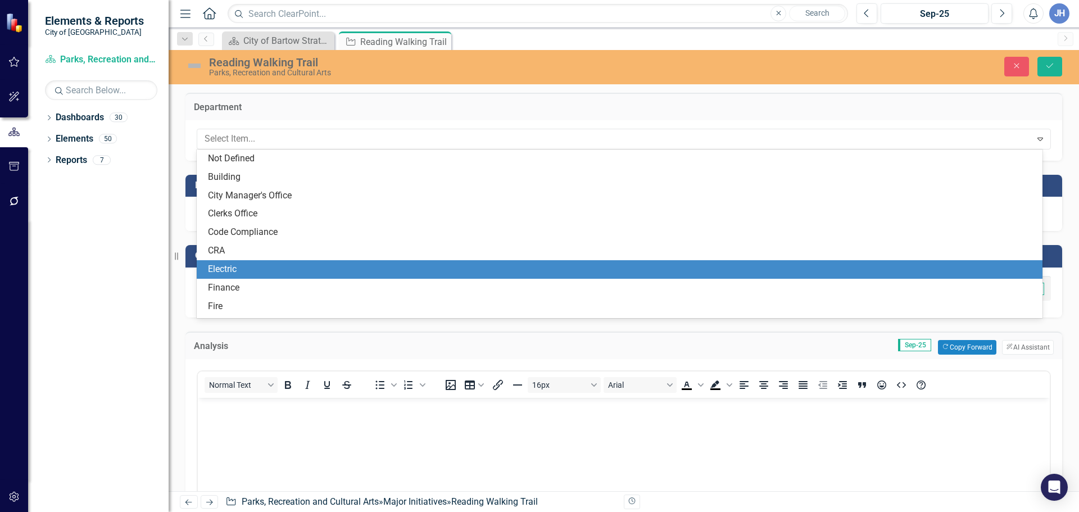
scroll to position [126, 0]
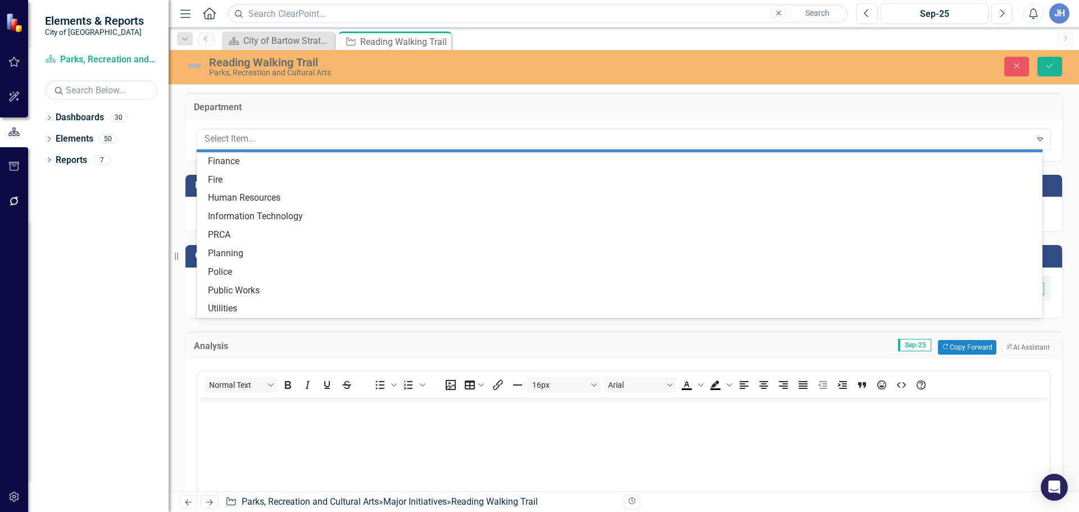
click at [293, 110] on h3 "Department" at bounding box center [624, 107] width 860 height 10
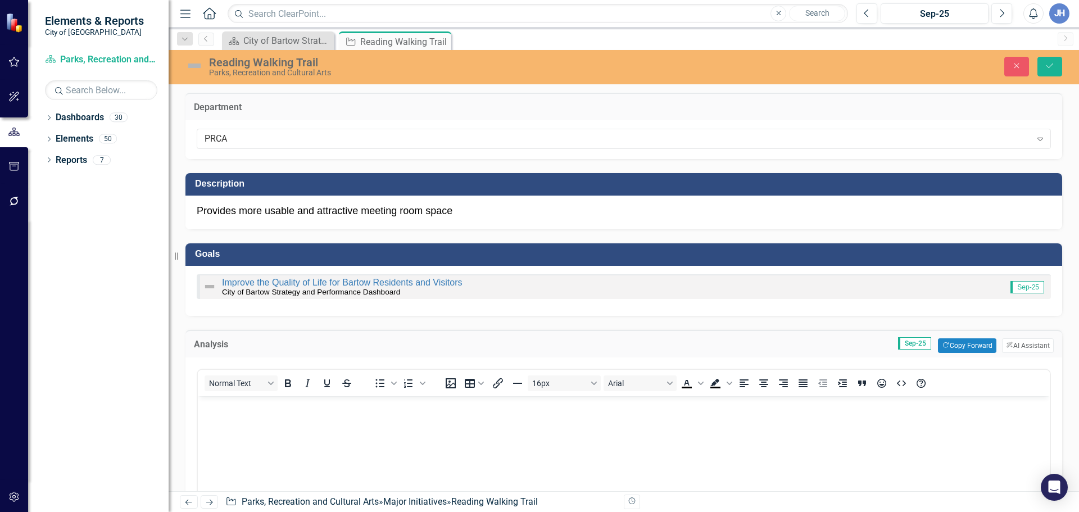
click at [318, 215] on p "Provides more usable and attractive meeting room space" at bounding box center [624, 211] width 854 height 15
click at [320, 210] on p "Provides more usable and attractive meeting room space" at bounding box center [624, 211] width 854 height 15
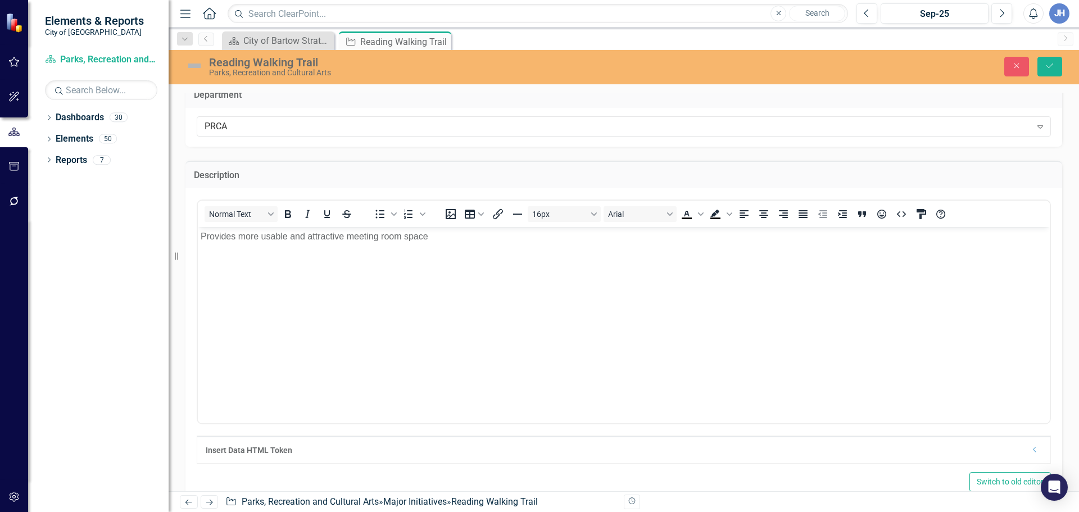
scroll to position [0, 0]
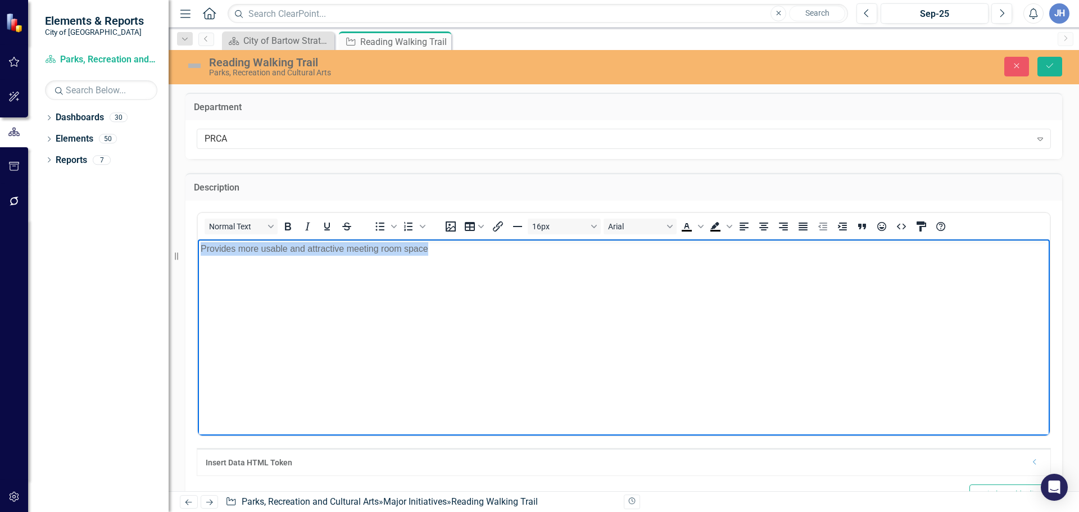
drag, startPoint x: 438, startPoint y: 252, endPoint x: 182, endPoint y: 251, distance: 255.7
click at [198, 251] on html "Provides more usable and attractive meeting room space" at bounding box center [624, 323] width 852 height 169
drag, startPoint x: 500, startPoint y: 242, endPoint x: 473, endPoint y: 253, distance: 29.2
click at [500, 242] on p "Provides more usable and attractive meeting room space" at bounding box center [624, 248] width 846 height 13
drag, startPoint x: 465, startPoint y: 253, endPoint x: 202, endPoint y: 253, distance: 262.4
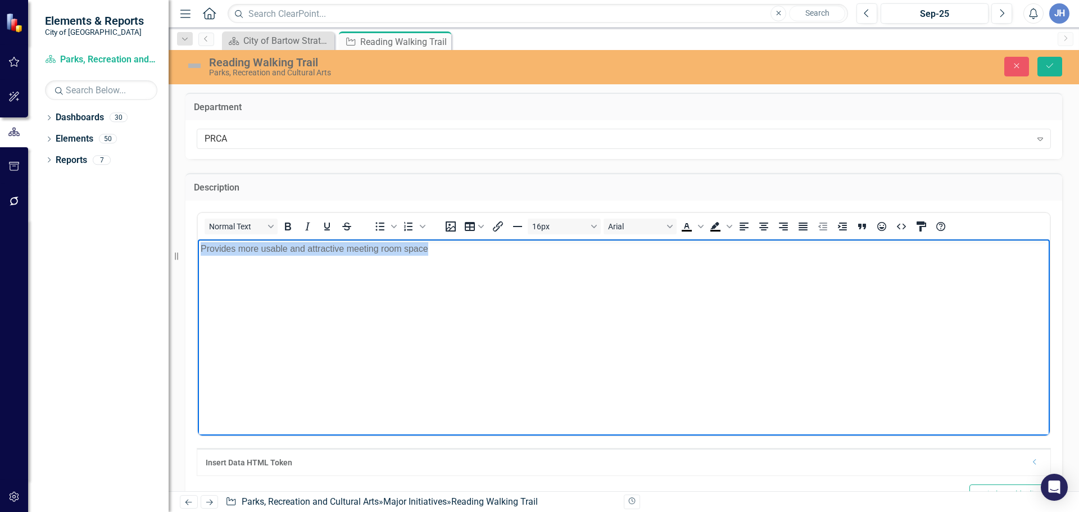
click at [202, 253] on p "Provides more usable and attractive meeting room space" at bounding box center [624, 248] width 846 height 13
paste body "Rich Text Area. Press ALT-0 for help."
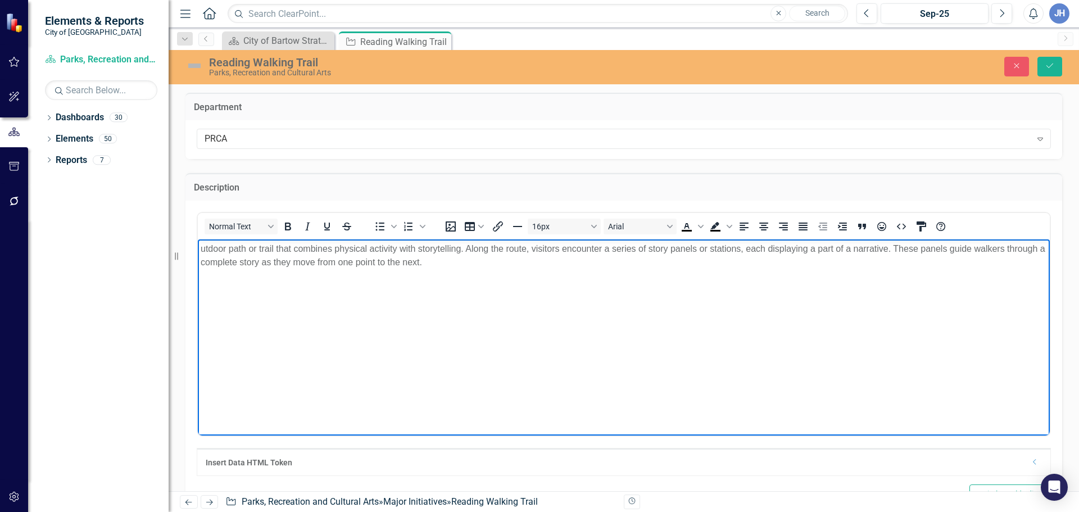
click at [202, 251] on p "utdoor path or trail that combines physical activity with storytelling. Along t…" at bounding box center [624, 255] width 846 height 27
drag, startPoint x: 261, startPoint y: 248, endPoint x: 283, endPoint y: 256, distance: 22.8
click at [264, 249] on p "Outdoor path or trail that combines physical activity with storytelling. Along …" at bounding box center [624, 255] width 846 height 27
click at [488, 287] on body "Outdoor trail that combines physical activity with storytelling. Along the rout…" at bounding box center [624, 323] width 852 height 169
click at [714, 287] on body "Outdoor trail that combines physical activity with storytelling. Along the rout…" at bounding box center [624, 323] width 852 height 169
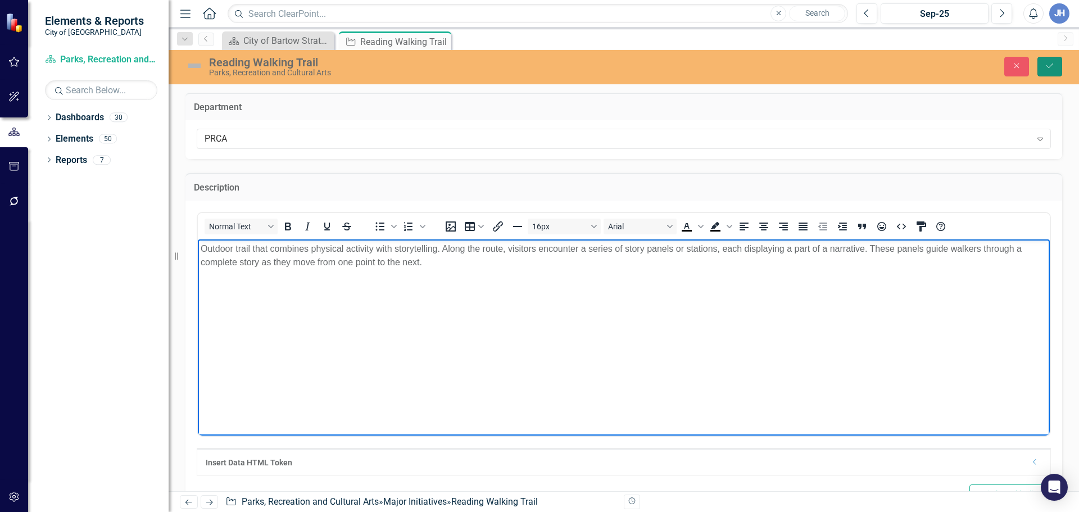
click at [1052, 68] on icon "Save" at bounding box center [1050, 66] width 10 height 8
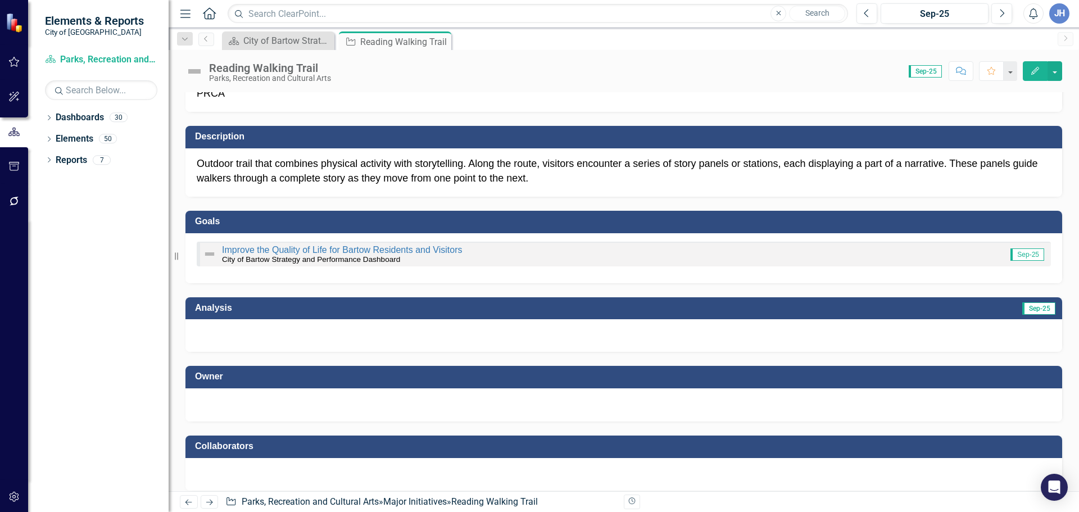
scroll to position [56, 0]
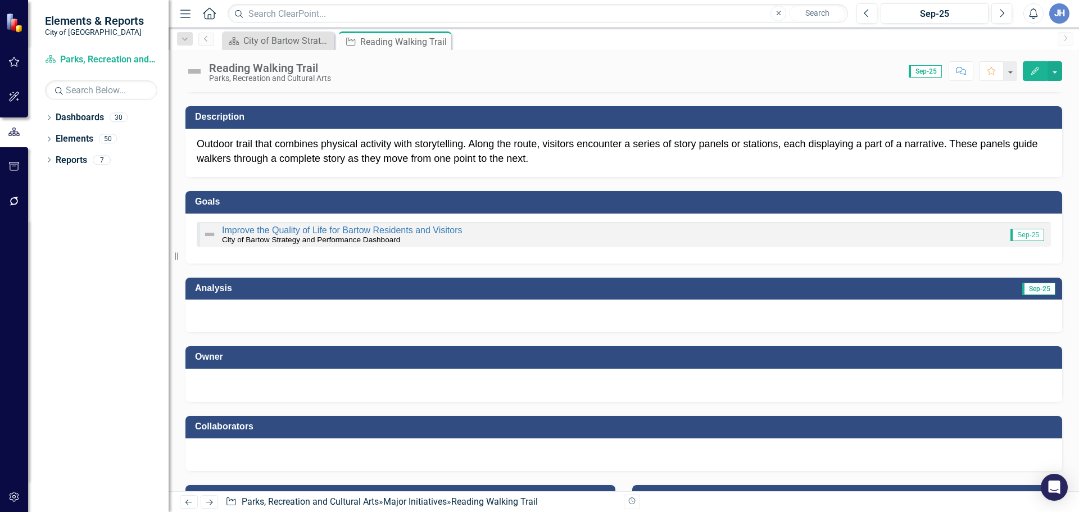
click at [322, 384] on div at bounding box center [624, 383] width 854 height 13
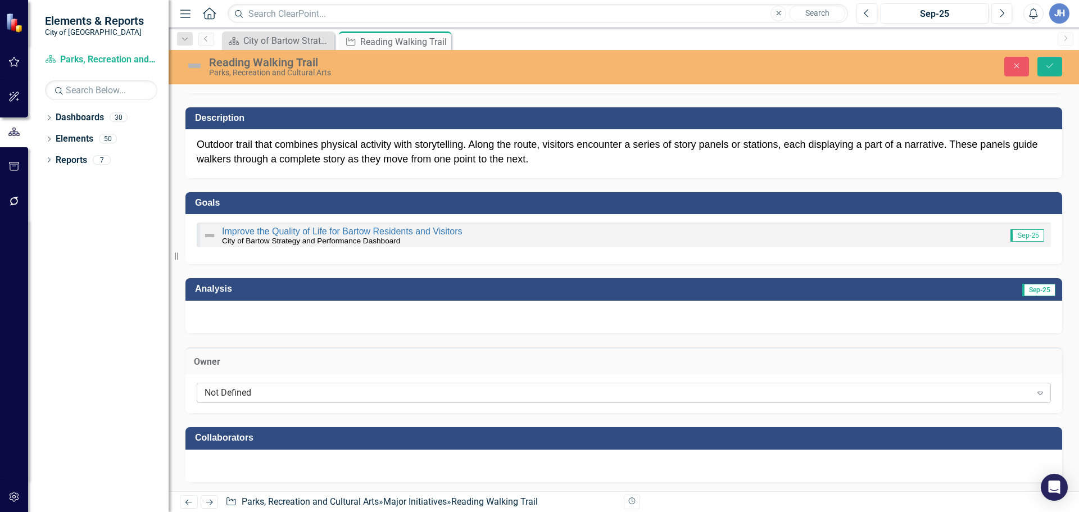
click at [319, 389] on div "Not Defined" at bounding box center [618, 393] width 827 height 13
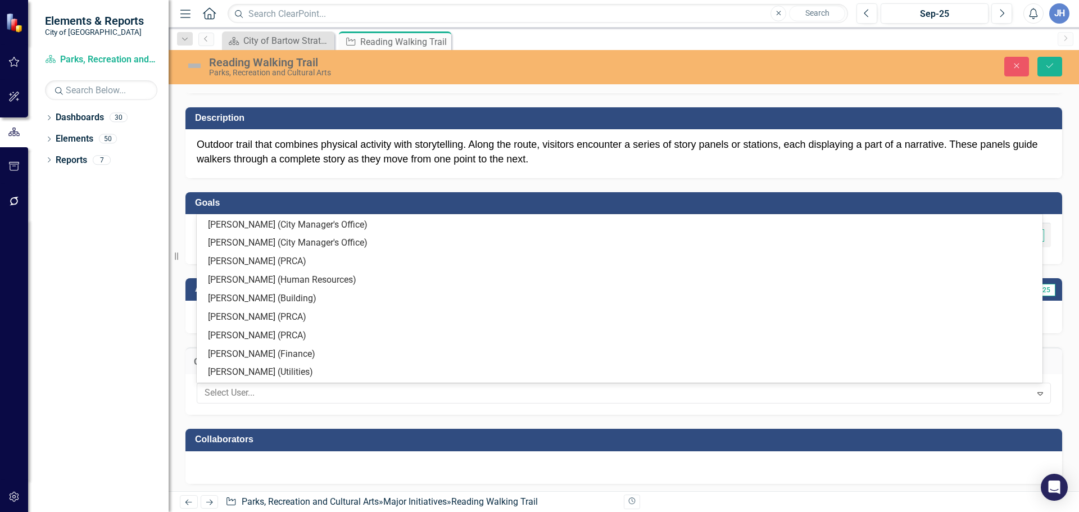
scroll to position [225, 0]
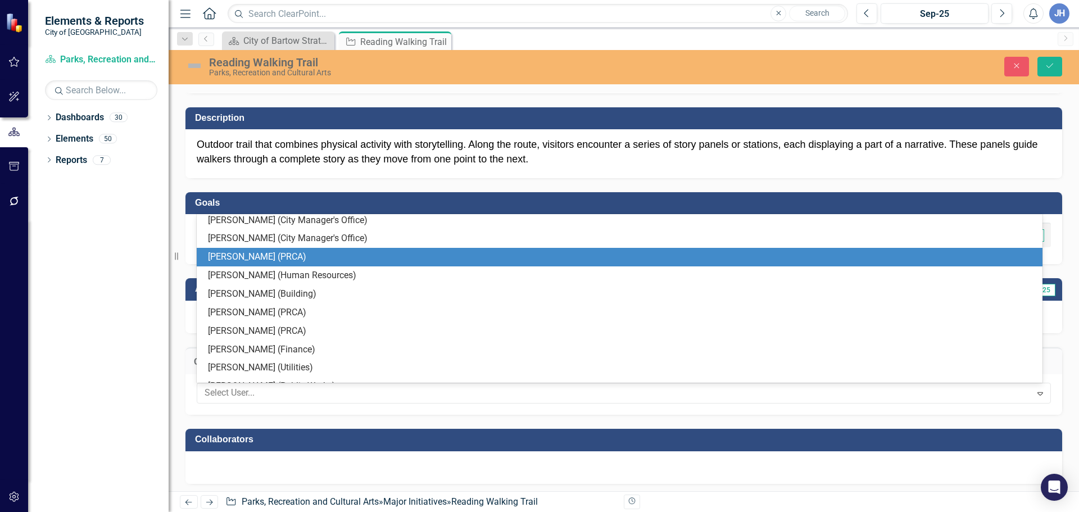
click at [283, 260] on div "[PERSON_NAME] (PRCA)" at bounding box center [622, 257] width 828 height 13
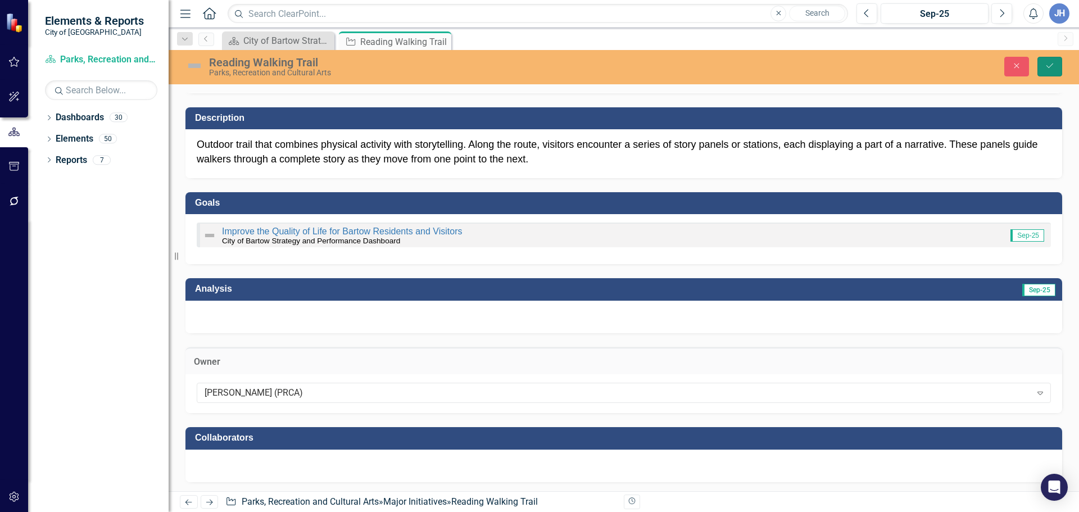
click at [1055, 67] on button "Save" at bounding box center [1049, 67] width 25 height 20
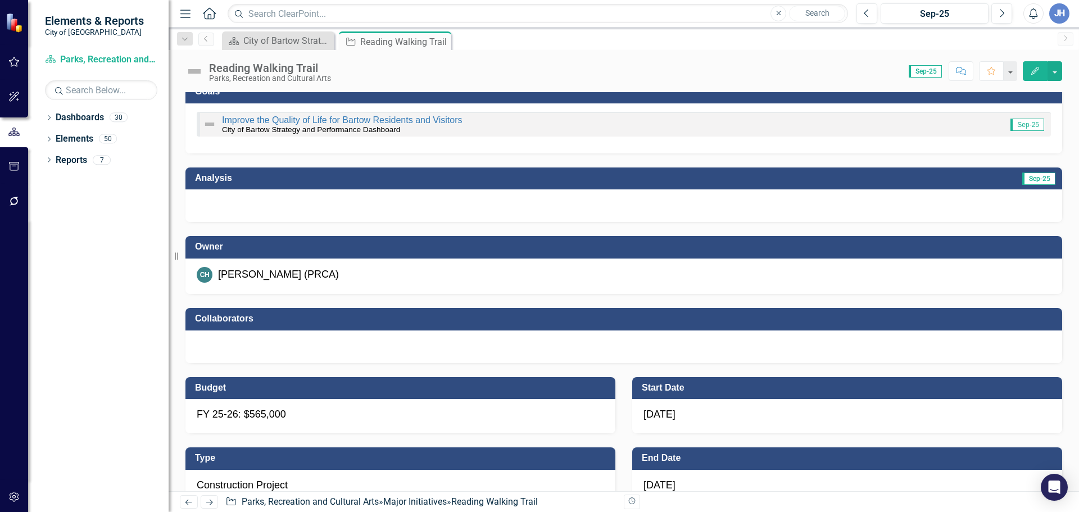
scroll to position [169, 0]
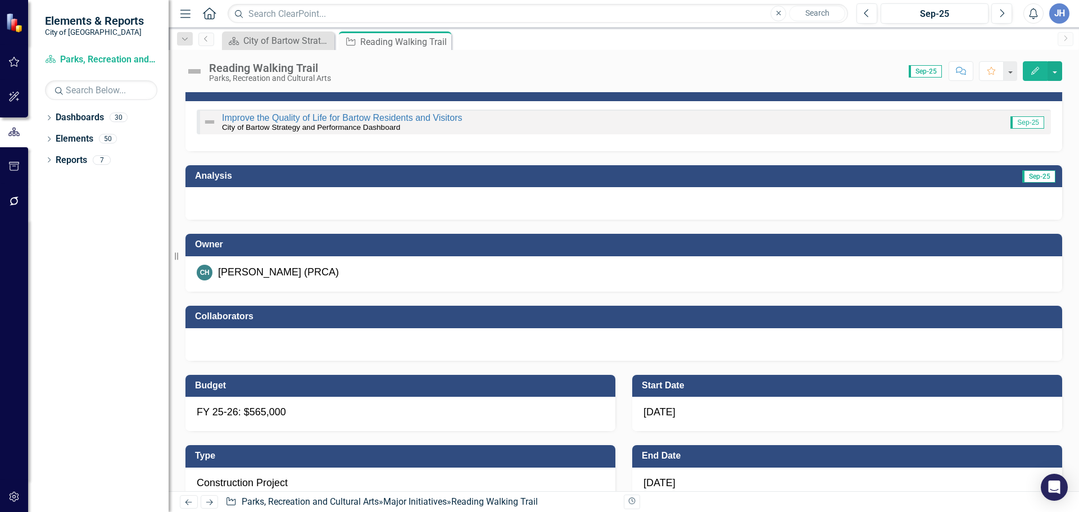
click at [325, 343] on div at bounding box center [623, 344] width 877 height 33
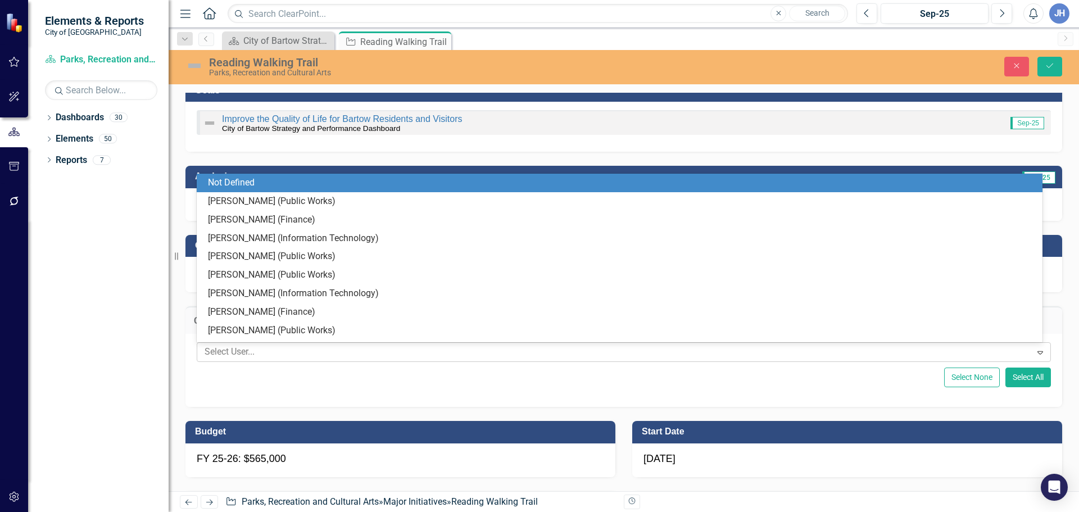
click at [329, 348] on div at bounding box center [615, 351] width 831 height 15
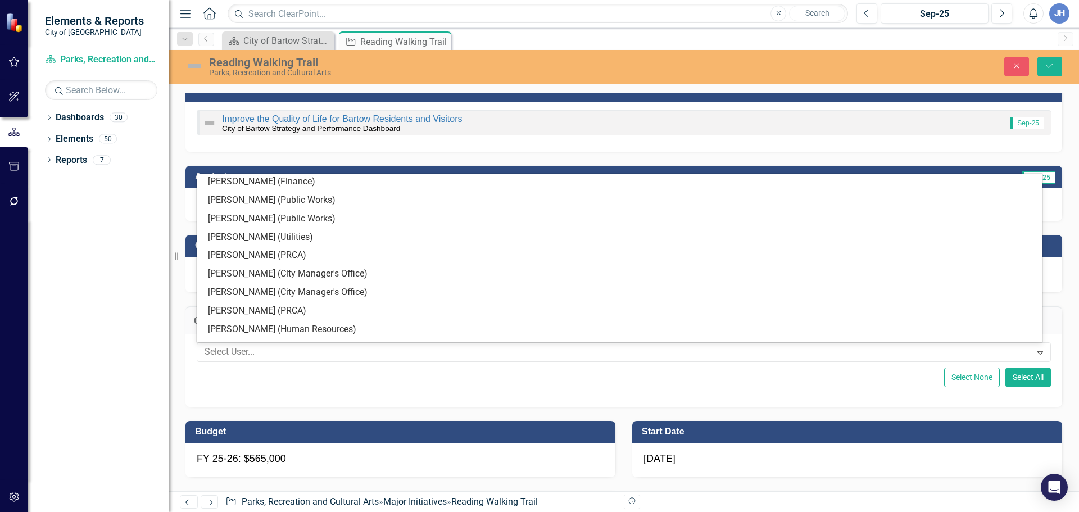
scroll to position [135, 0]
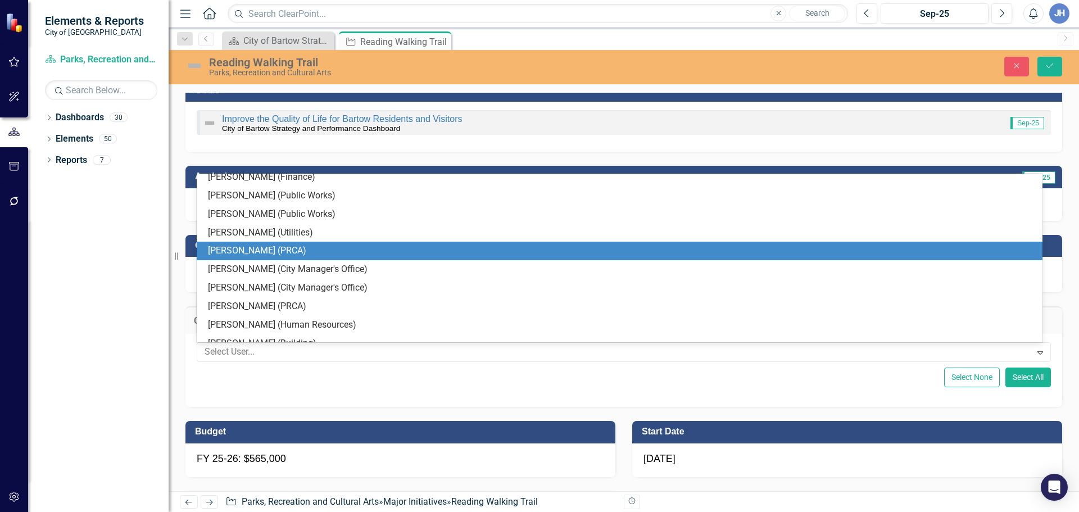
click at [267, 250] on div "[PERSON_NAME] (PRCA)" at bounding box center [622, 250] width 828 height 13
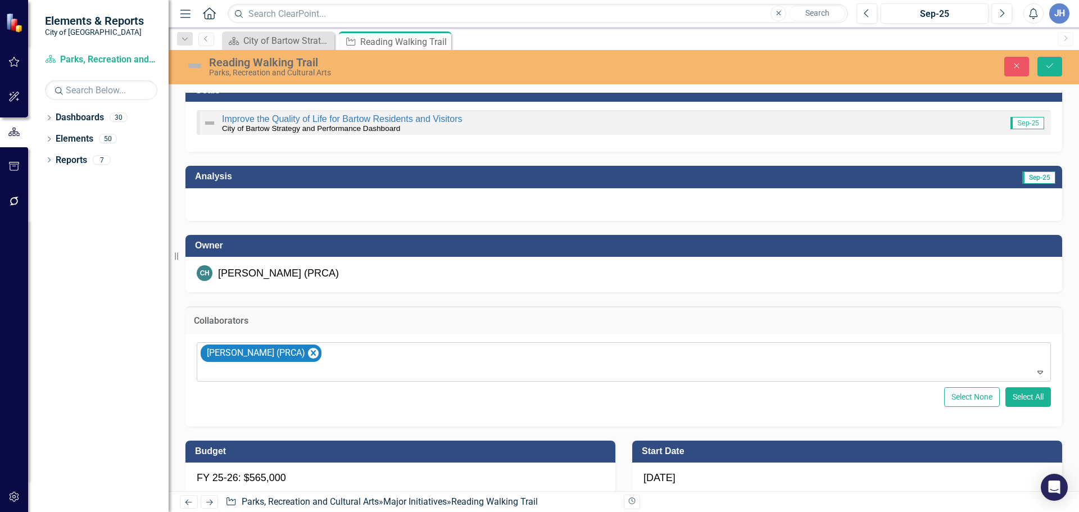
click at [291, 367] on div at bounding box center [624, 372] width 849 height 15
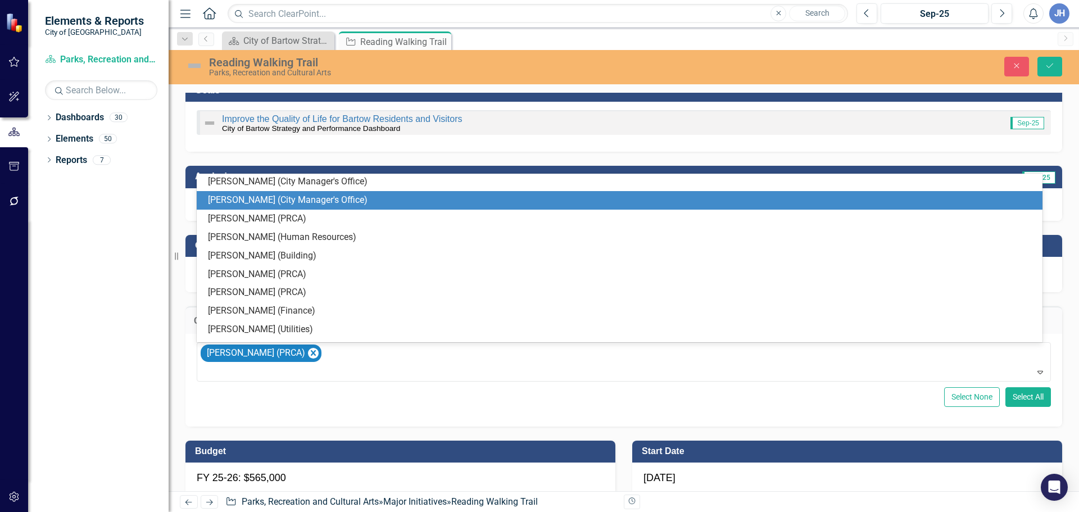
scroll to position [229, 0]
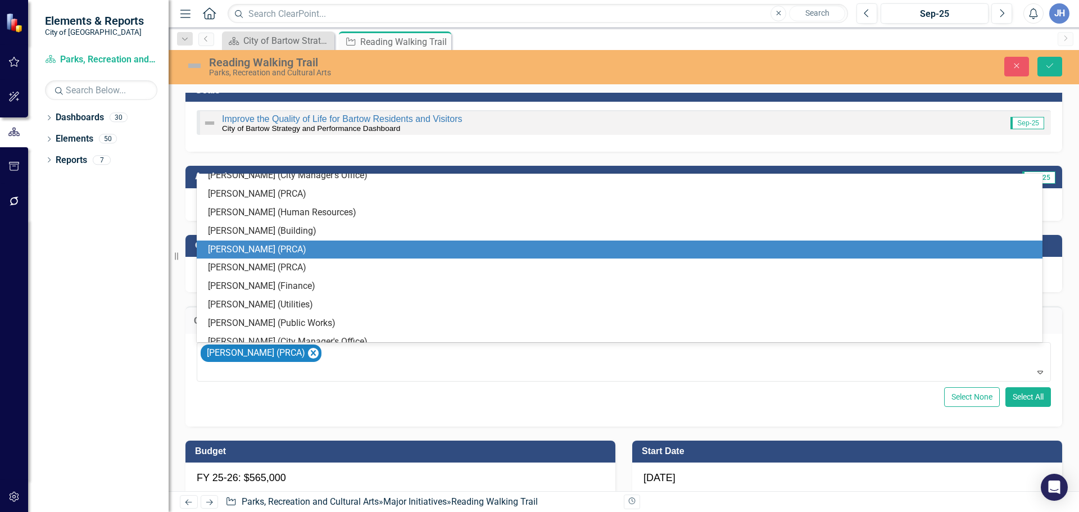
click at [256, 253] on div "[PERSON_NAME] (PRCA)" at bounding box center [622, 249] width 828 height 13
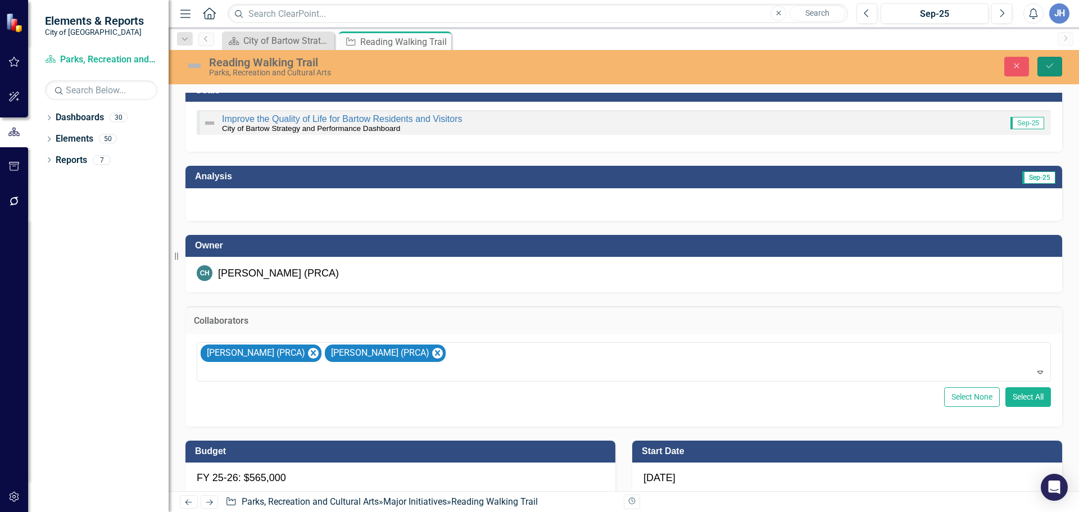
click at [1056, 66] on button "Save" at bounding box center [1049, 67] width 25 height 20
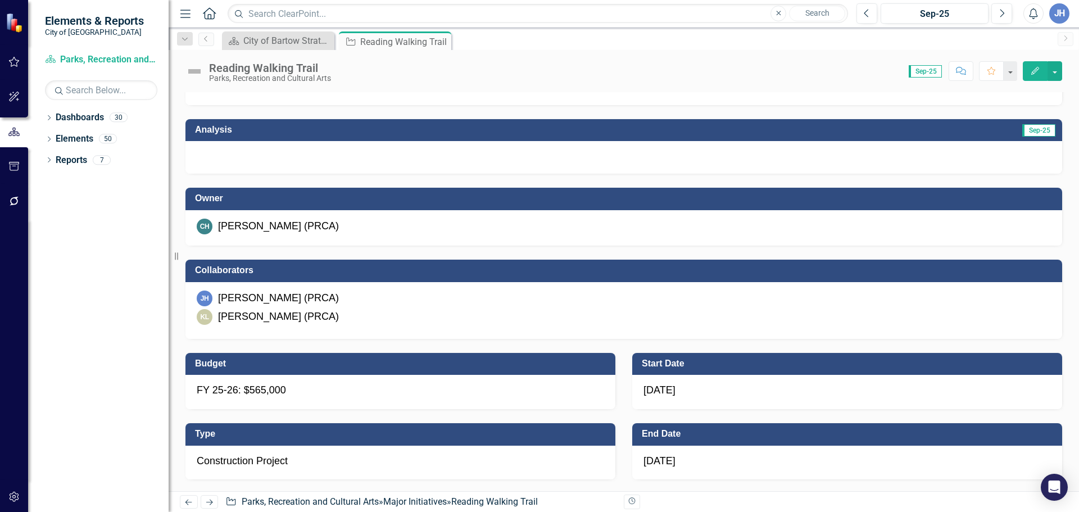
scroll to position [225, 0]
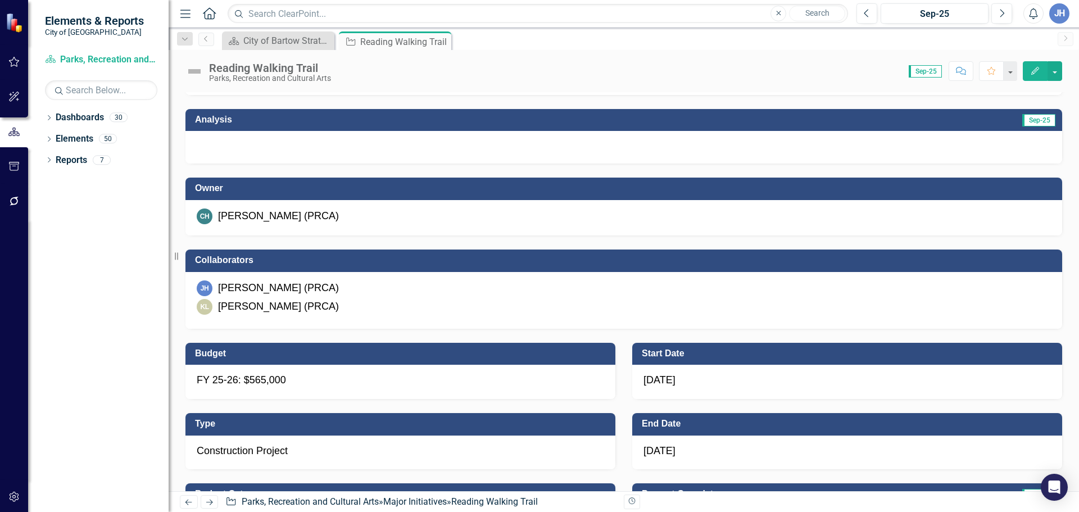
click at [682, 448] on div "7/1/25" at bounding box center [847, 453] width 430 height 34
click at [671, 452] on div "7/1/25" at bounding box center [847, 453] width 430 height 34
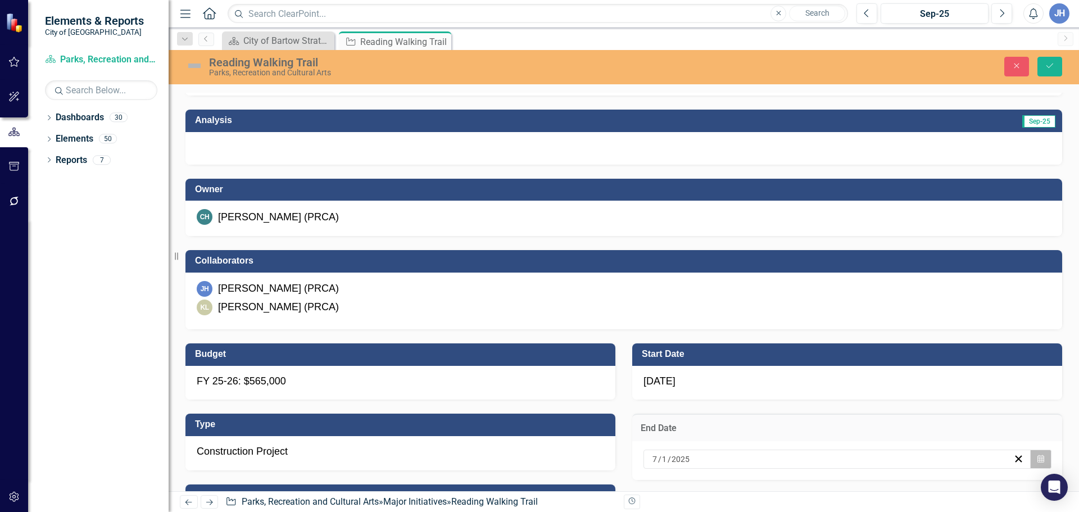
click at [1037, 461] on icon "Calendar" at bounding box center [1040, 459] width 7 height 8
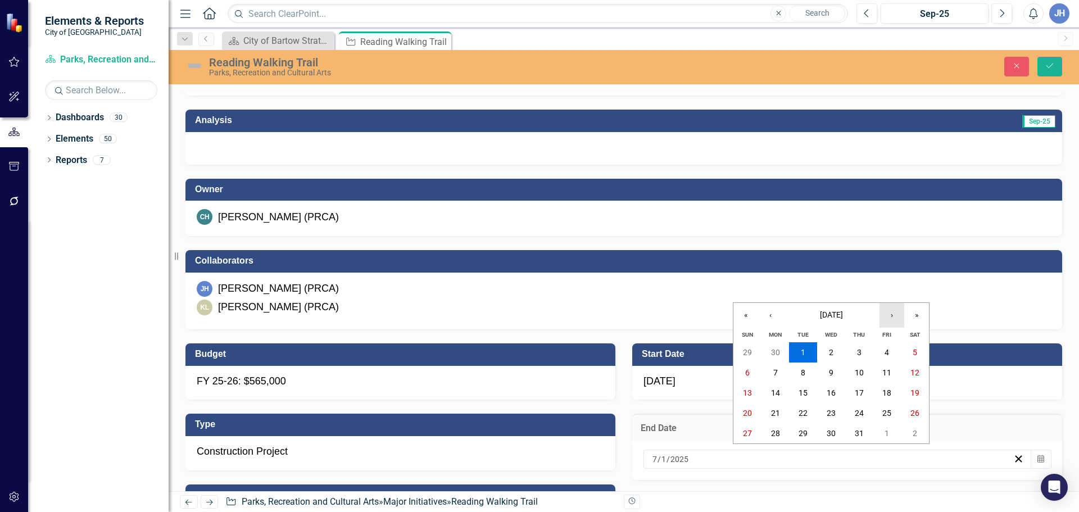
click at [895, 318] on button "›" at bounding box center [892, 315] width 25 height 25
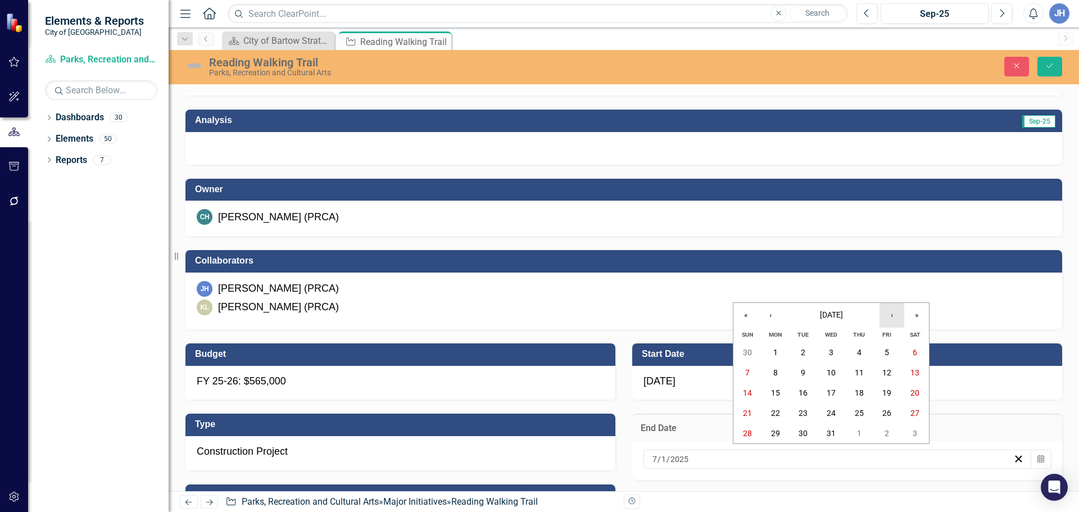
click at [895, 318] on button "›" at bounding box center [892, 315] width 25 height 25
click at [889, 318] on button "›" at bounding box center [892, 315] width 25 height 25
click at [827, 348] on button "1" at bounding box center [831, 352] width 28 height 20
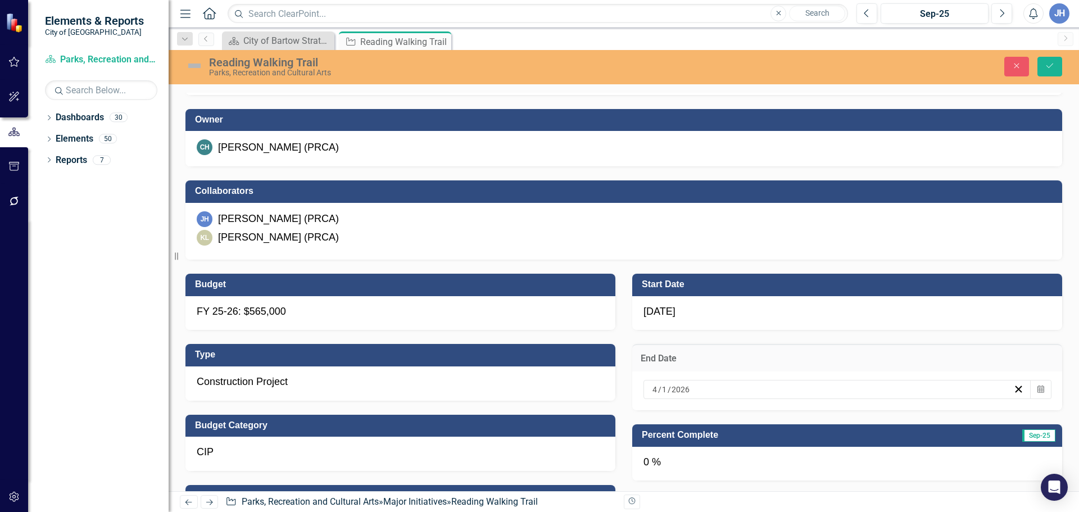
scroll to position [337, 0]
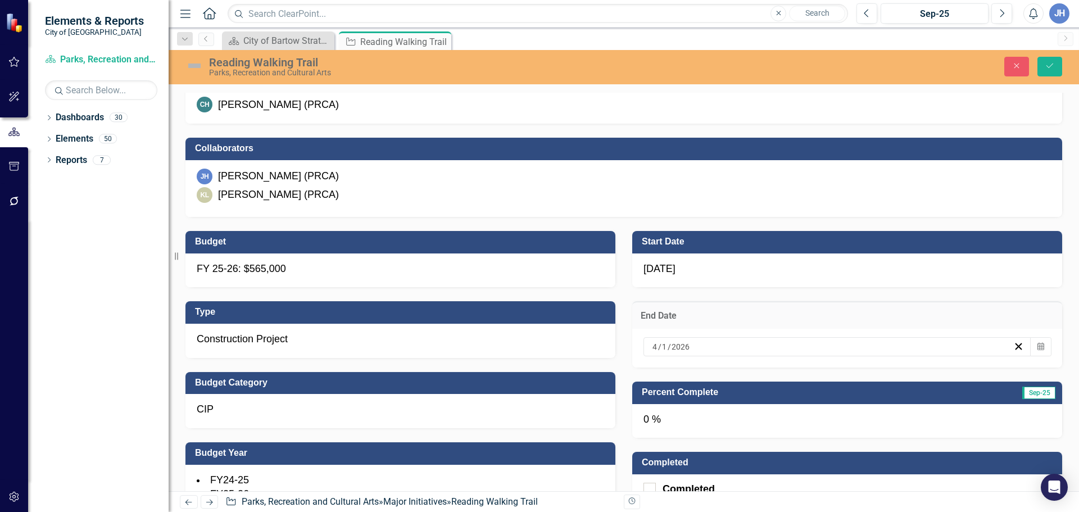
click at [654, 423] on div "0 %" at bounding box center [847, 421] width 430 height 34
click at [650, 422] on div "0 %" at bounding box center [847, 421] width 430 height 34
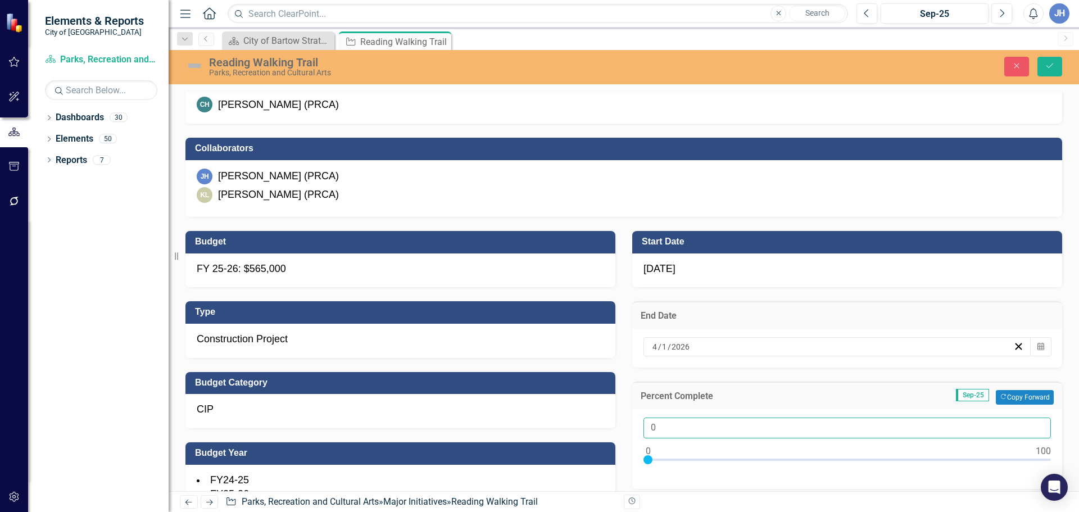
click at [655, 426] on input "0" at bounding box center [846, 428] width 407 height 21
click at [1032, 425] on input "1" at bounding box center [846, 428] width 407 height 21
click at [1031, 425] on input "2" at bounding box center [846, 428] width 407 height 21
click at [1031, 425] on input "3" at bounding box center [846, 428] width 407 height 21
click at [1031, 425] on input "4" at bounding box center [846, 428] width 407 height 21
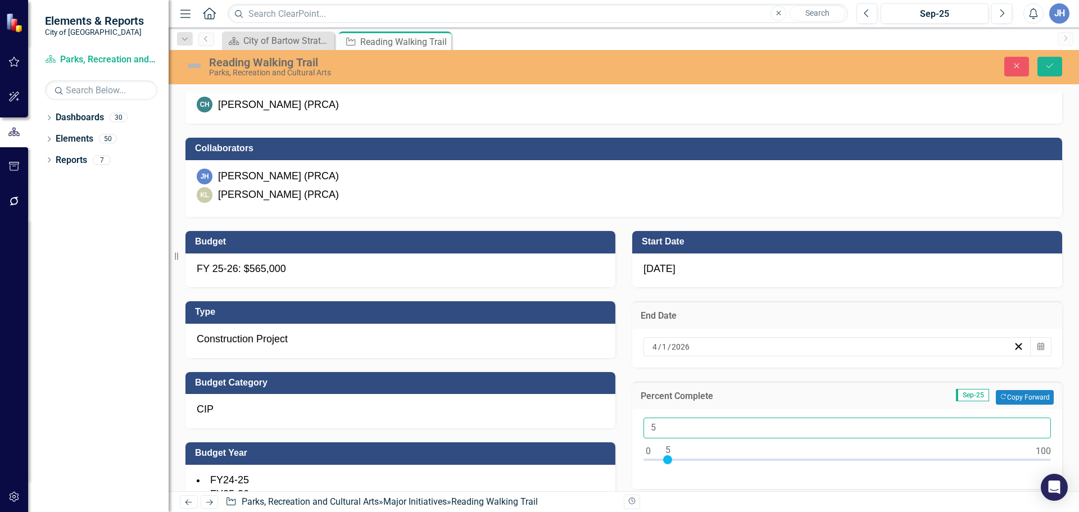
click at [1031, 425] on input "5" at bounding box center [846, 428] width 407 height 21
click at [1031, 425] on input "6" at bounding box center [846, 428] width 407 height 21
click at [1031, 425] on input "7" at bounding box center [846, 428] width 407 height 21
click at [1031, 425] on input "8" at bounding box center [846, 428] width 407 height 21
click at [1031, 425] on input "9" at bounding box center [846, 428] width 407 height 21
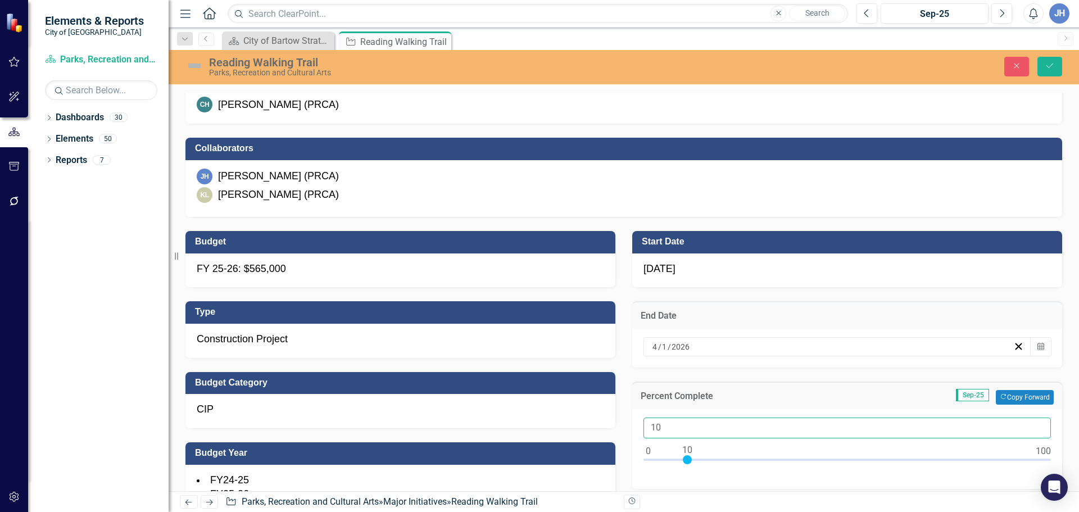
type input "10"
click at [1031, 425] on input "10" at bounding box center [846, 428] width 407 height 21
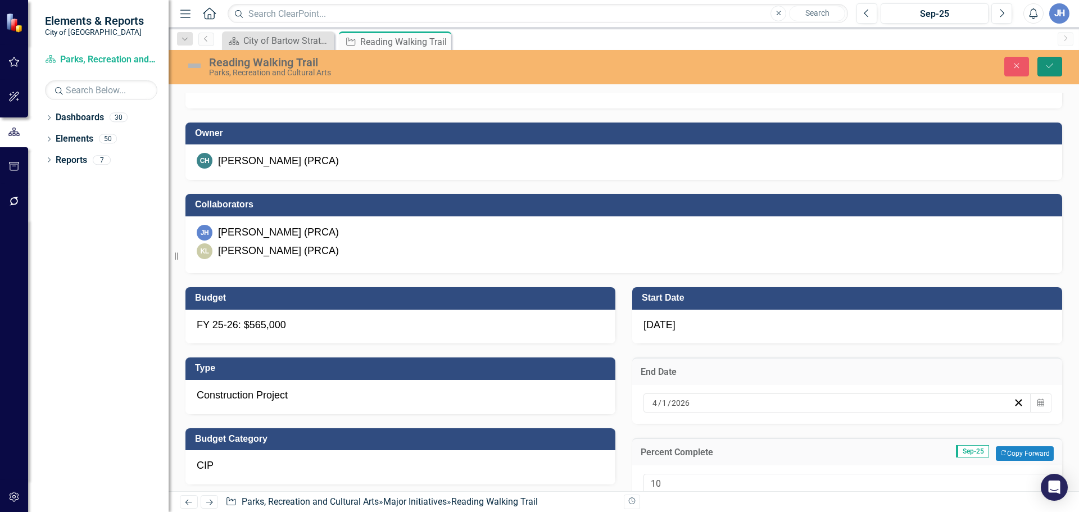
click at [1051, 71] on button "Save" at bounding box center [1049, 67] width 25 height 20
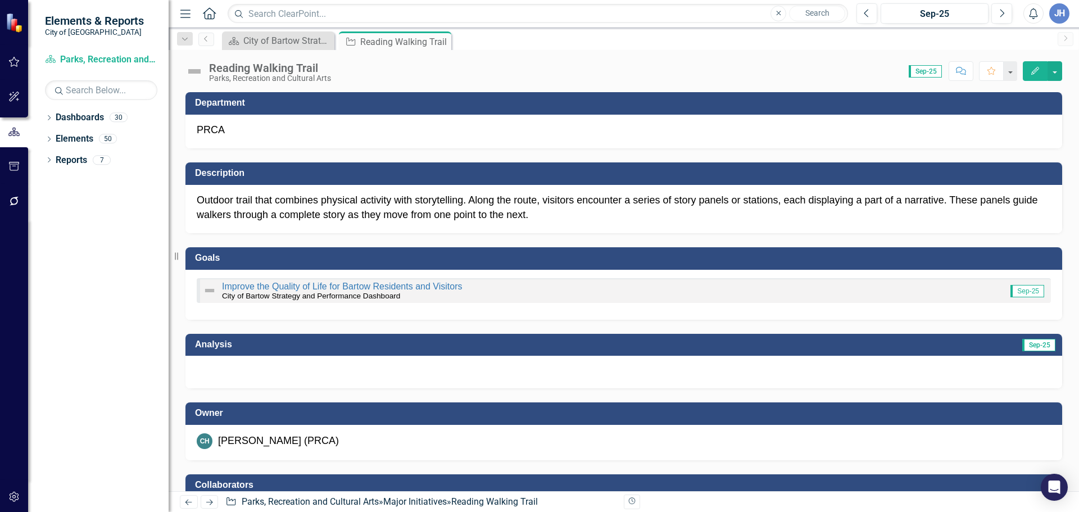
click at [268, 70] on div "Reading Walking Trail" at bounding box center [270, 68] width 122 height 12
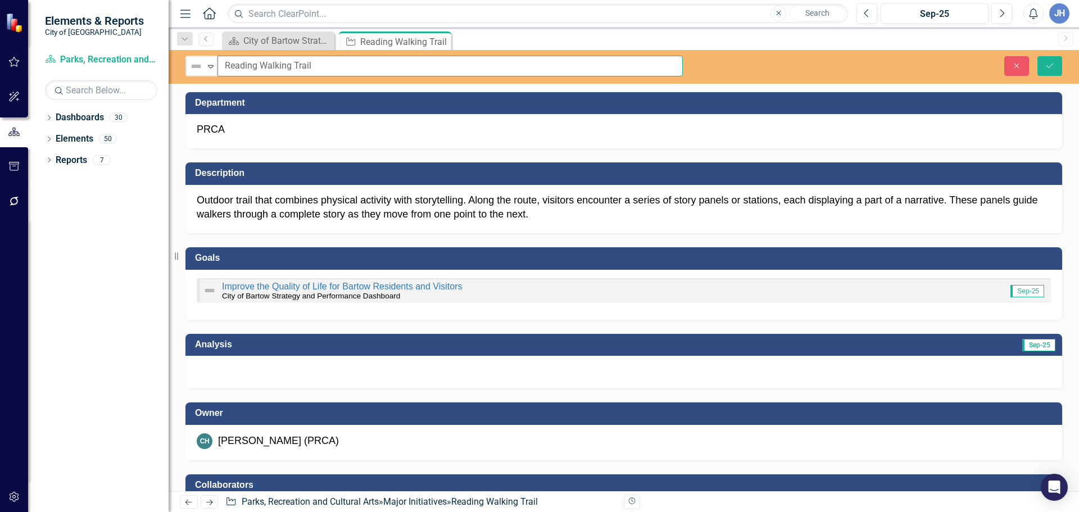
click at [325, 74] on input "Reading Walking Trail" at bounding box center [449, 66] width 465 height 21
drag, startPoint x: 312, startPoint y: 64, endPoint x: 218, endPoint y: 64, distance: 93.9
click at [218, 64] on input "Reading Walking Trail" at bounding box center [449, 66] width 465 height 21
type input "Story Trail"
click at [1050, 68] on icon "Save" at bounding box center [1050, 66] width 10 height 8
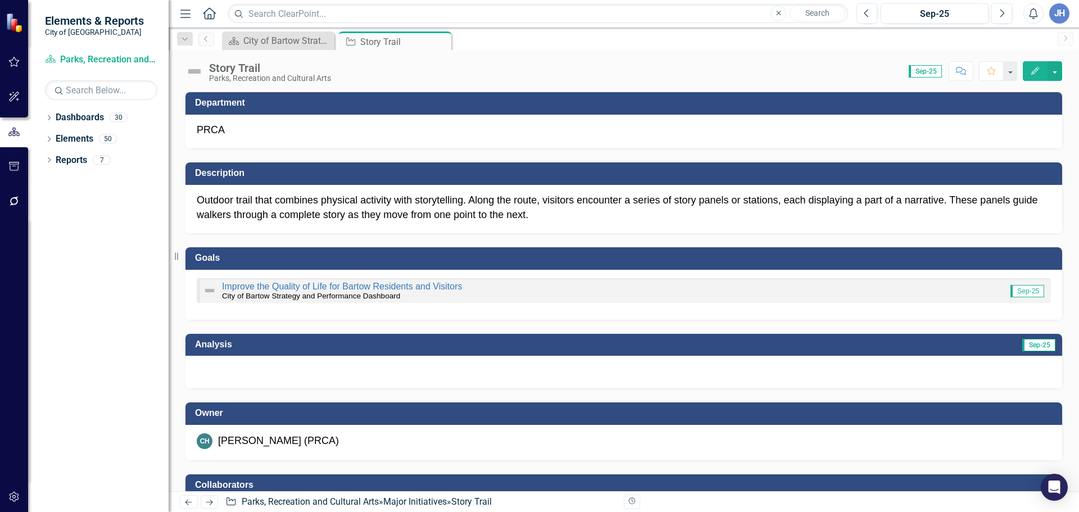
click at [242, 70] on div "Story Trail" at bounding box center [270, 68] width 122 height 12
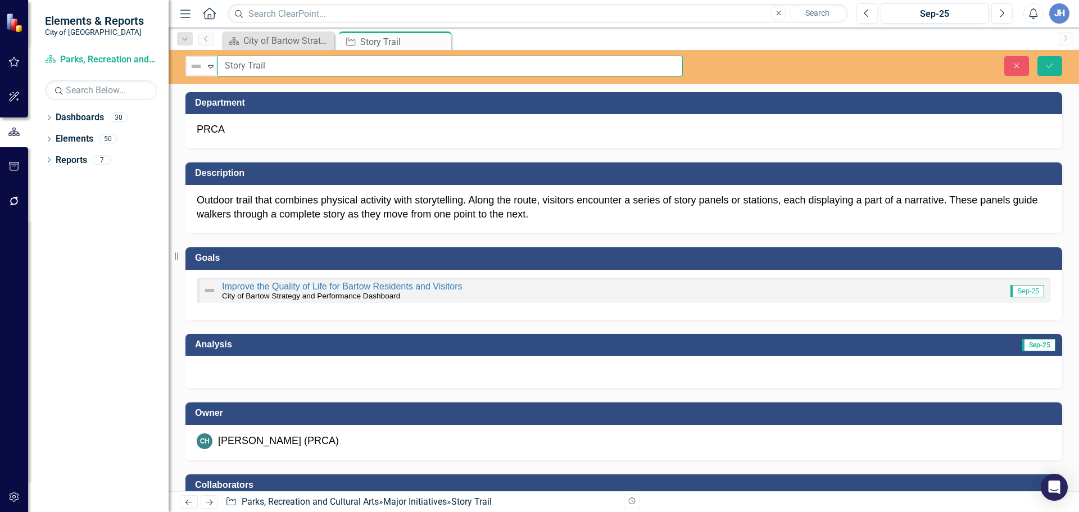
click at [222, 69] on input "Story Trail" at bounding box center [449, 66] width 465 height 21
type input "Bartow Public Library Story Trail"
click at [1054, 70] on button "Save" at bounding box center [1049, 66] width 25 height 20
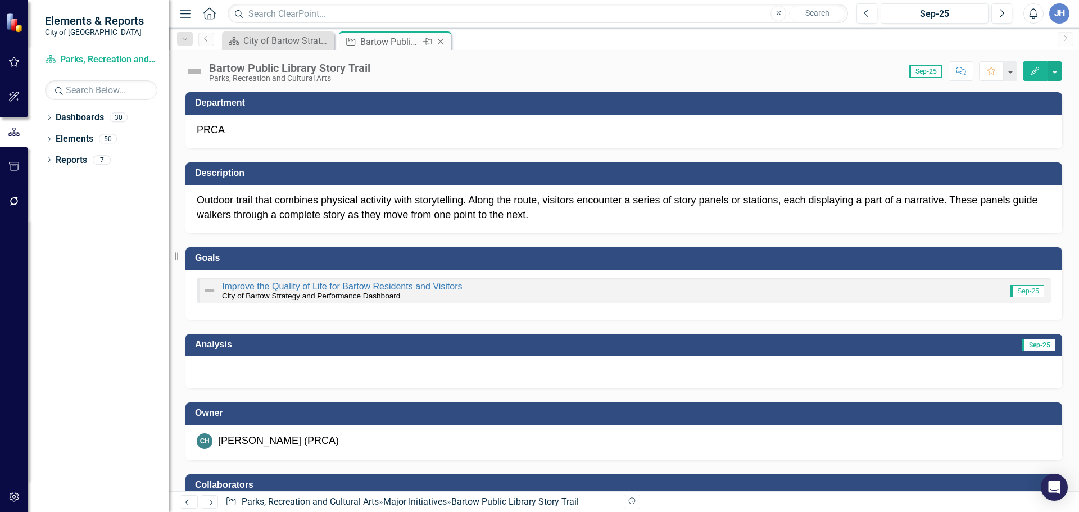
click at [441, 40] on icon "Close" at bounding box center [440, 41] width 11 height 9
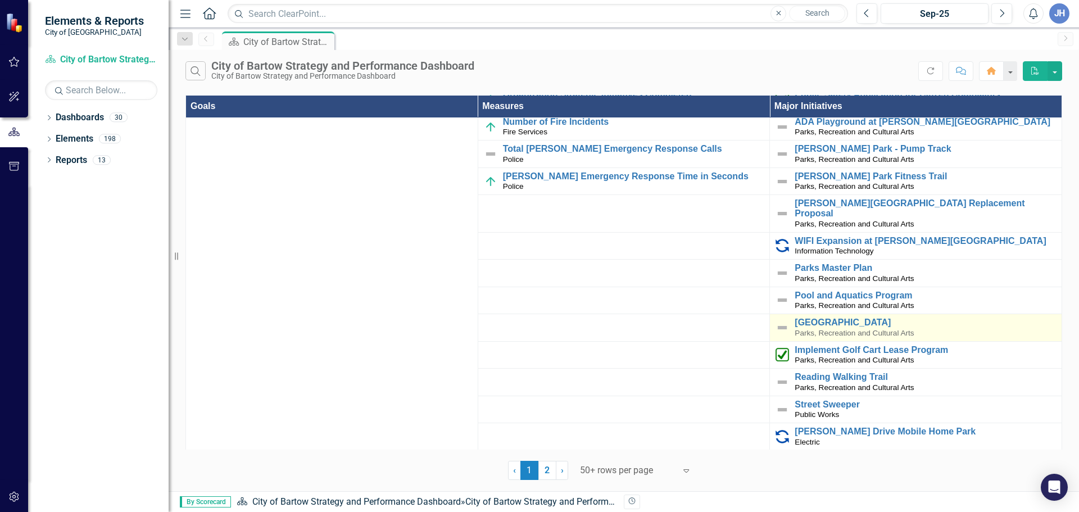
scroll to position [506, 0]
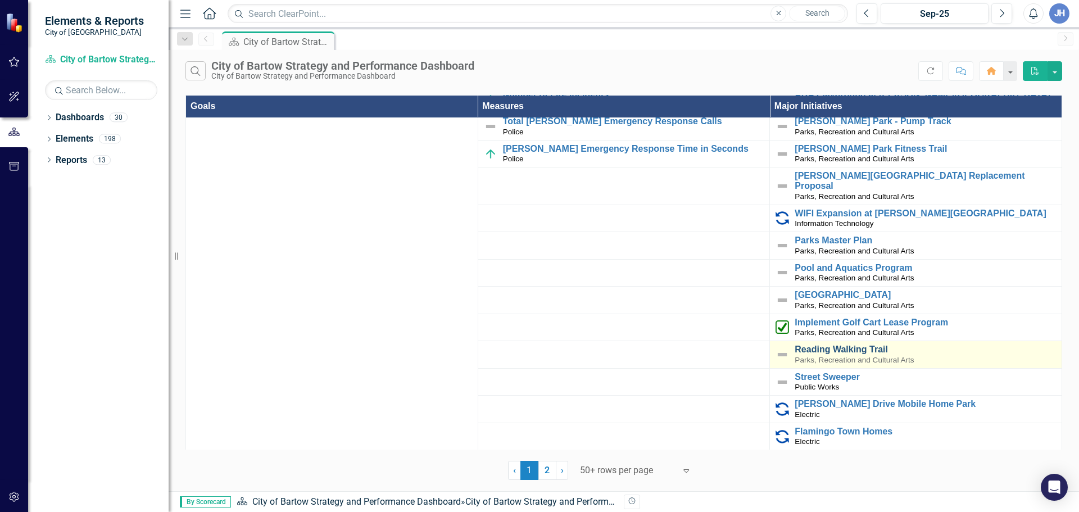
click at [847, 344] on link "Reading Walking Trail" at bounding box center [925, 349] width 261 height 10
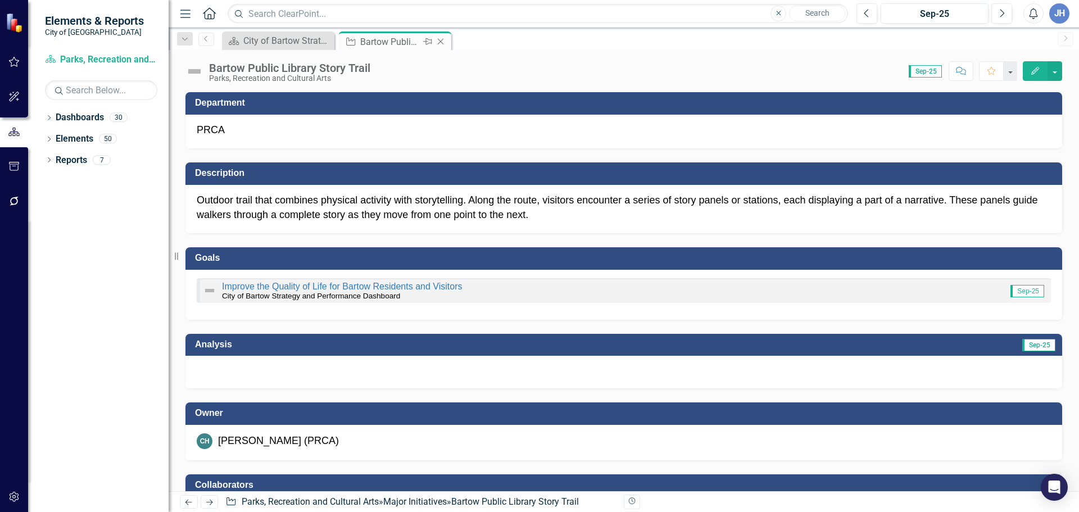
click at [443, 42] on icon "Close" at bounding box center [440, 41] width 11 height 9
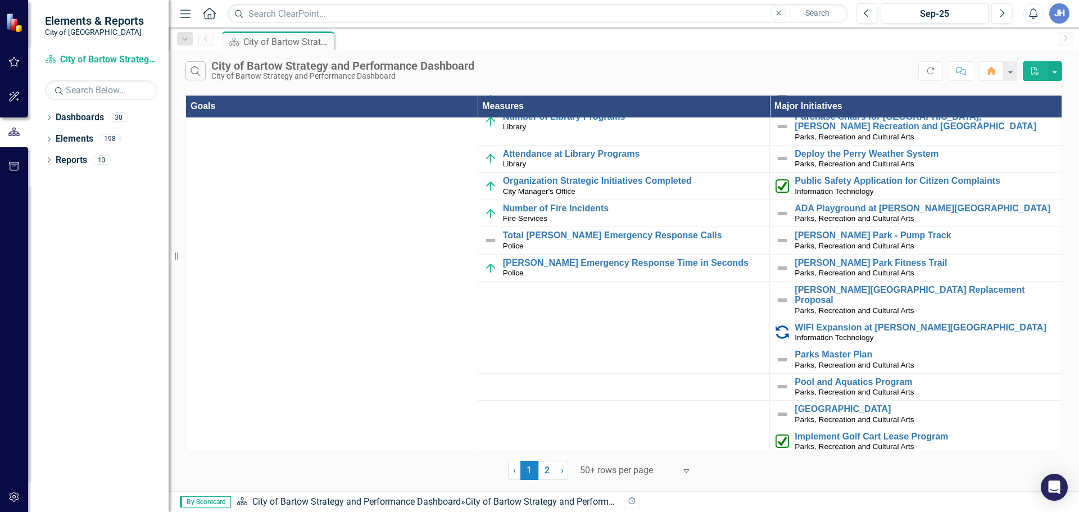
scroll to position [393, 0]
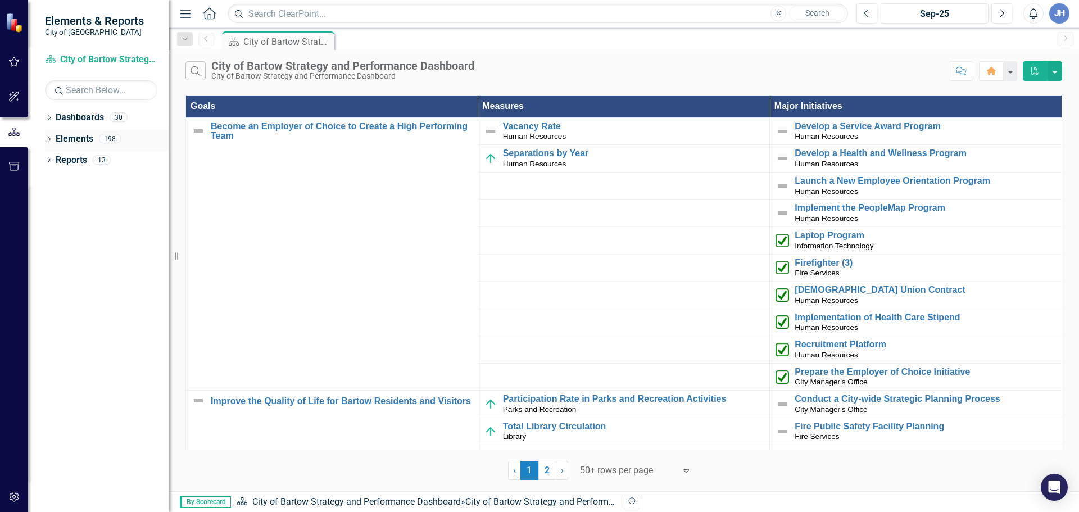
click at [81, 134] on link "Elements" at bounding box center [75, 139] width 38 height 13
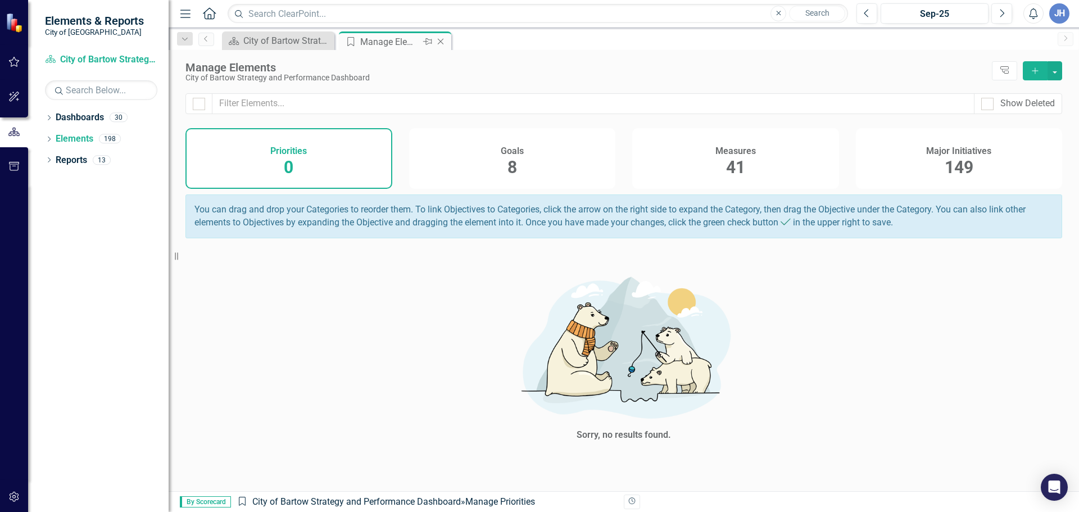
click at [442, 40] on icon at bounding box center [441, 42] width 6 height 6
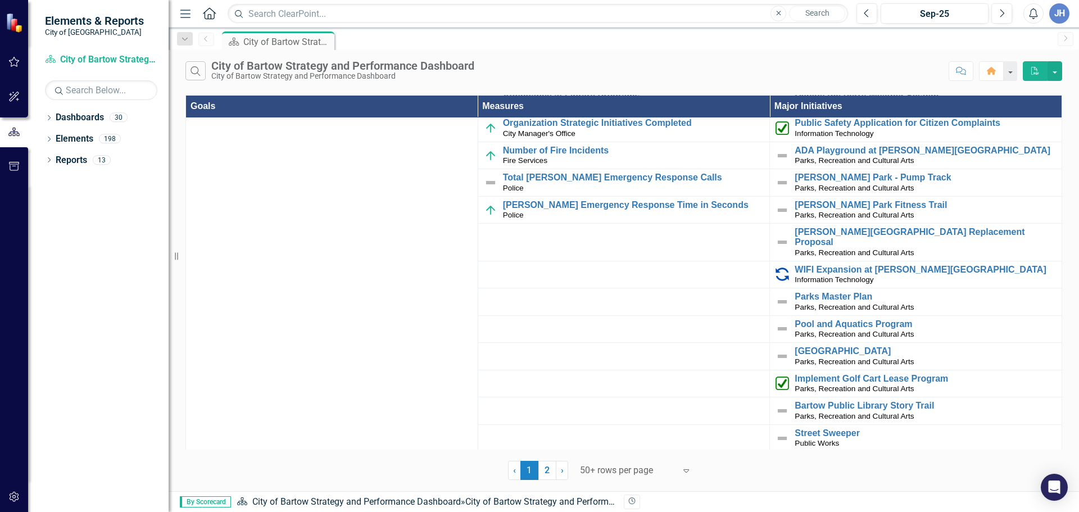
scroll to position [506, 0]
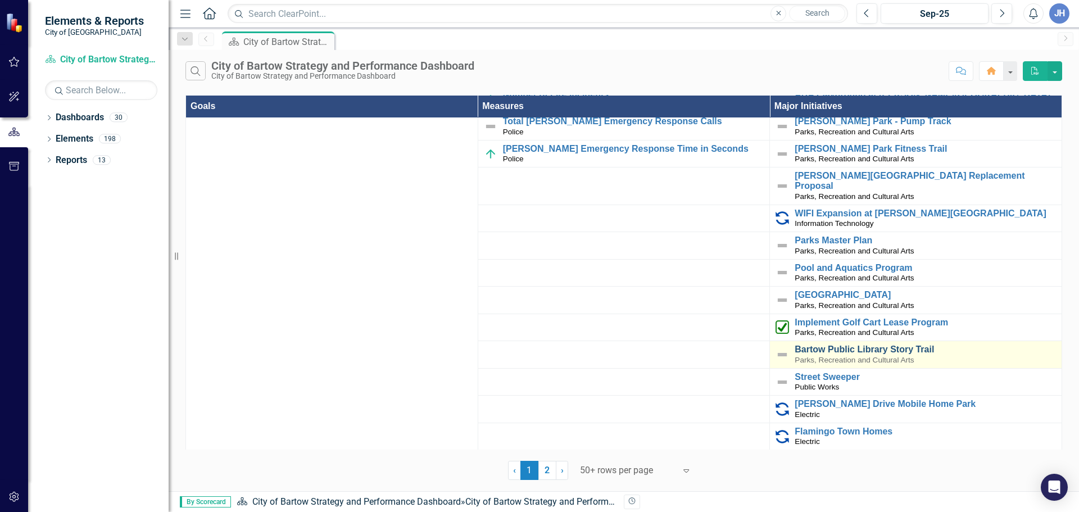
click at [845, 344] on link "Bartow Public Library Story Trail" at bounding box center [925, 349] width 261 height 10
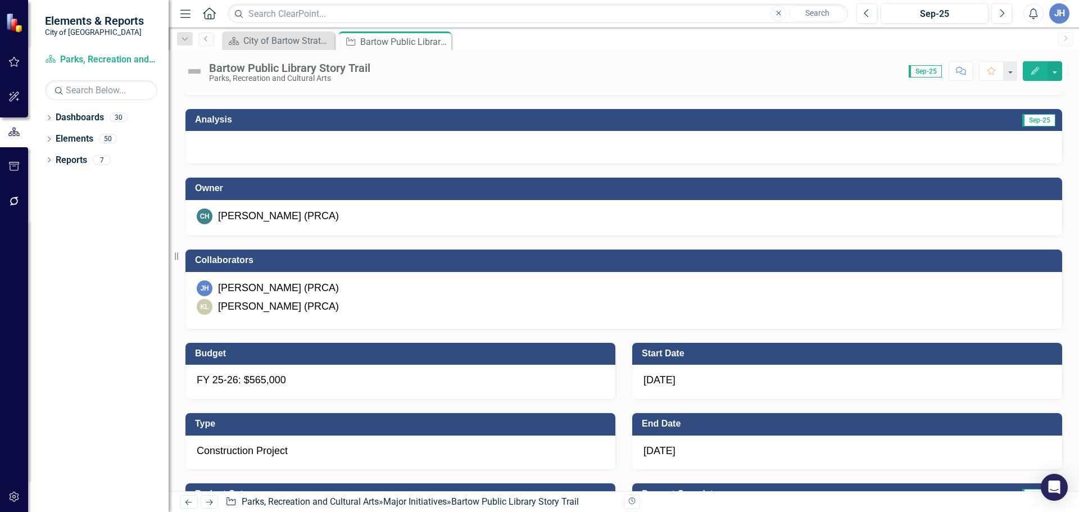
scroll to position [169, 0]
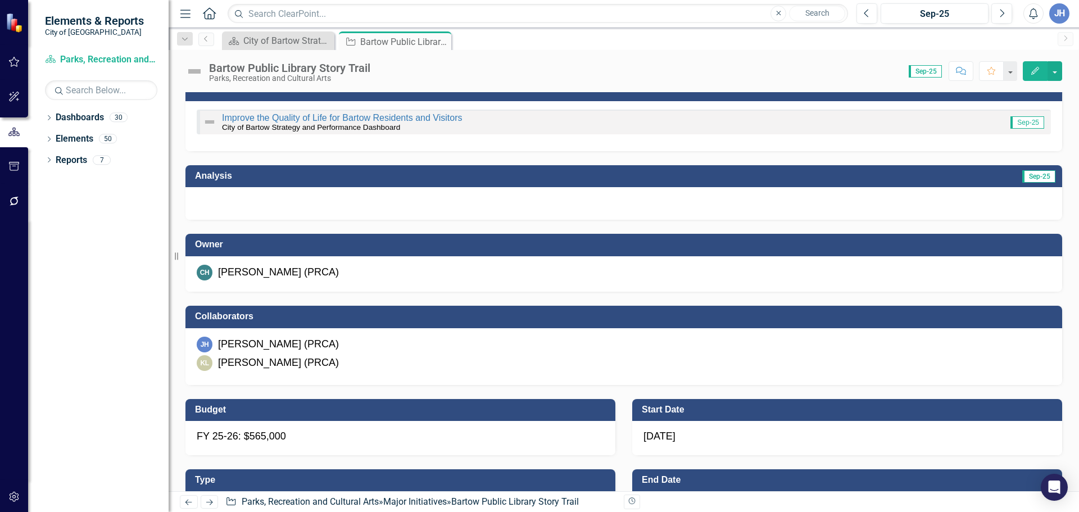
click at [439, 207] on div at bounding box center [623, 203] width 877 height 33
click at [439, 208] on div at bounding box center [623, 203] width 877 height 33
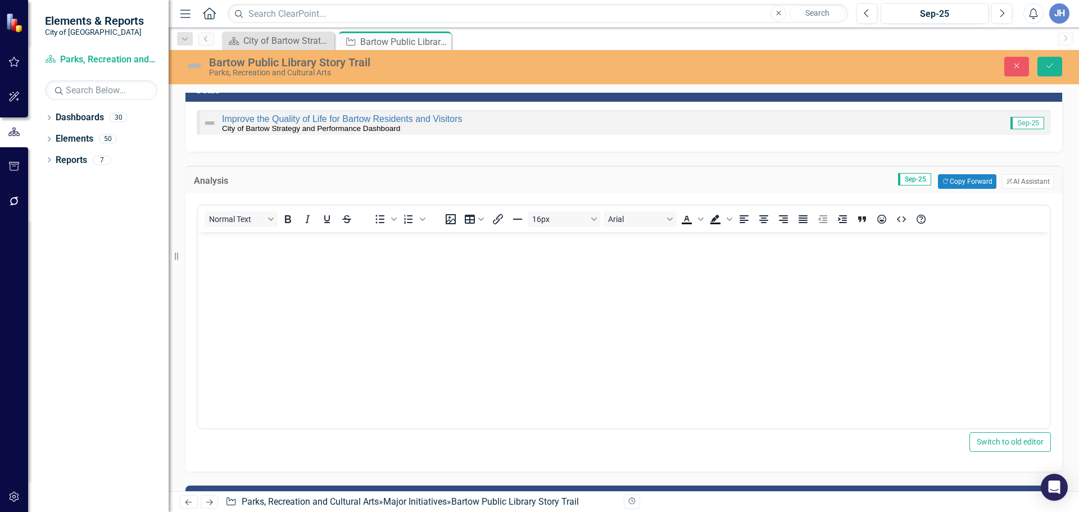
scroll to position [0, 0]
click at [333, 250] on body "Rich Text Area. Press ALT-0 for help." at bounding box center [624, 316] width 852 height 169
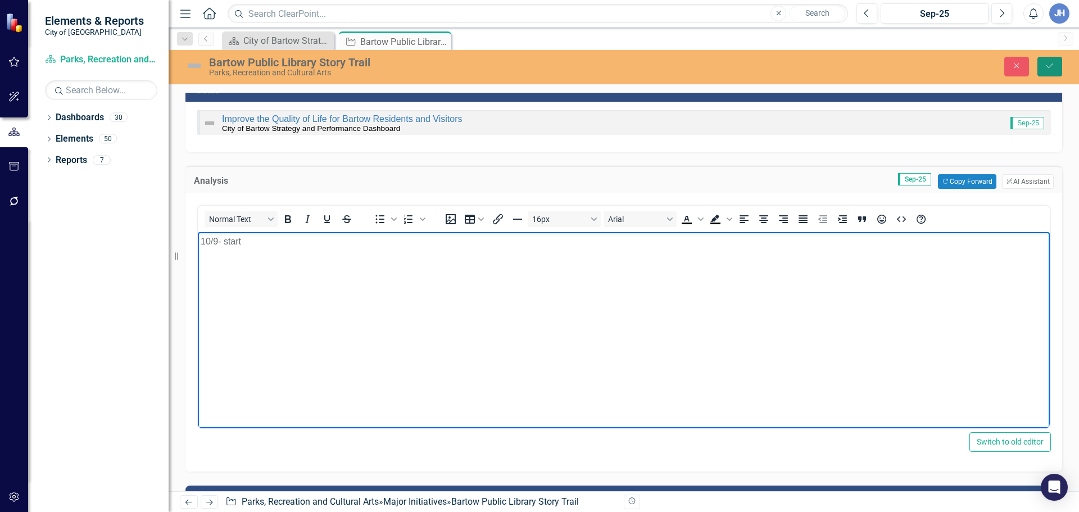
click at [1052, 65] on icon "Save" at bounding box center [1050, 66] width 10 height 8
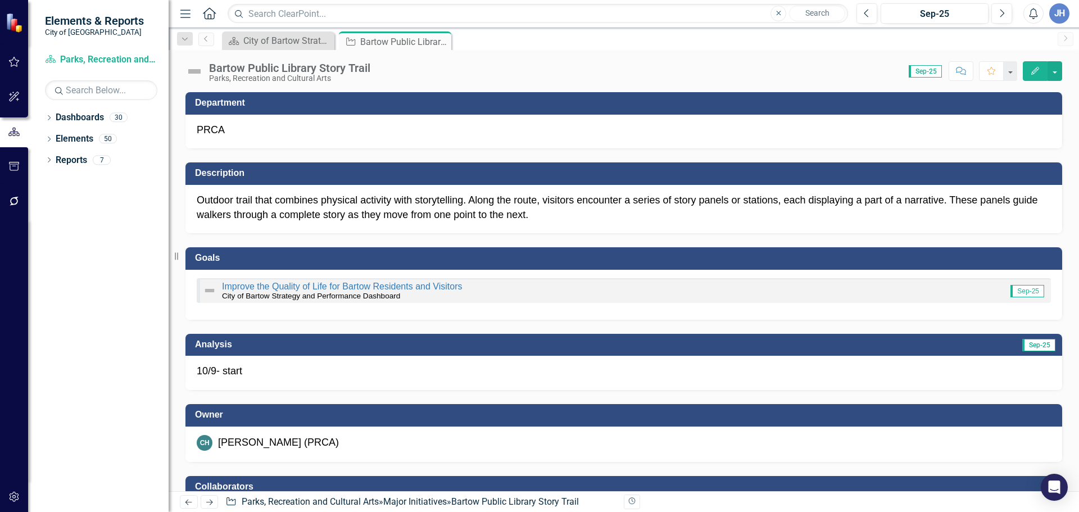
click at [536, 379] on p "10/9- start" at bounding box center [624, 371] width 854 height 15
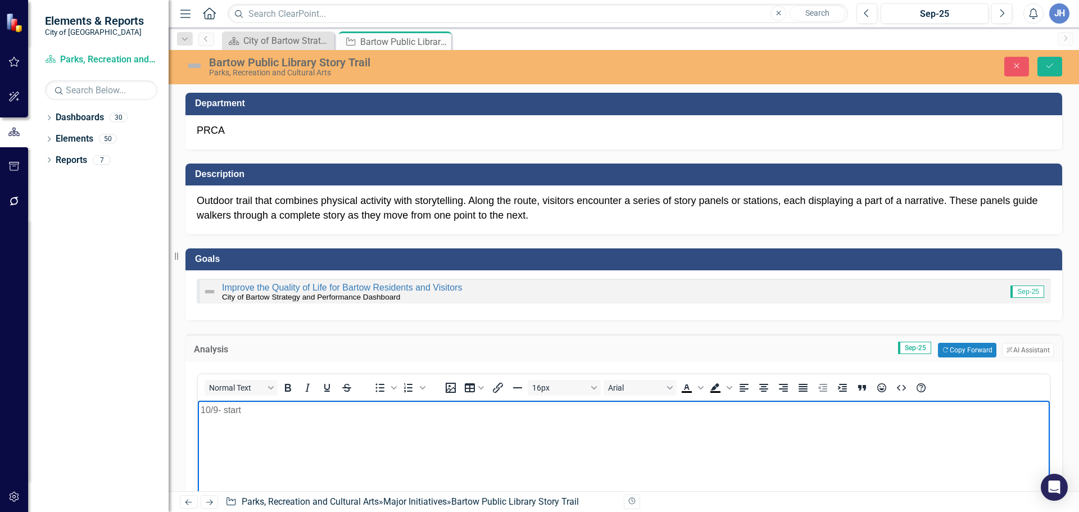
click at [365, 427] on body "10/9- start" at bounding box center [624, 485] width 852 height 169
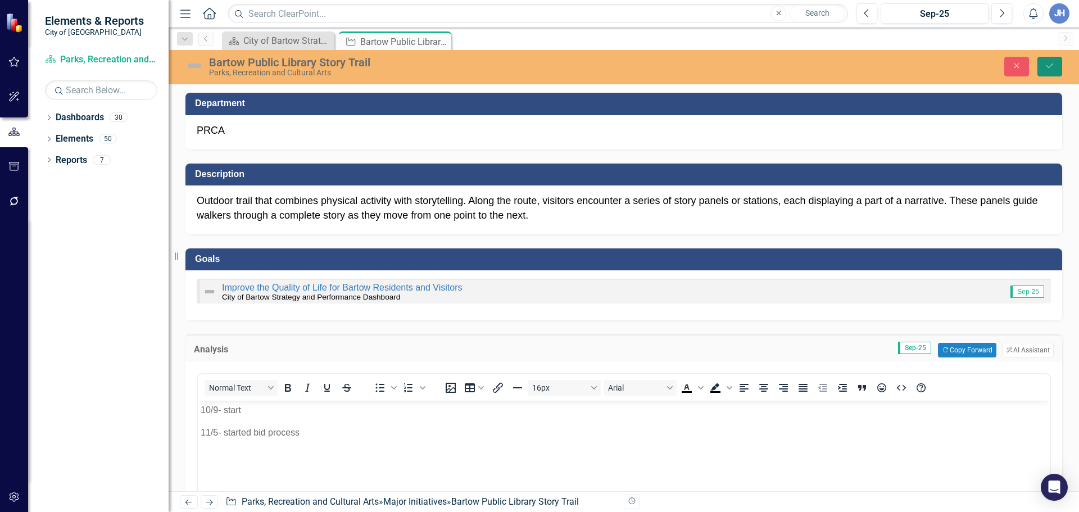
click at [1045, 66] on icon "Save" at bounding box center [1050, 66] width 10 height 8
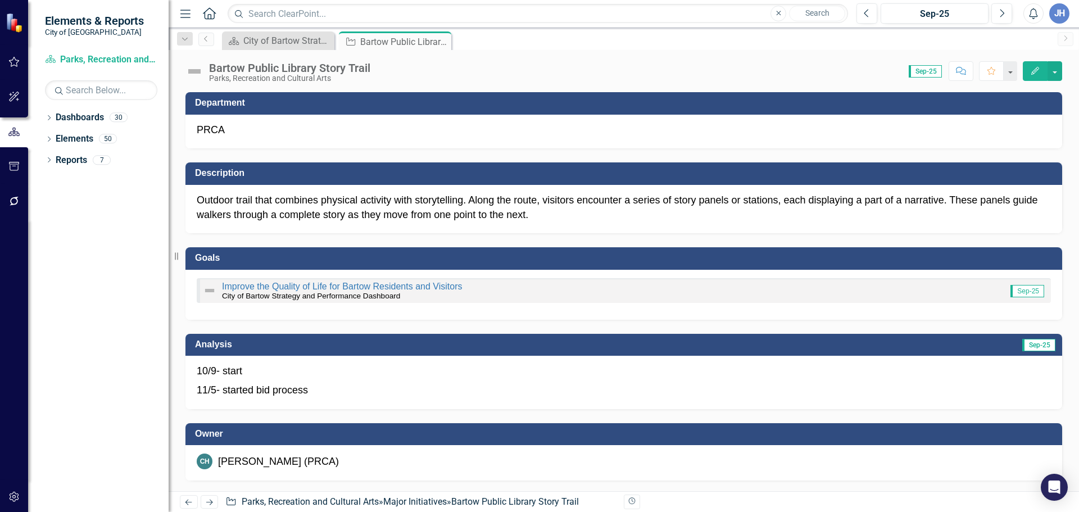
click at [414, 377] on p "10/9- start" at bounding box center [624, 372] width 854 height 17
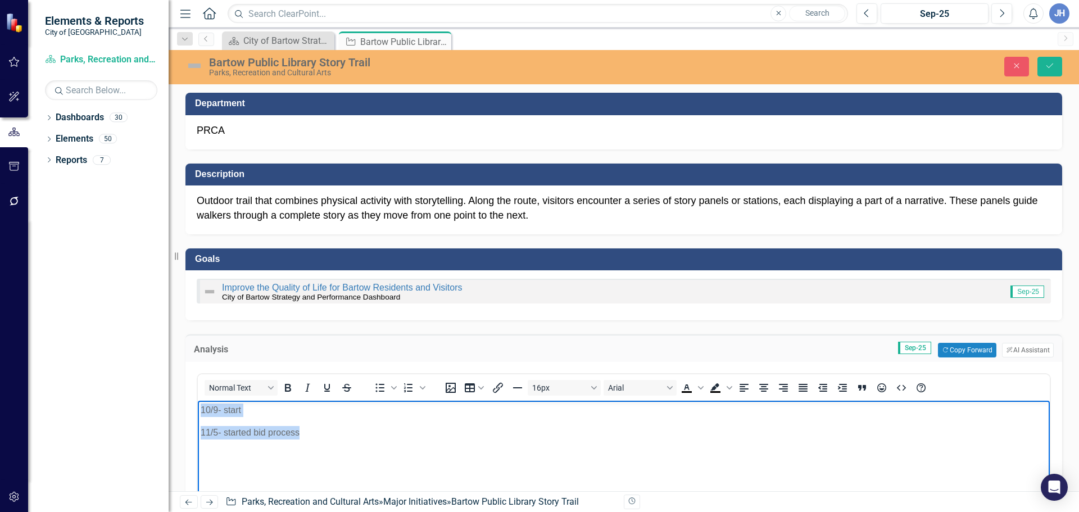
drag, startPoint x: 323, startPoint y: 439, endPoint x: 182, endPoint y: 406, distance: 145.4
click at [198, 406] on html "10/9- start 11/5- started bid process" at bounding box center [624, 485] width 852 height 169
click at [1048, 65] on icon "Save" at bounding box center [1050, 66] width 10 height 8
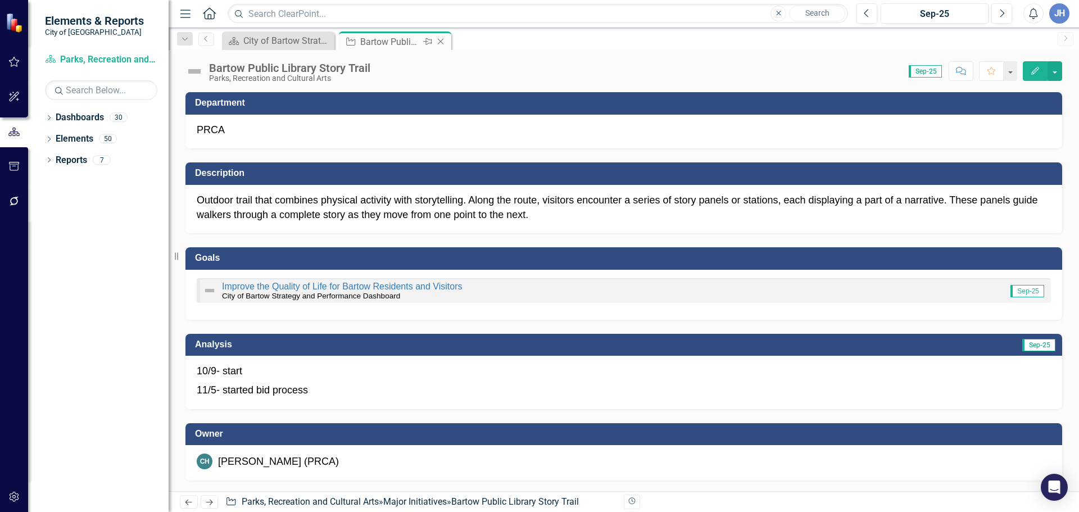
click at [441, 38] on icon "Close" at bounding box center [440, 41] width 11 height 9
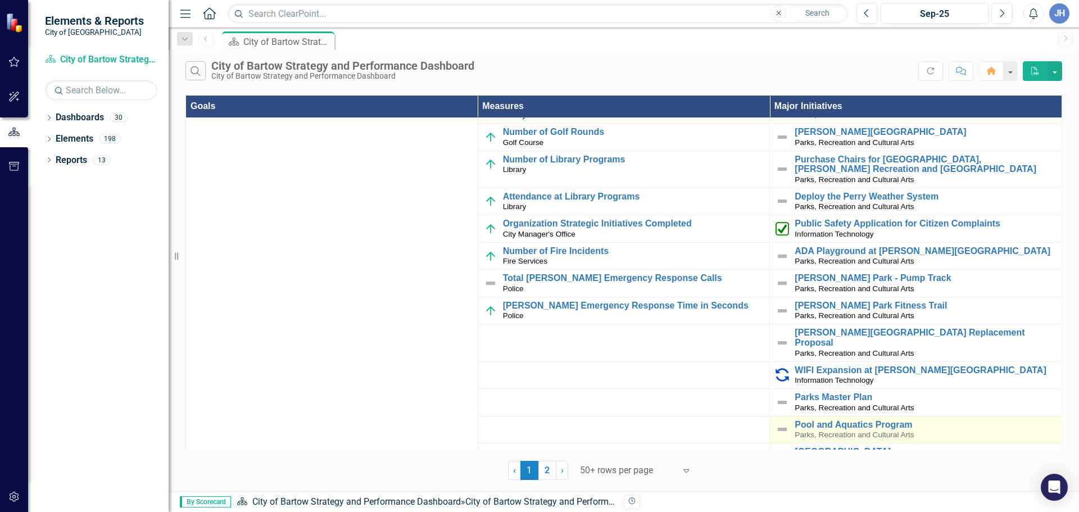
scroll to position [169, 0]
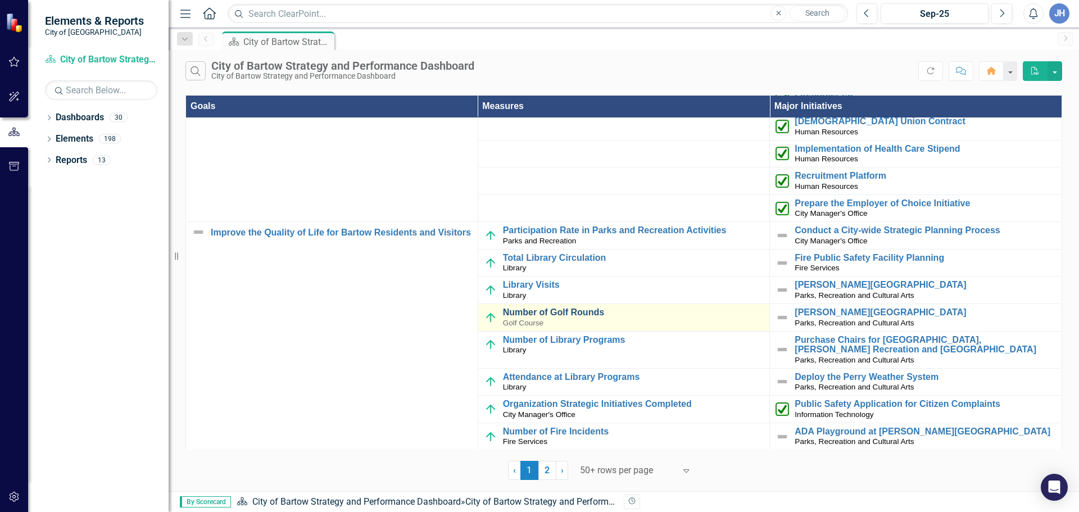
click at [575, 312] on link "Number of Golf Rounds" at bounding box center [633, 312] width 261 height 10
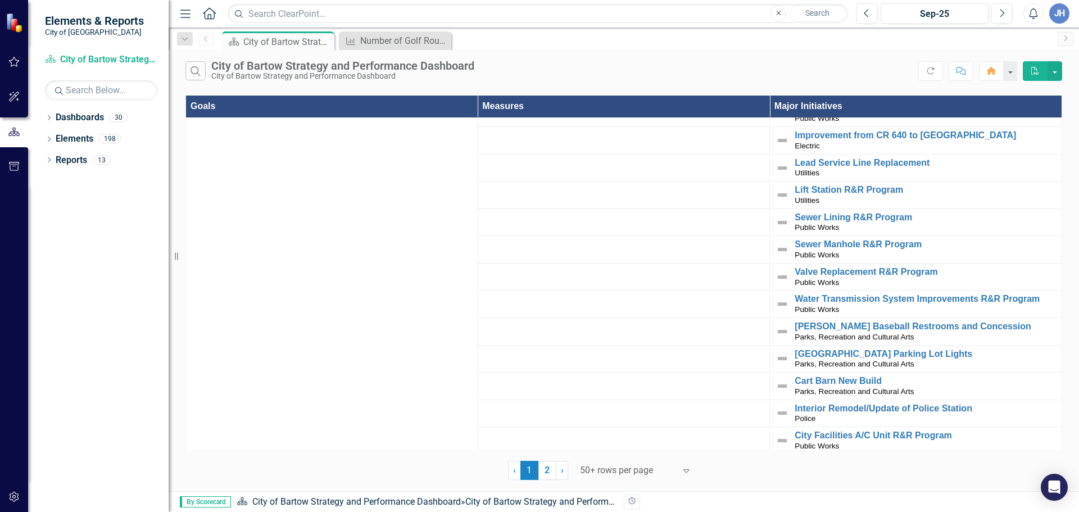
scroll to position [1293, 0]
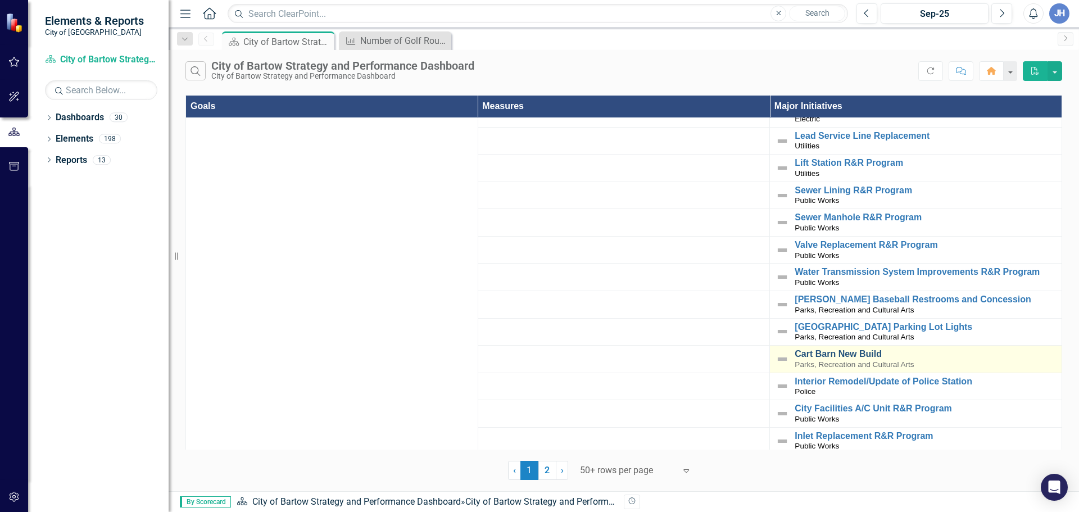
click at [849, 349] on link "Cart Barn New Build" at bounding box center [925, 354] width 261 height 10
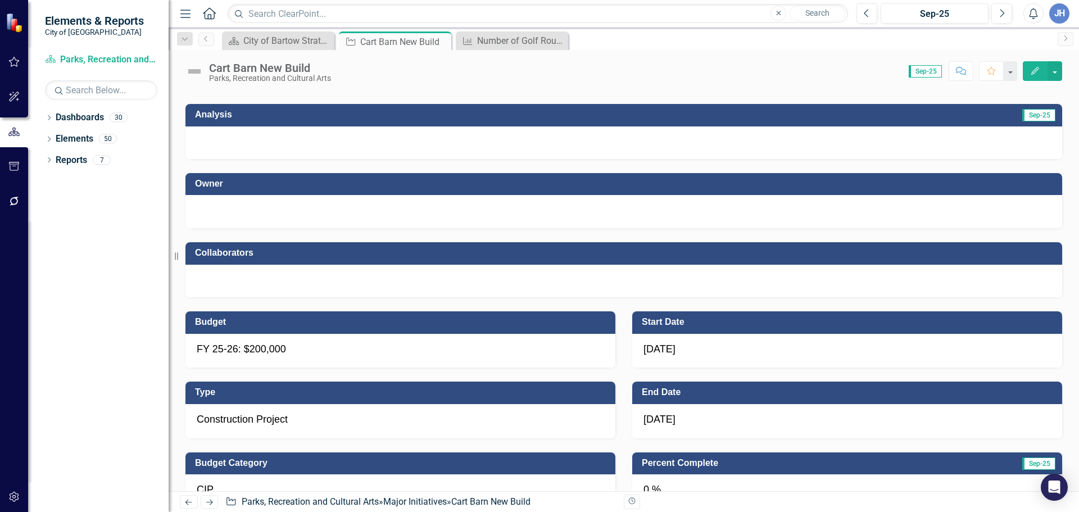
scroll to position [225, 0]
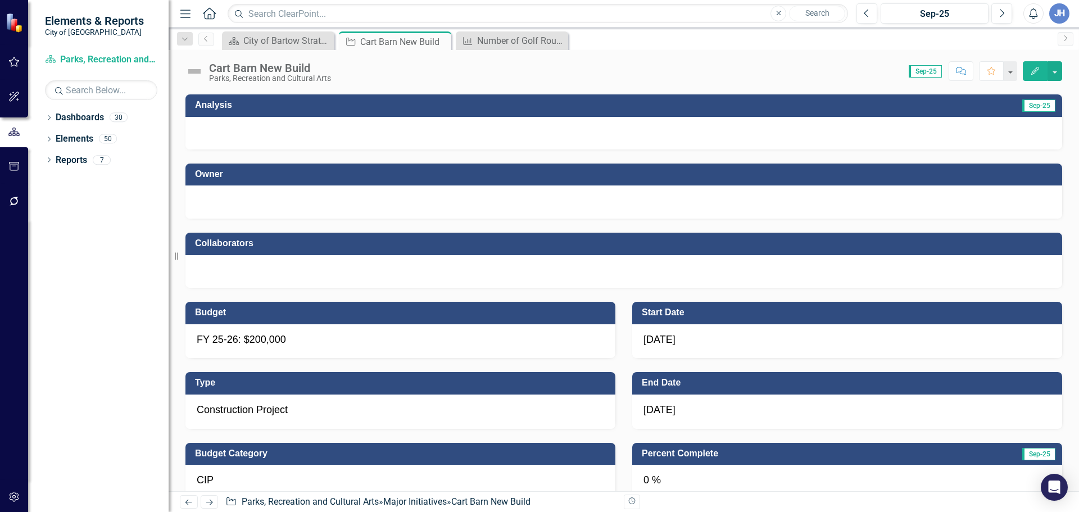
click at [579, 196] on div at bounding box center [624, 200] width 854 height 13
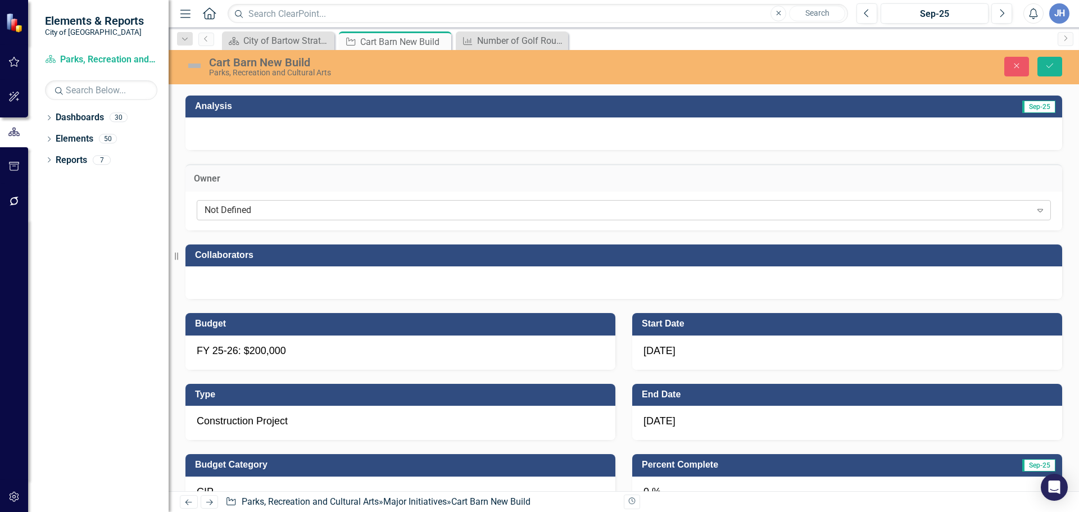
click at [411, 216] on div "Not Defined" at bounding box center [618, 209] width 827 height 13
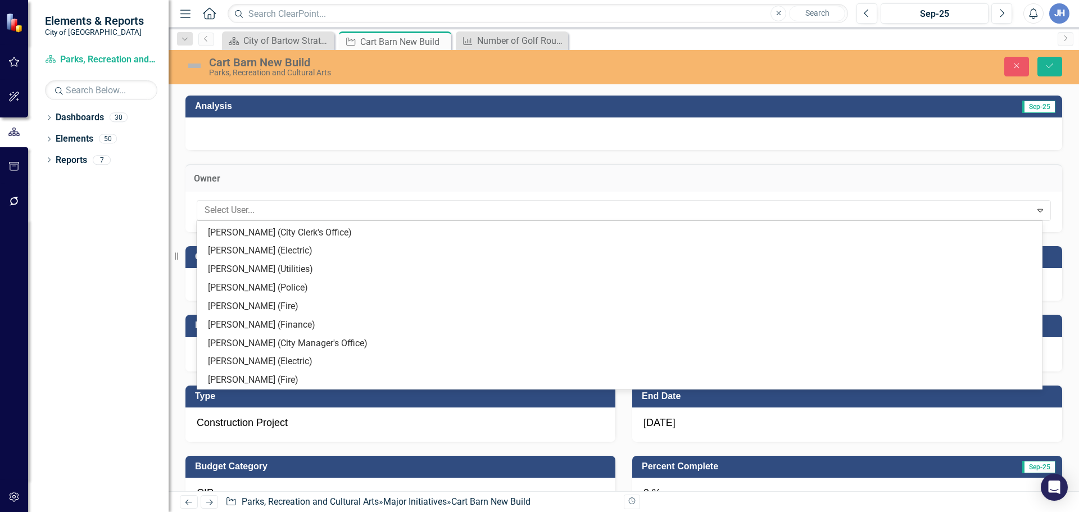
scroll to position [625, 0]
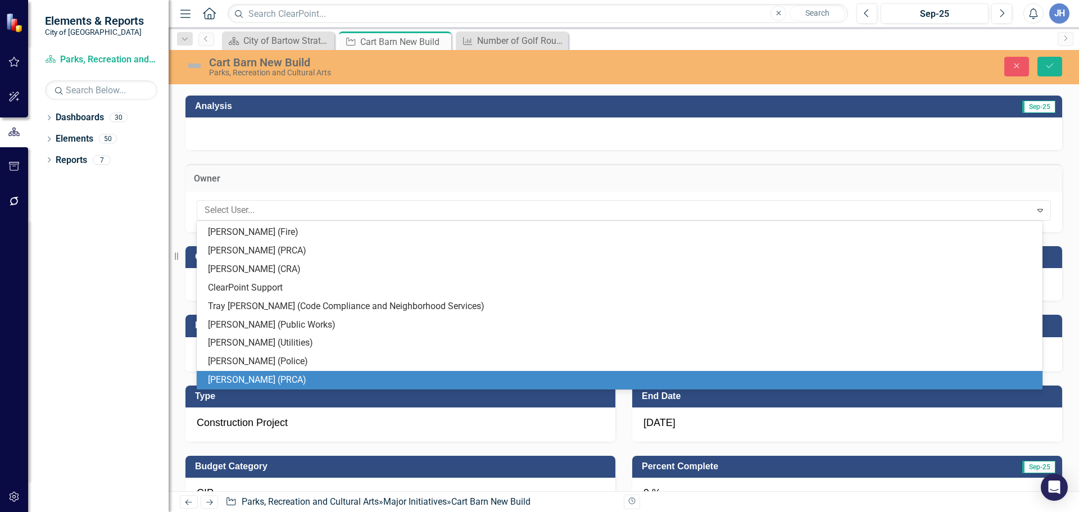
click at [255, 377] on div "[PERSON_NAME] (PRCA)" at bounding box center [622, 380] width 828 height 13
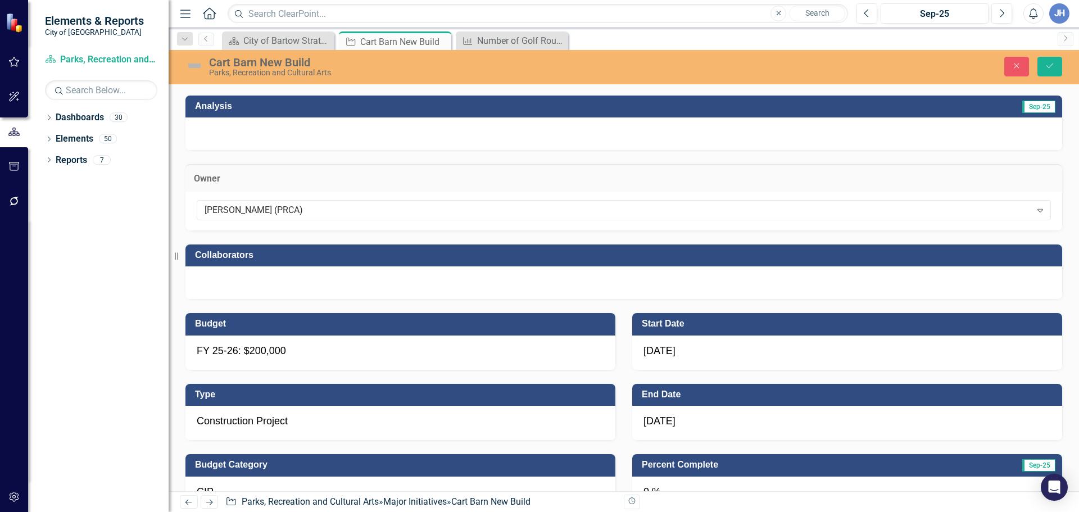
click at [305, 284] on div at bounding box center [623, 282] width 877 height 33
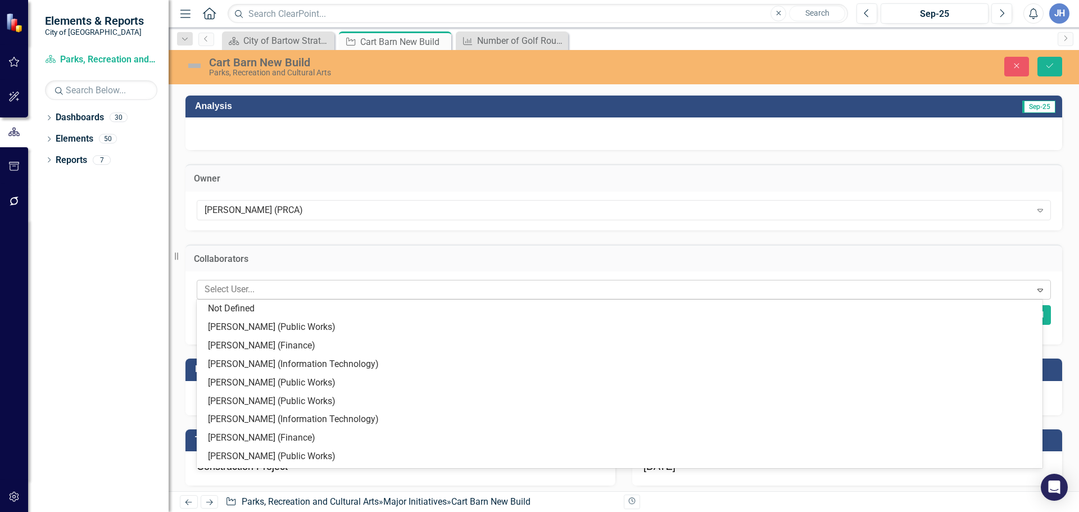
click at [292, 288] on div at bounding box center [615, 289] width 831 height 15
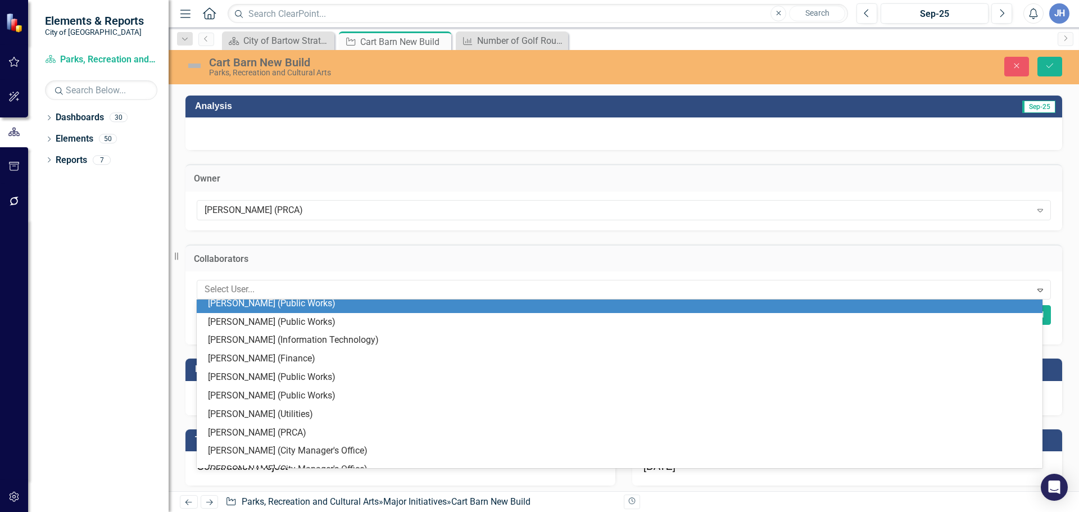
scroll to position [169, 0]
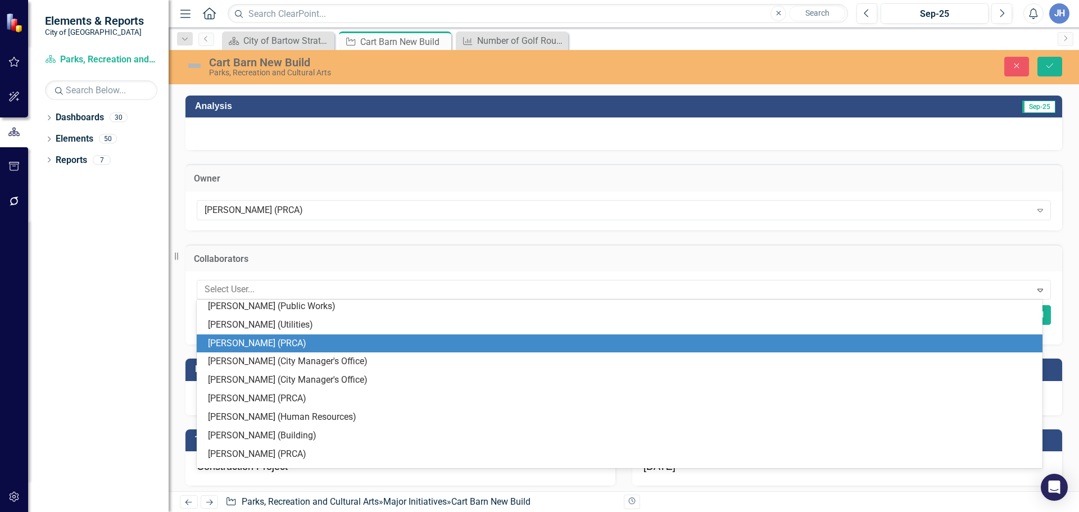
click at [232, 348] on div "[PERSON_NAME] (PRCA)" at bounding box center [622, 343] width 828 height 13
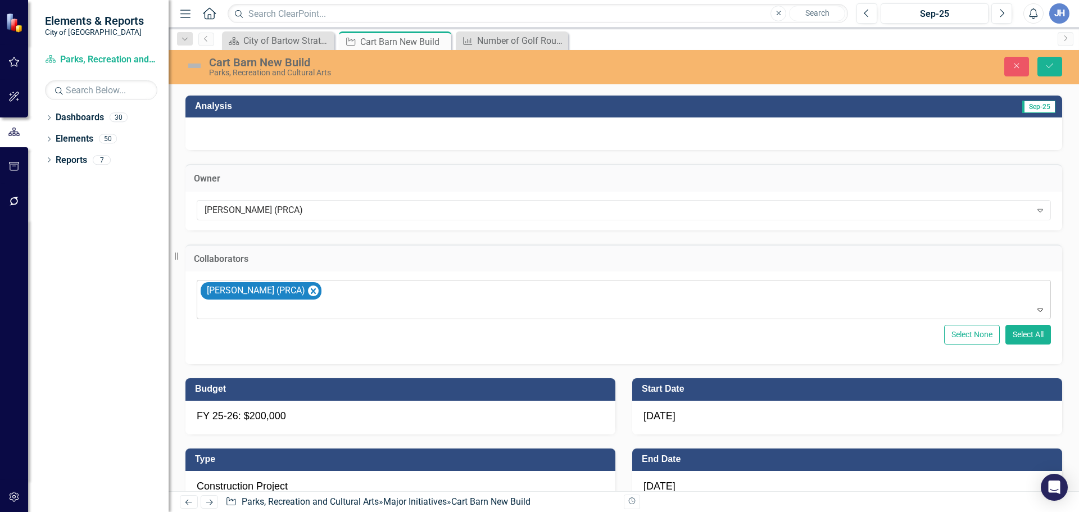
click at [248, 310] on div at bounding box center [624, 309] width 849 height 15
click at [250, 311] on div at bounding box center [624, 309] width 849 height 15
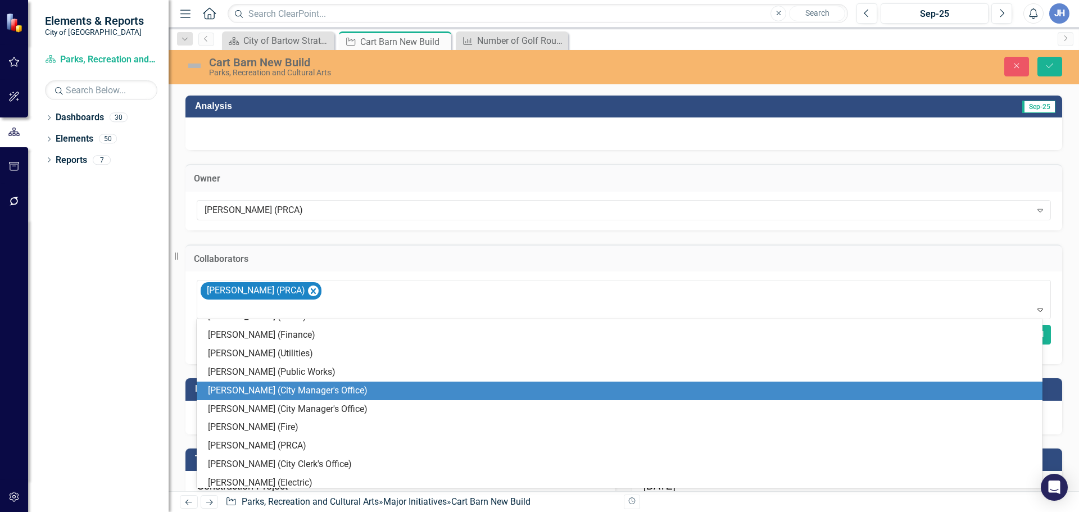
scroll to position [269, 0]
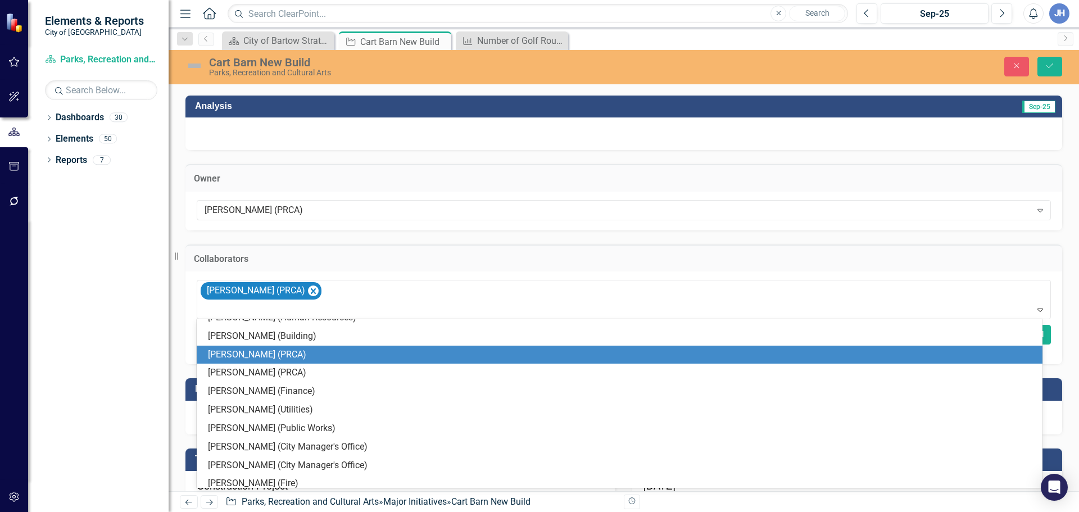
click at [233, 353] on div "[PERSON_NAME] (PRCA)" at bounding box center [622, 354] width 828 height 13
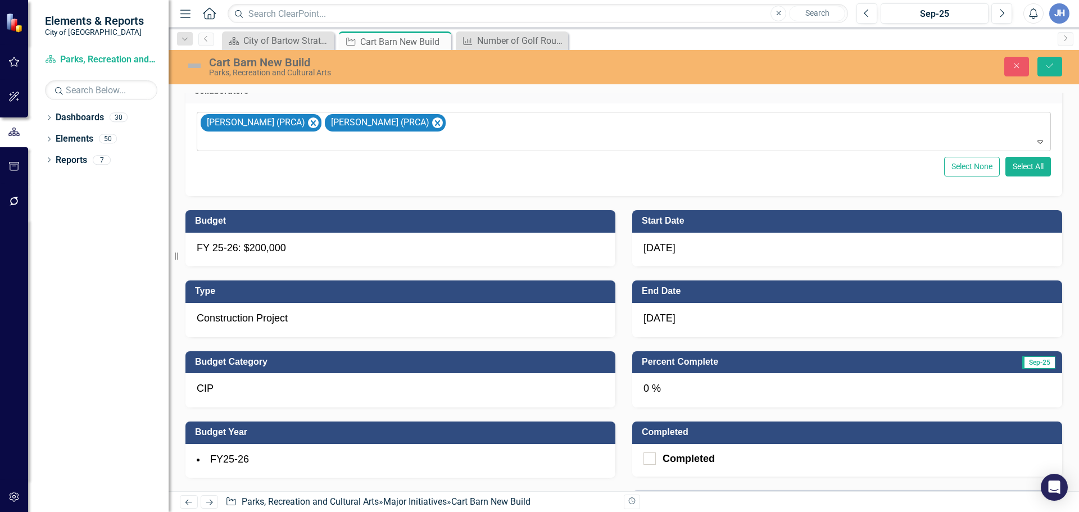
scroll to position [393, 0]
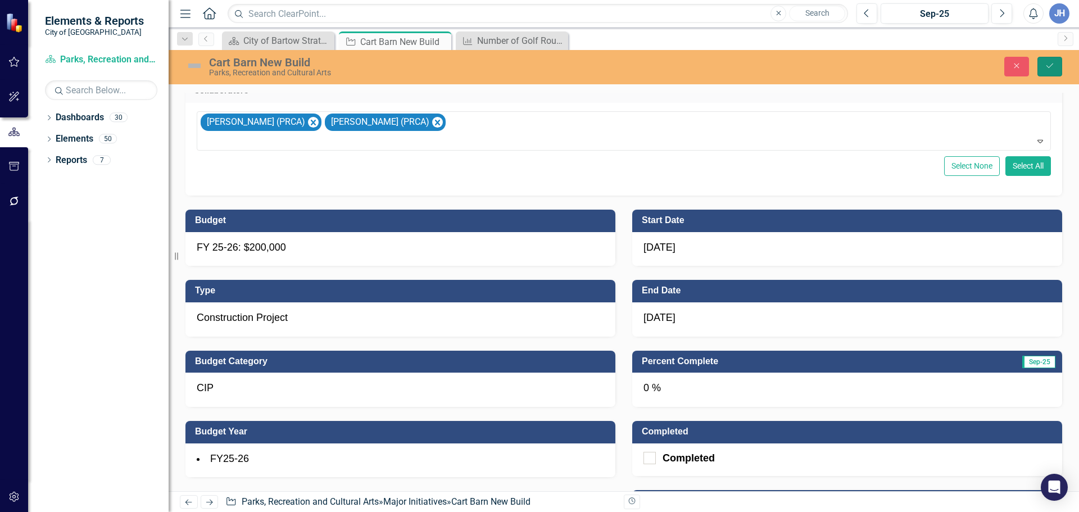
click at [1053, 68] on icon "Save" at bounding box center [1050, 66] width 10 height 8
